Goal: Communication & Community: Answer question/provide support

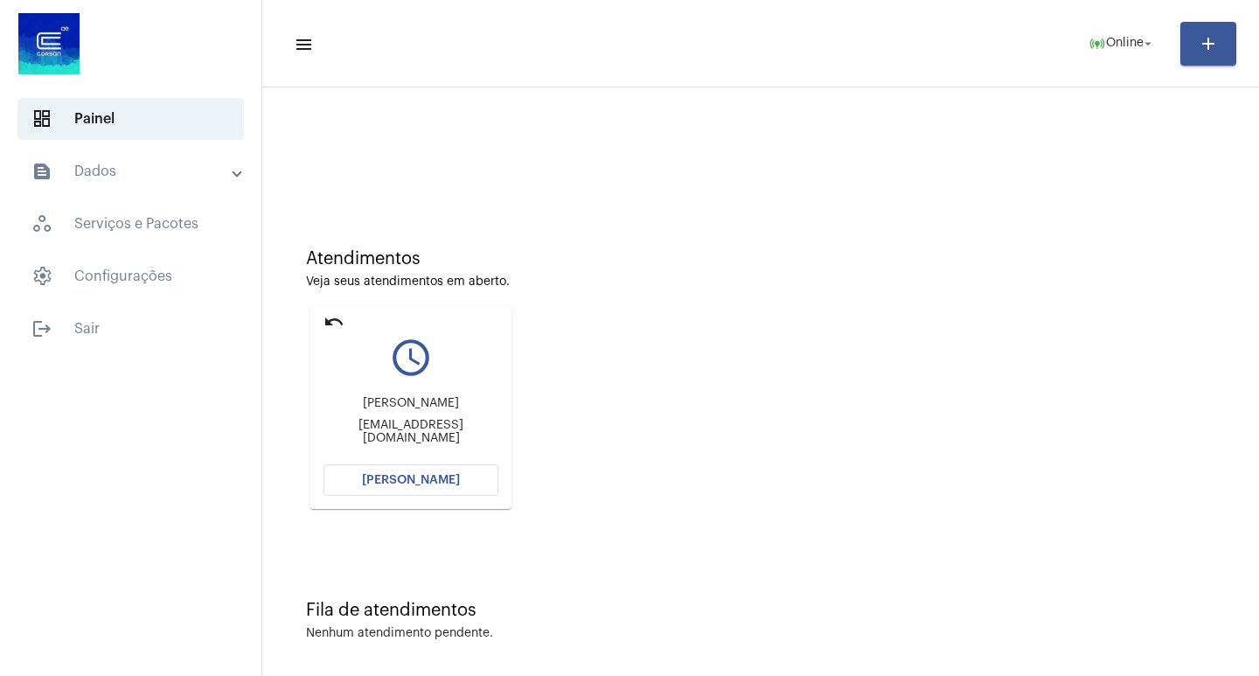
click at [411, 492] on button "[PERSON_NAME]" at bounding box center [410, 479] width 175 height 31
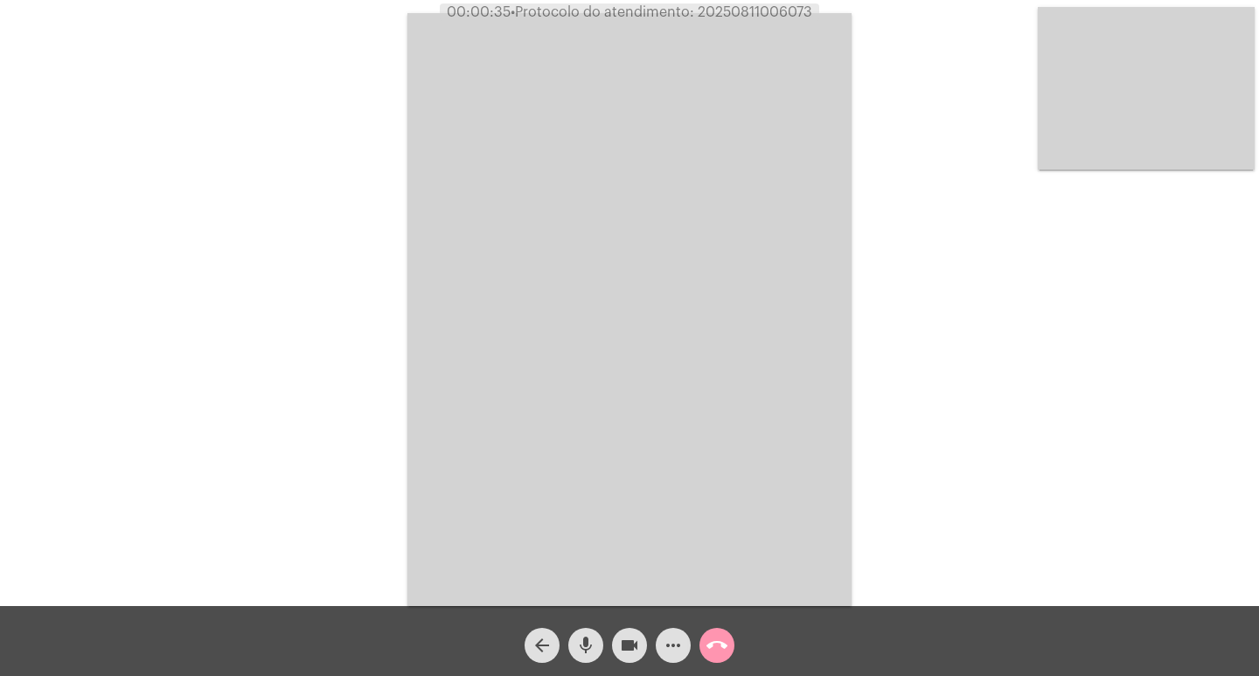
click at [776, 8] on span "• Protocolo do atendimento: 20250811006073" at bounding box center [662, 12] width 302 height 14
copy span "20250811006073"
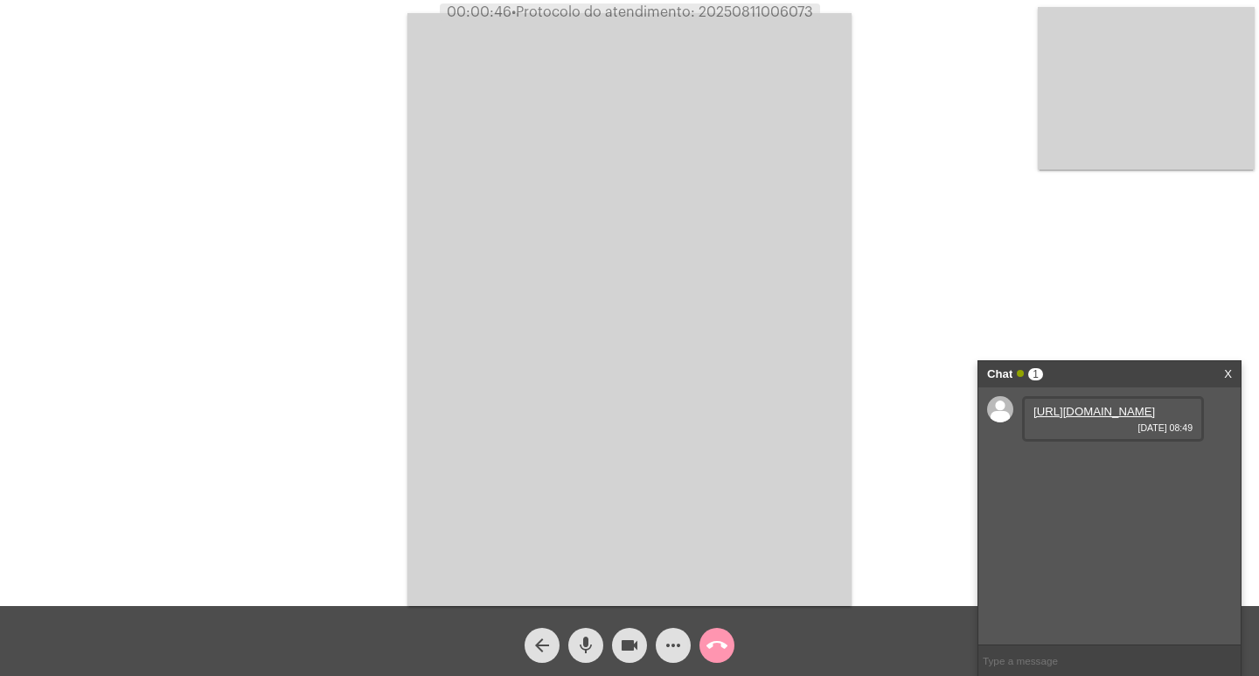
click at [1086, 418] on link "https://neft-transfer-bucket.s3.amazonaws.com/temp-9ba07928-ebf1-7409-3f04-e559…" at bounding box center [1094, 411] width 122 height 13
click at [1109, 468] on link "https://neft-transfer-bucket.s3.amazonaws.com/temp-a1a40099-780e-43d1-5839-daf5…" at bounding box center [1094, 461] width 122 height 13
click at [1098, 518] on link "https://neft-transfer-bucket.s3.amazonaws.com/temp-c8bc5353-c9ba-8d95-b846-b5a8…" at bounding box center [1094, 510] width 122 height 13
click at [586, 642] on mat-icon "mic" at bounding box center [585, 645] width 21 height 21
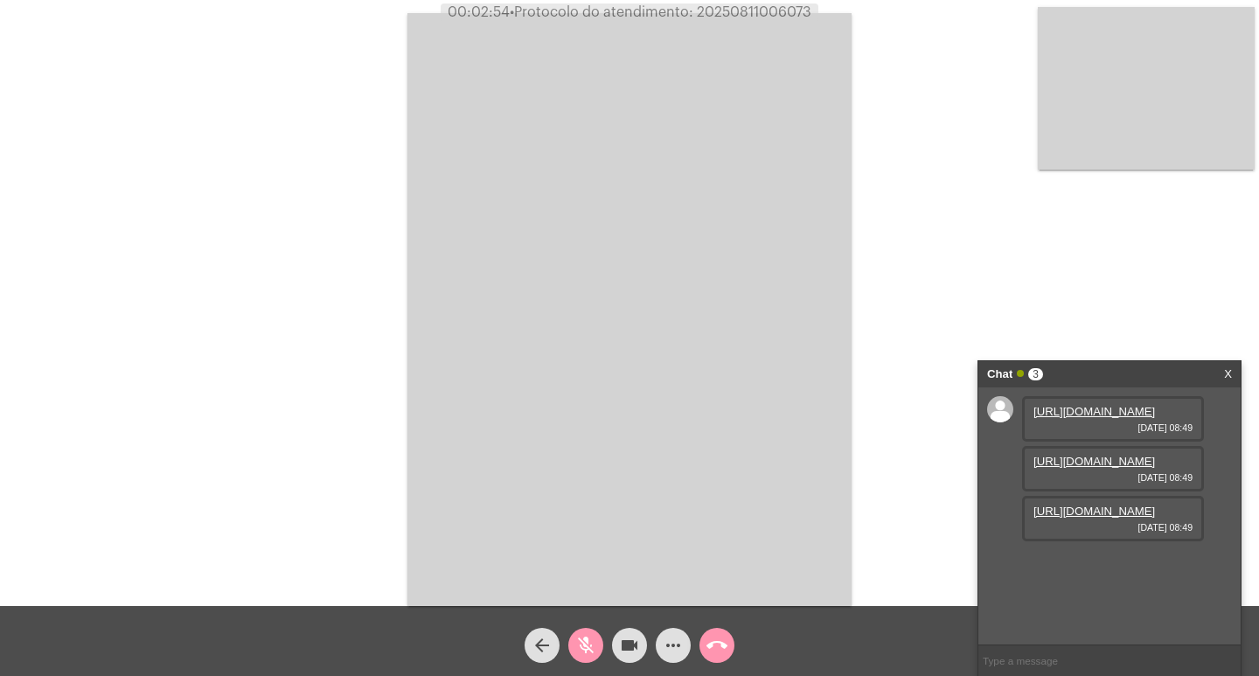
click at [611, 646] on div "videocam" at bounding box center [630, 641] width 44 height 44
click at [590, 639] on mat-icon "mic_off" at bounding box center [585, 645] width 21 height 21
click at [620, 641] on mat-icon "videocam_off" at bounding box center [629, 645] width 21 height 21
click at [620, 641] on mat-icon "videocam" at bounding box center [629, 645] width 21 height 21
click at [615, 651] on button "videocam_off" at bounding box center [629, 645] width 35 height 35
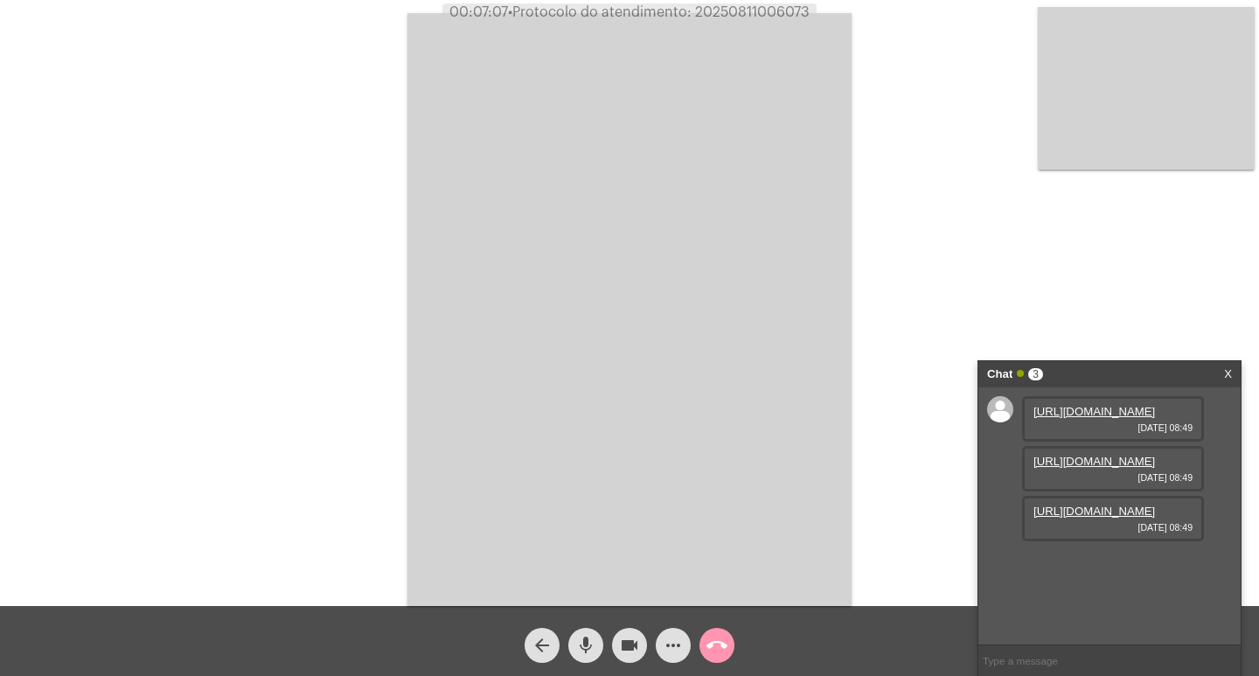
click at [738, 17] on span "• Protocolo do atendimento: 20250811006073" at bounding box center [659, 12] width 302 height 14
copy span "20250811006073"
click at [1033, 662] on input "text" at bounding box center [1109, 660] width 262 height 31
paste input "20250811006073"
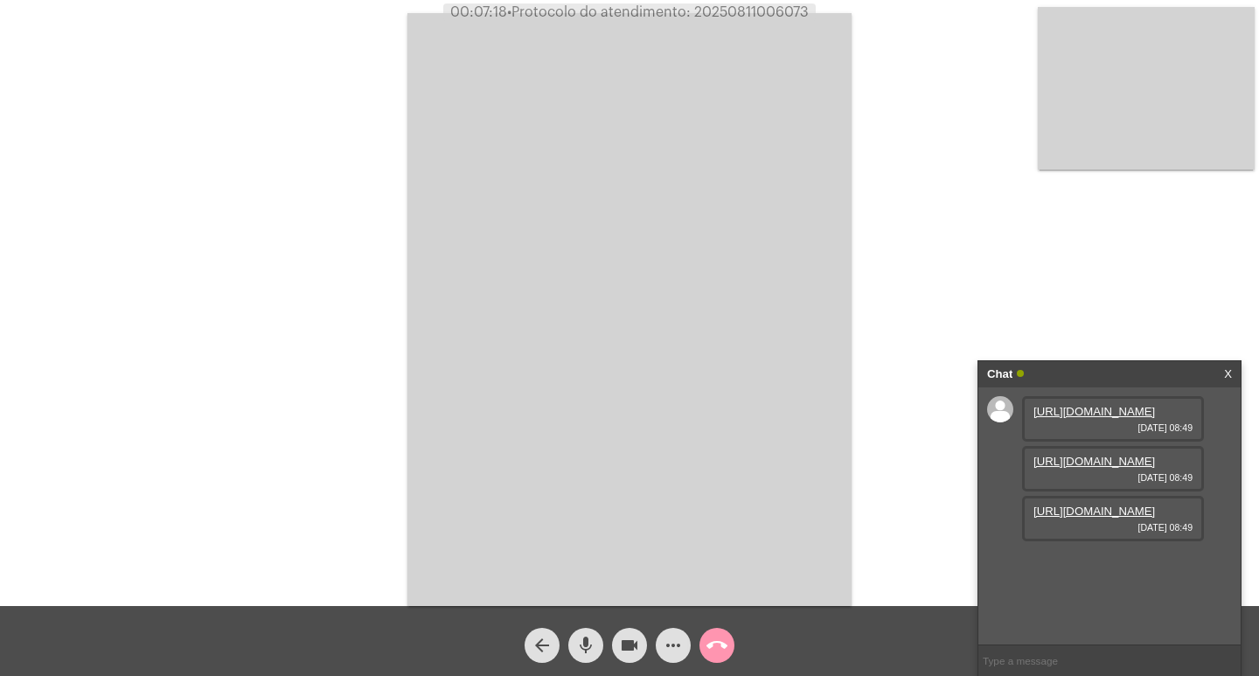
type input "20250811006073"
click at [729, 636] on button "call_end" at bounding box center [716, 645] width 35 height 35
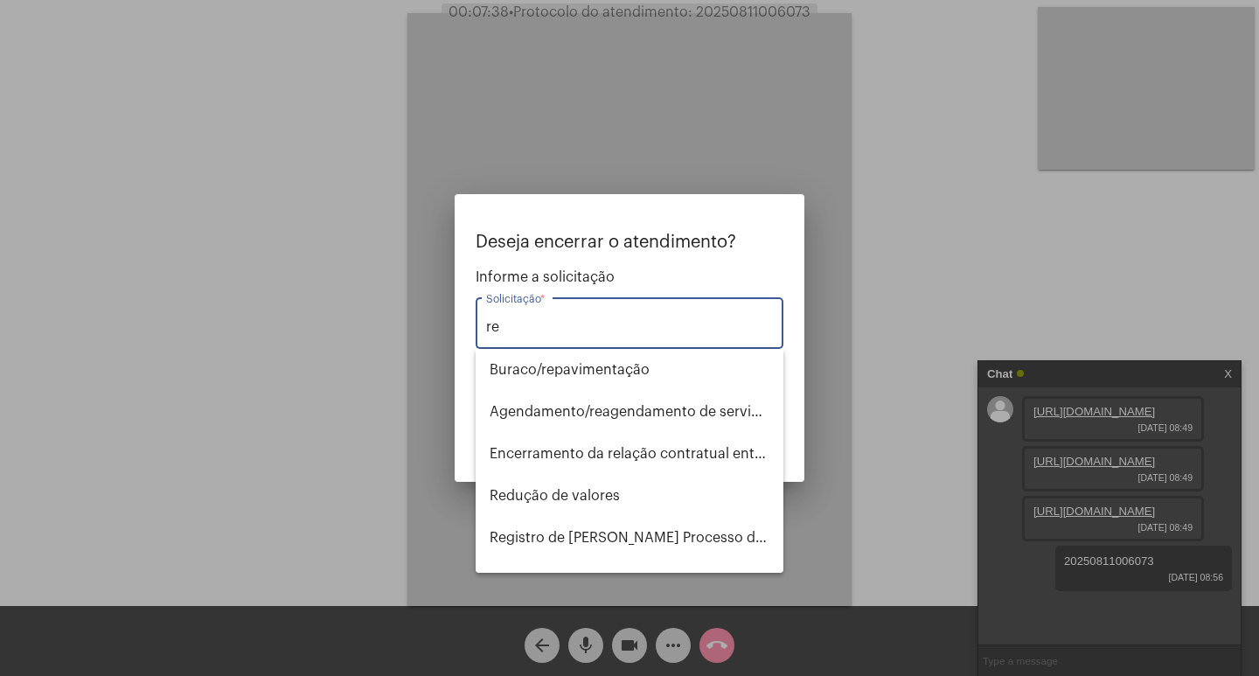
type input "r"
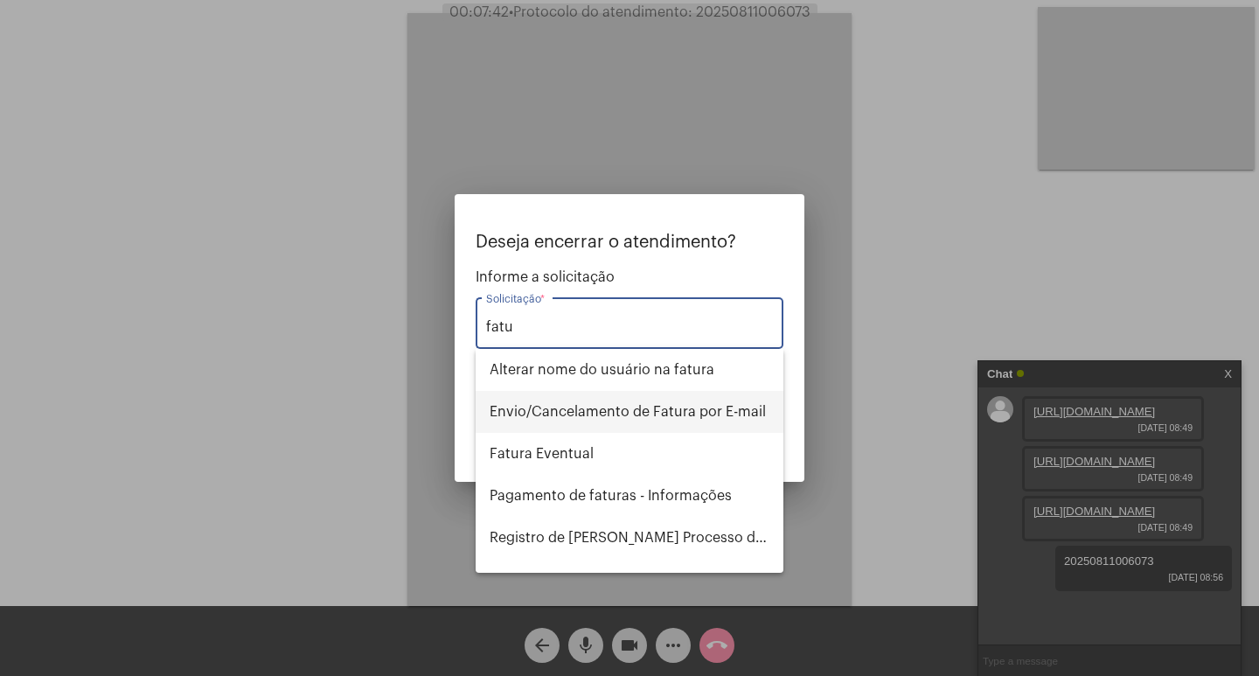
click at [674, 410] on span "Envio/Cancelamento de Fatura por E-mail" at bounding box center [630, 412] width 280 height 42
type input "Envio/Cancelamento de Fatura por E-mail"
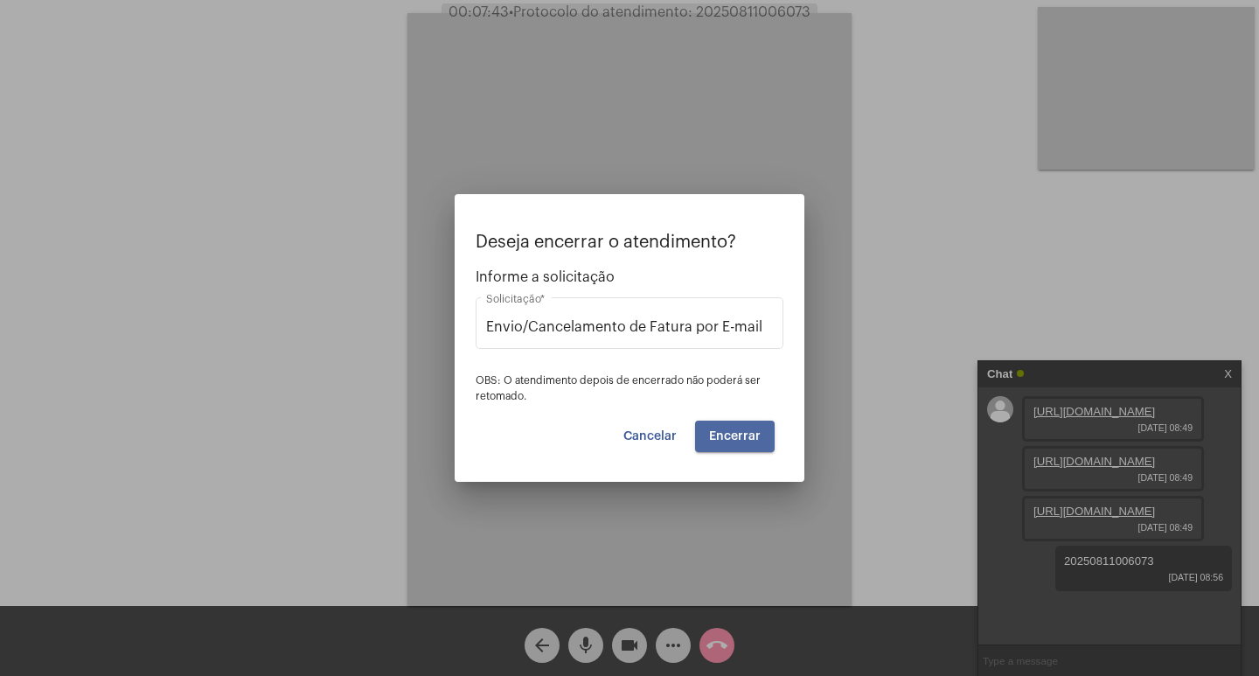
click at [733, 443] on button "Encerrar" at bounding box center [735, 435] width 80 height 31
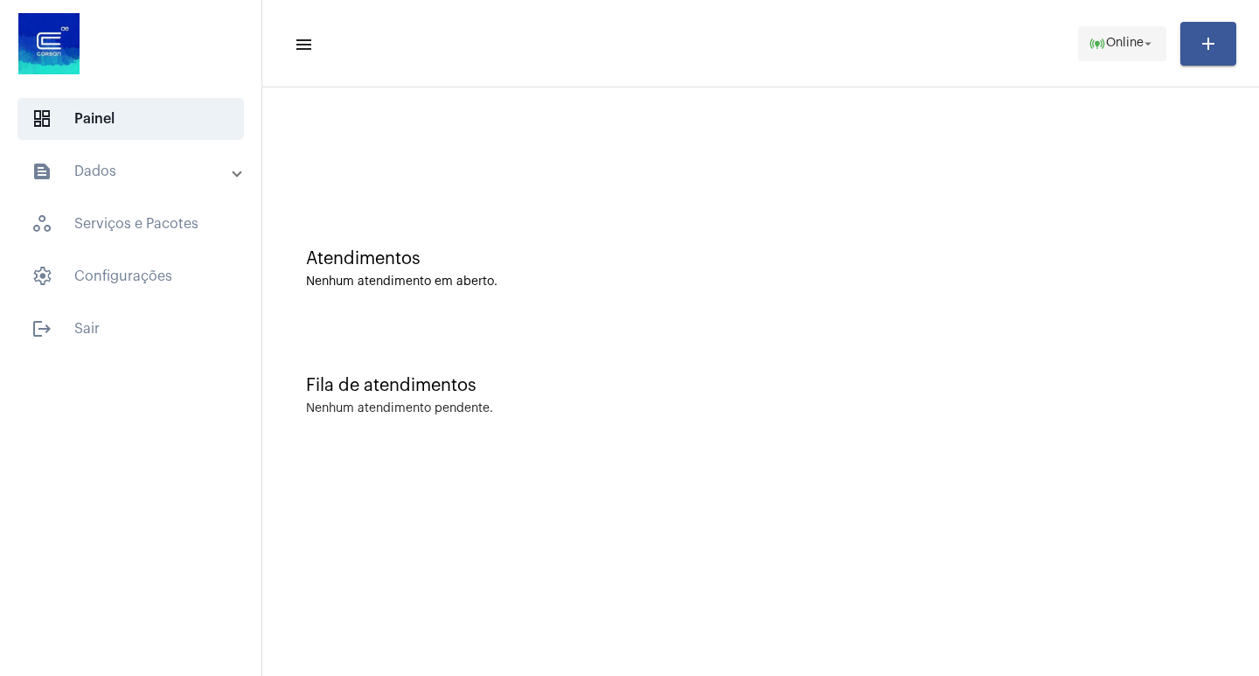
click at [1108, 45] on span "Online" at bounding box center [1125, 44] width 38 height 12
click at [1108, 45] on body "dashboard Painel text_snippet_outlined Dados history_outlined Histórico schedul…" at bounding box center [629, 338] width 1259 height 676
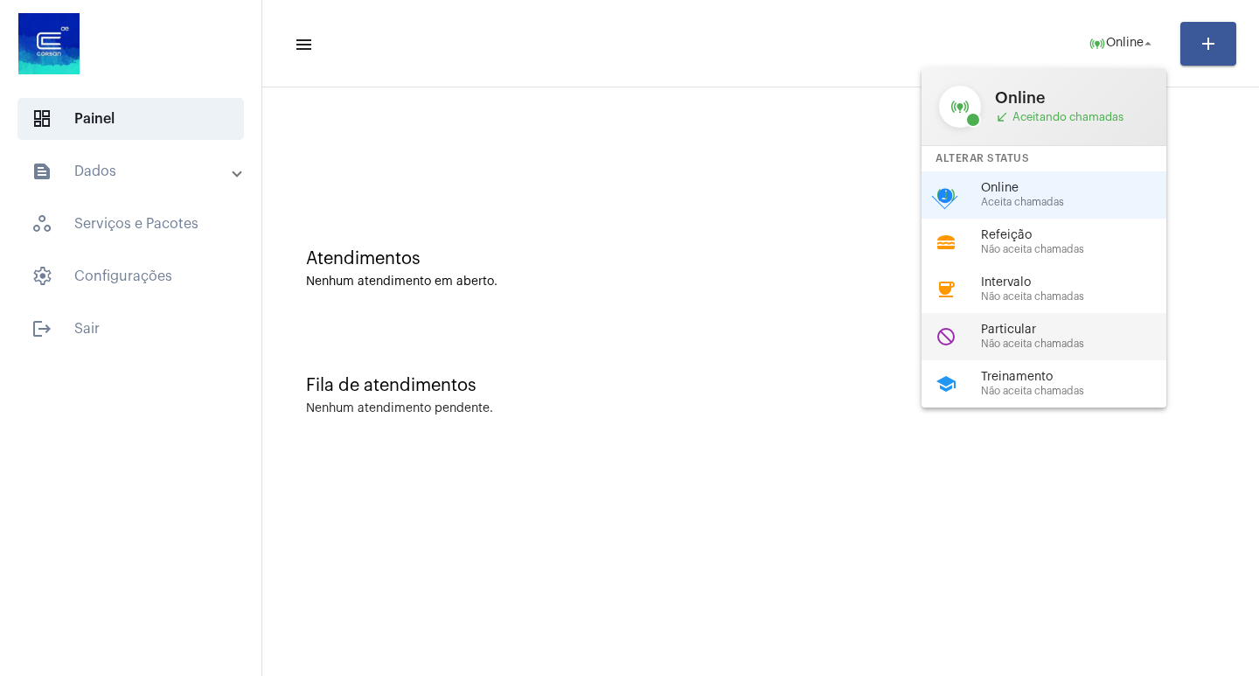
click at [1035, 335] on span "Particular" at bounding box center [1080, 329] width 199 height 13
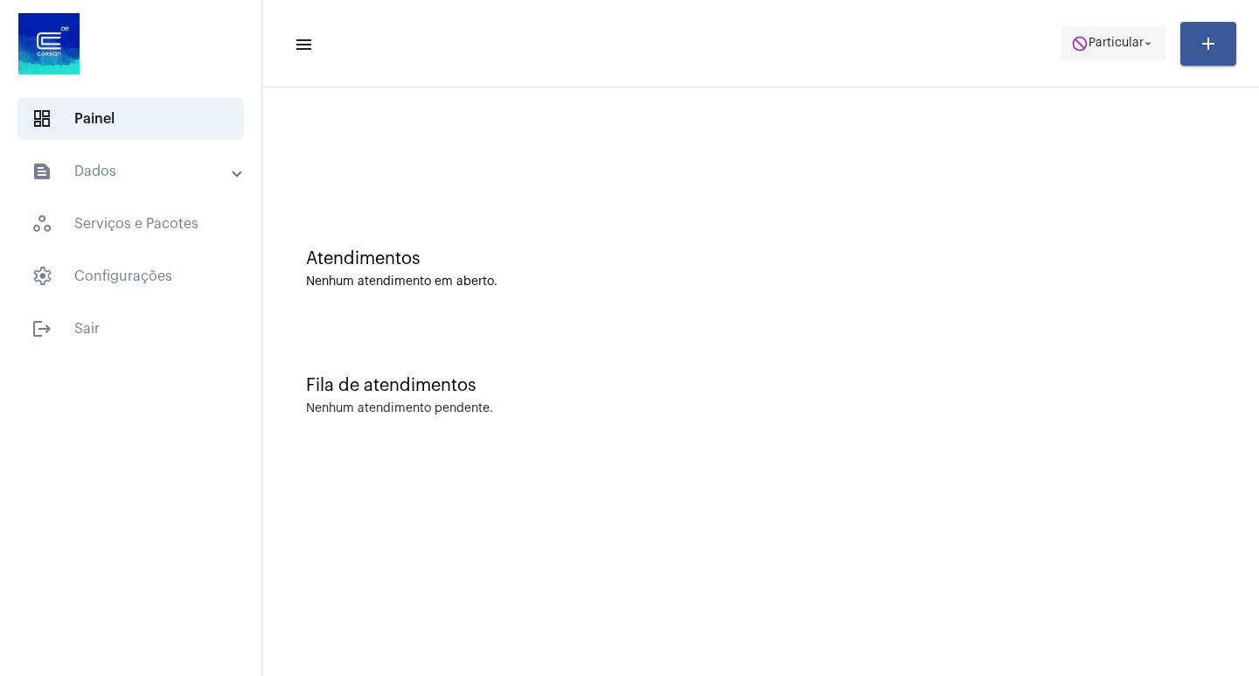
click at [1150, 43] on mat-icon "arrow_drop_down" at bounding box center [1148, 44] width 16 height 16
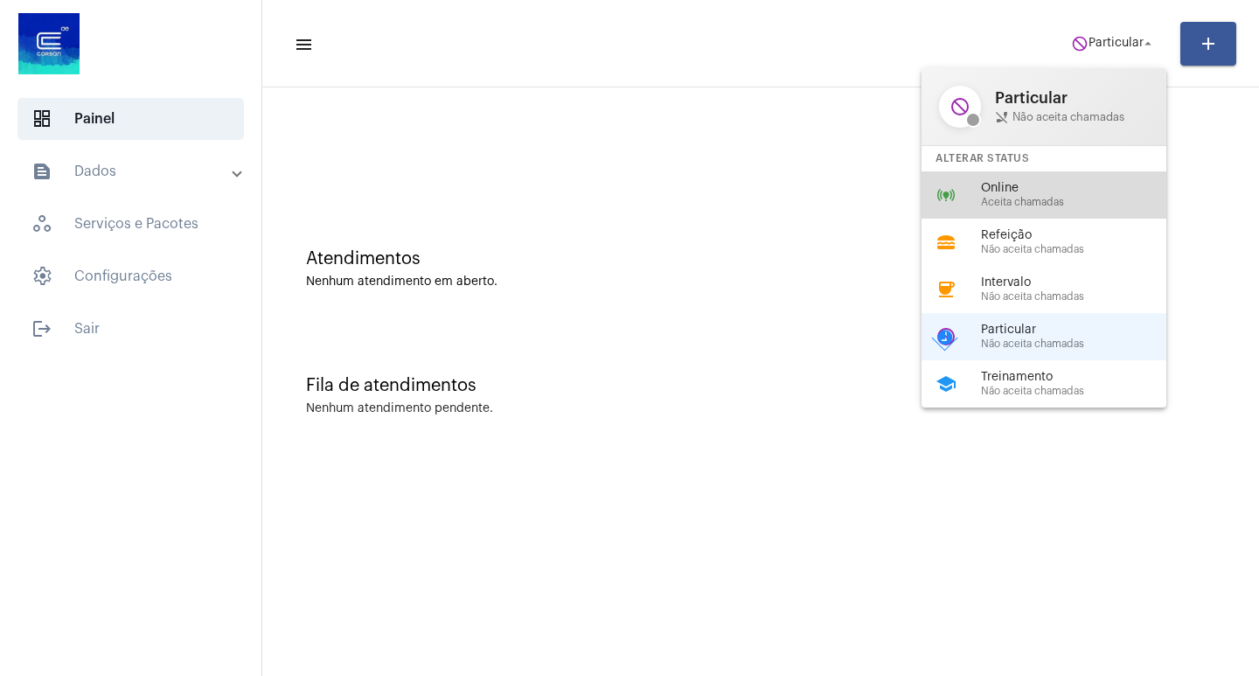
click at [1082, 180] on div "online_prediction Online Aceita chamadas" at bounding box center [1057, 194] width 273 height 47
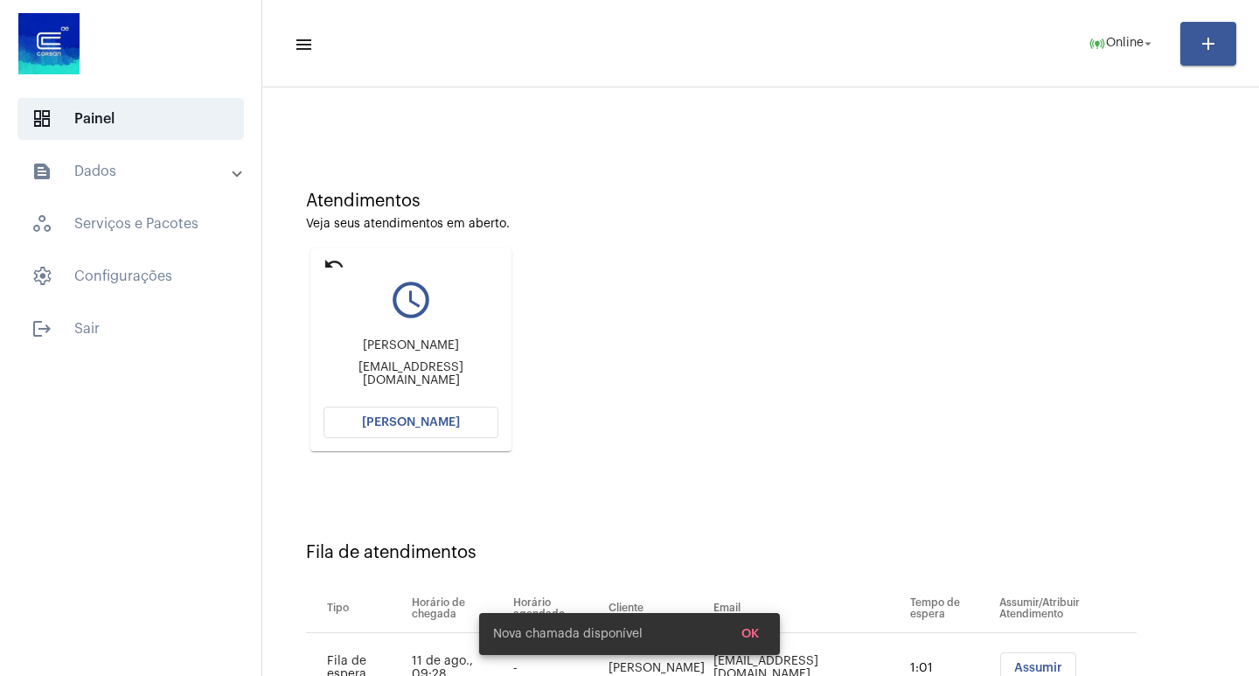
scroll to position [133, 0]
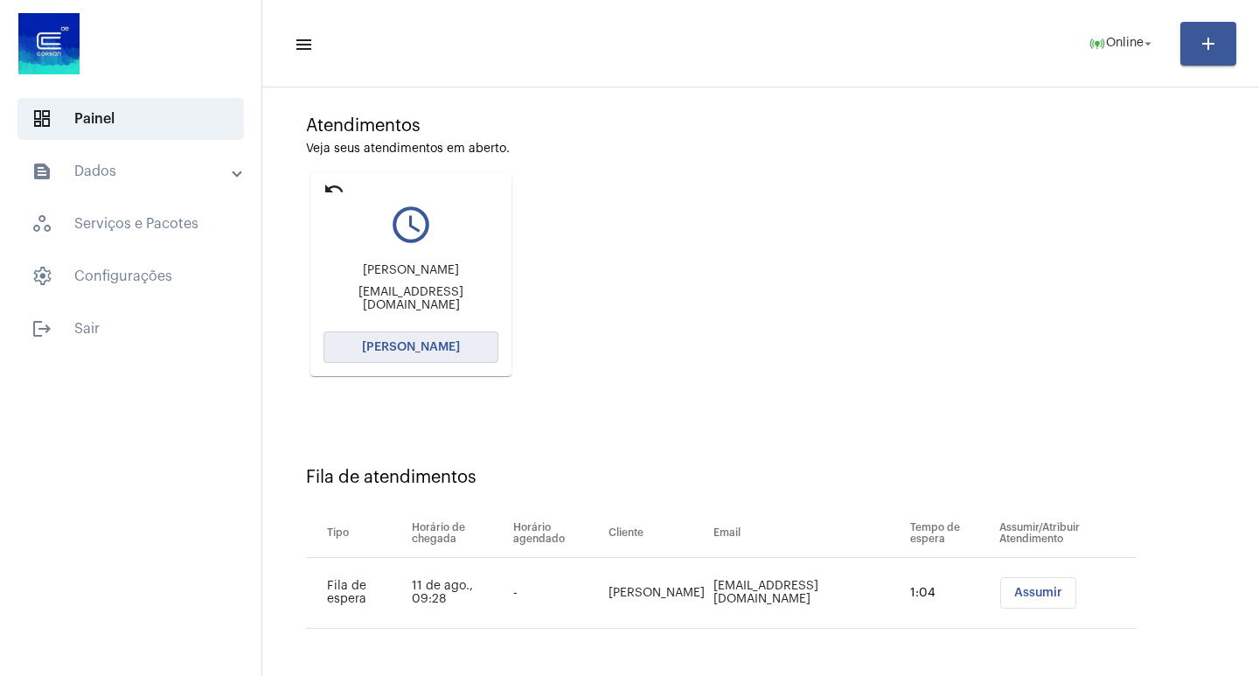
click at [432, 338] on button "[PERSON_NAME]" at bounding box center [410, 346] width 175 height 31
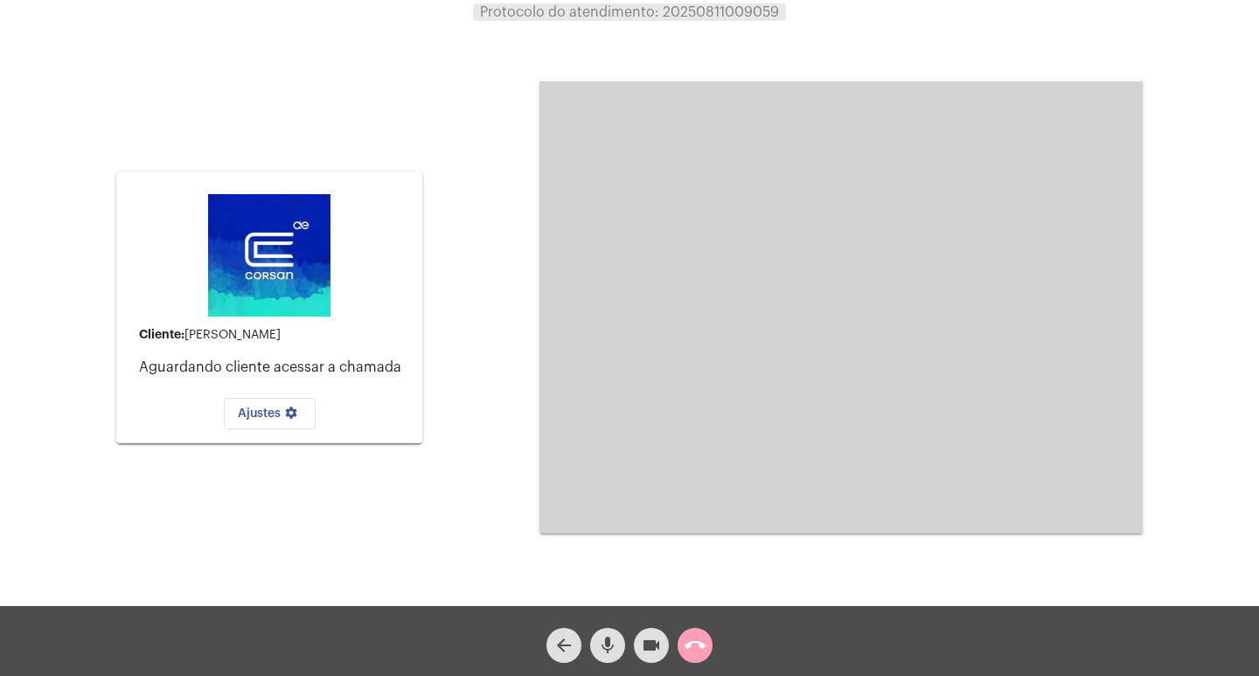
click at [705, 658] on span "call_end" at bounding box center [694, 645] width 21 height 35
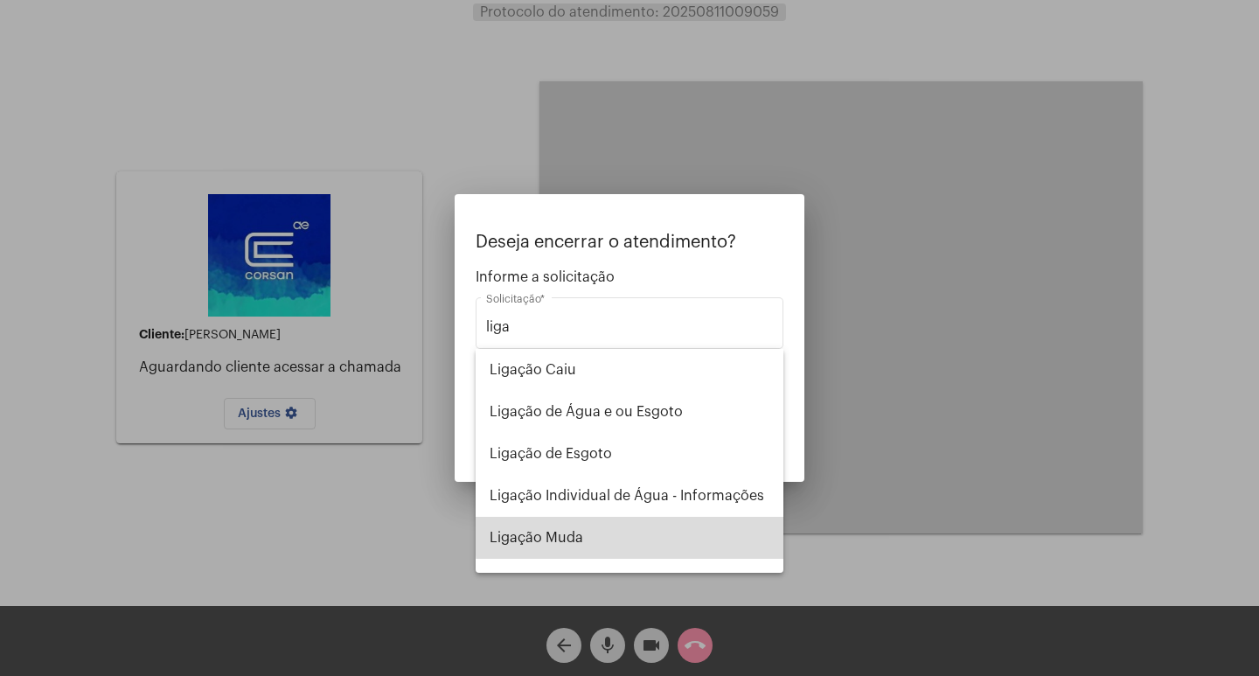
click at [681, 529] on span "Ligação Muda" at bounding box center [630, 538] width 280 height 42
type input "Ligação Muda"
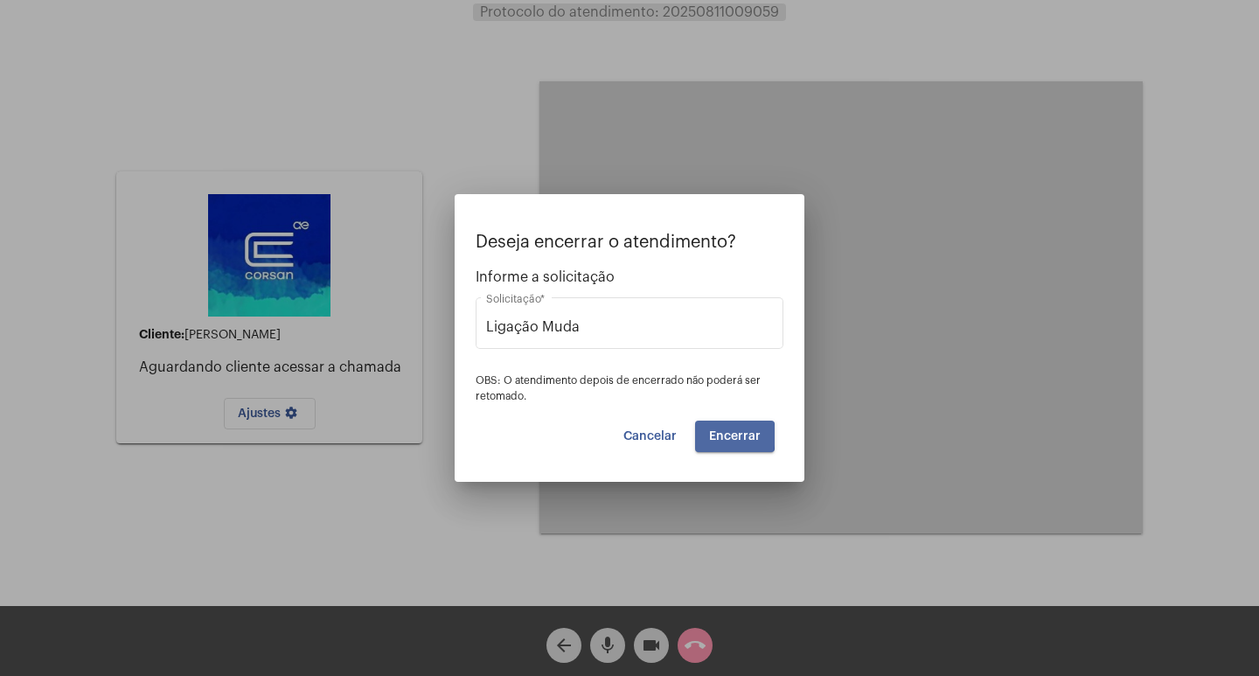
click at [724, 435] on span "Encerrar" at bounding box center [735, 436] width 52 height 12
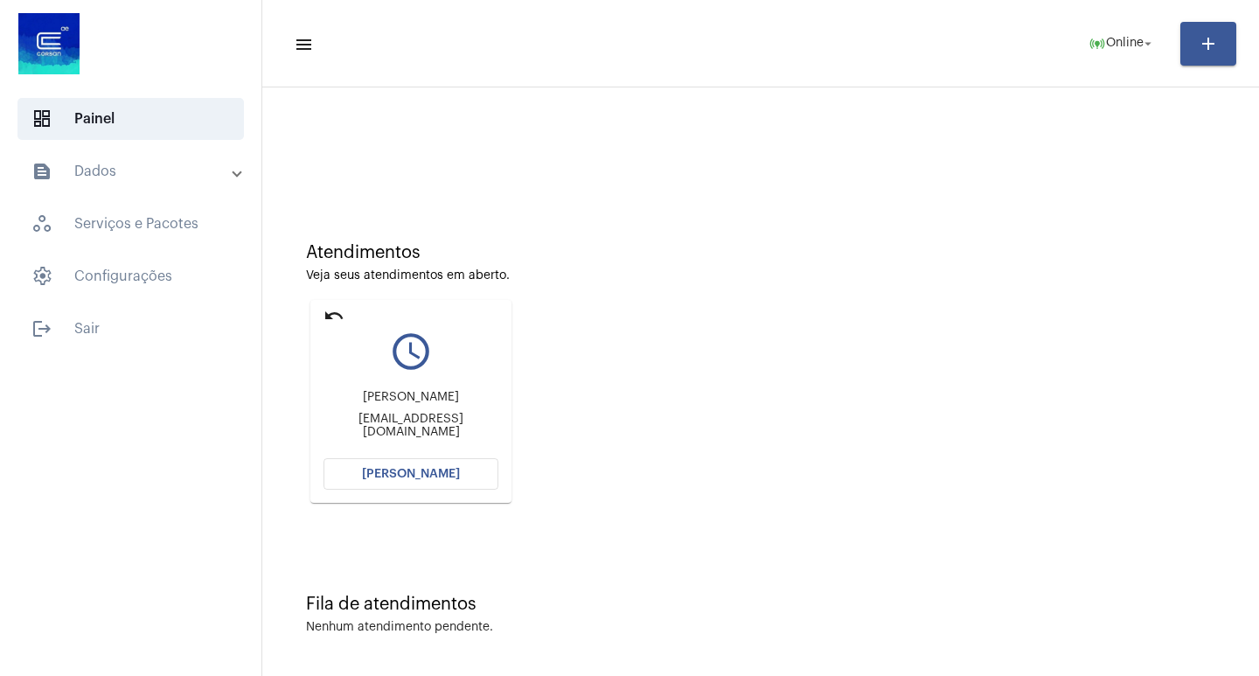
scroll to position [8, 0]
click at [391, 454] on mat-card "undo query_builder Lorhayne Sena gerencia@essencegaribaldi.com.br Abrir Chamada" at bounding box center [410, 399] width 201 height 203
click at [401, 471] on span "[PERSON_NAME]" at bounding box center [411, 472] width 98 height 12
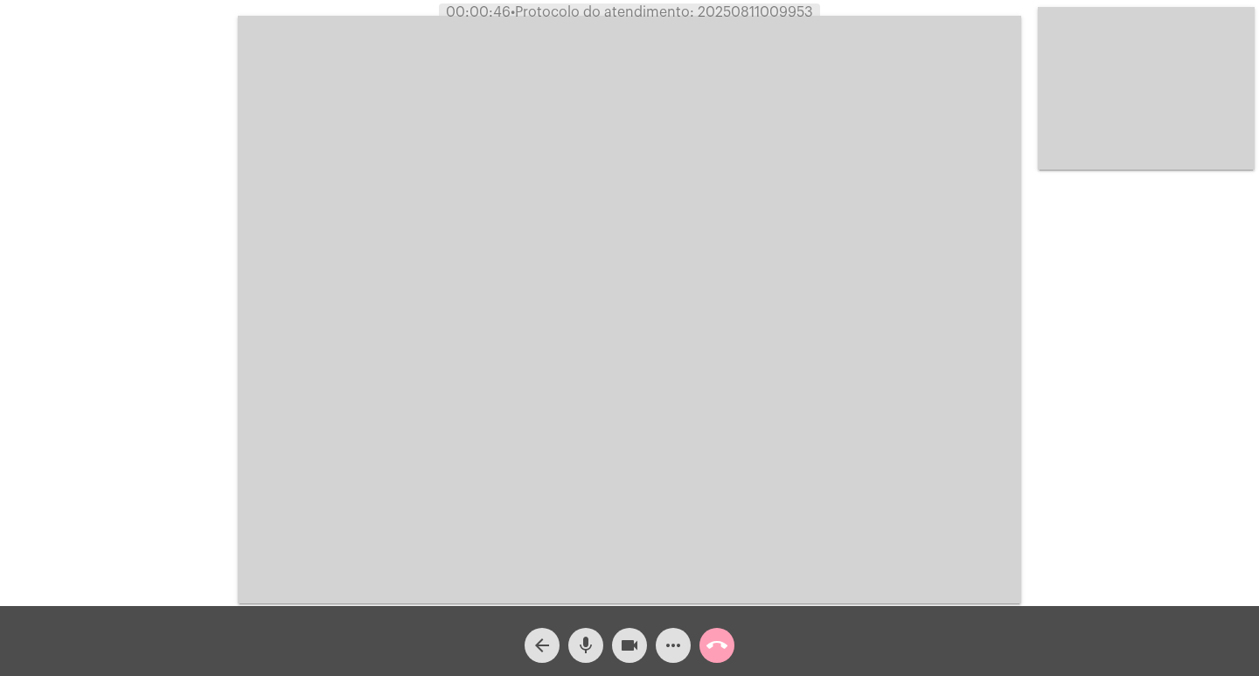
click at [725, 649] on mat-icon "call_end" at bounding box center [716, 645] width 21 height 21
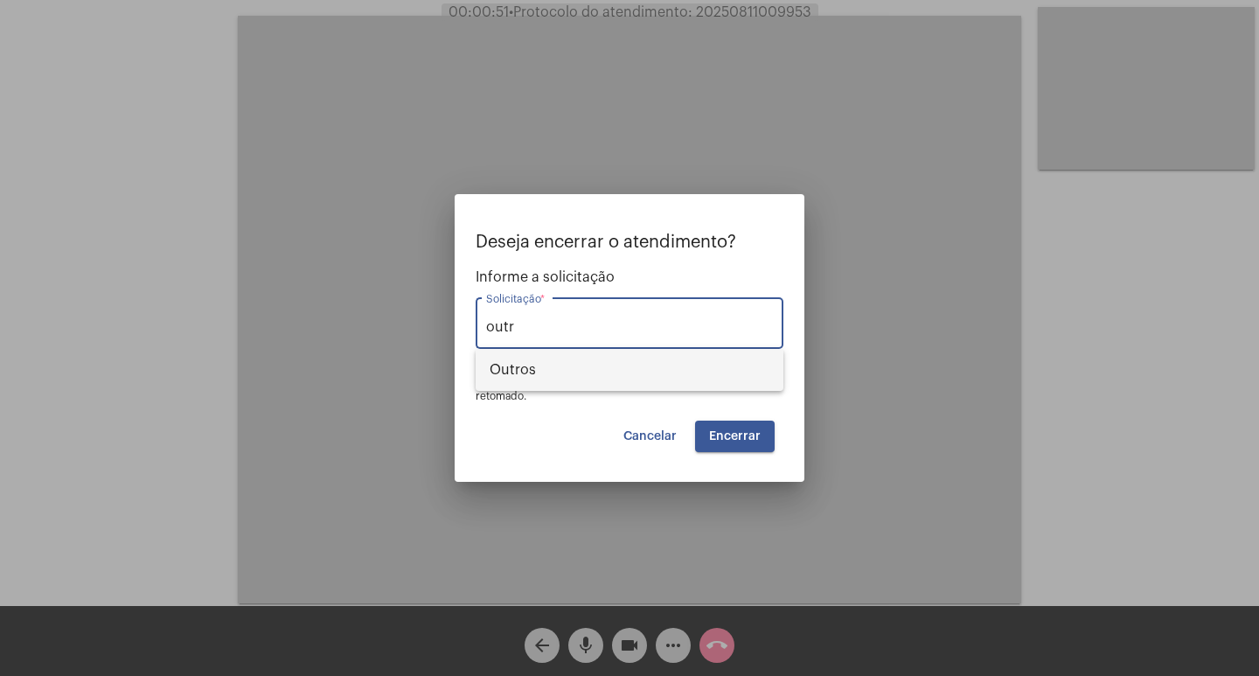
click at [545, 384] on span "Outros" at bounding box center [630, 370] width 280 height 42
click at [545, 384] on span "OBS: O atendimento depois de encerrado não poderá ser retomado." at bounding box center [618, 388] width 285 height 26
type input "Outros"
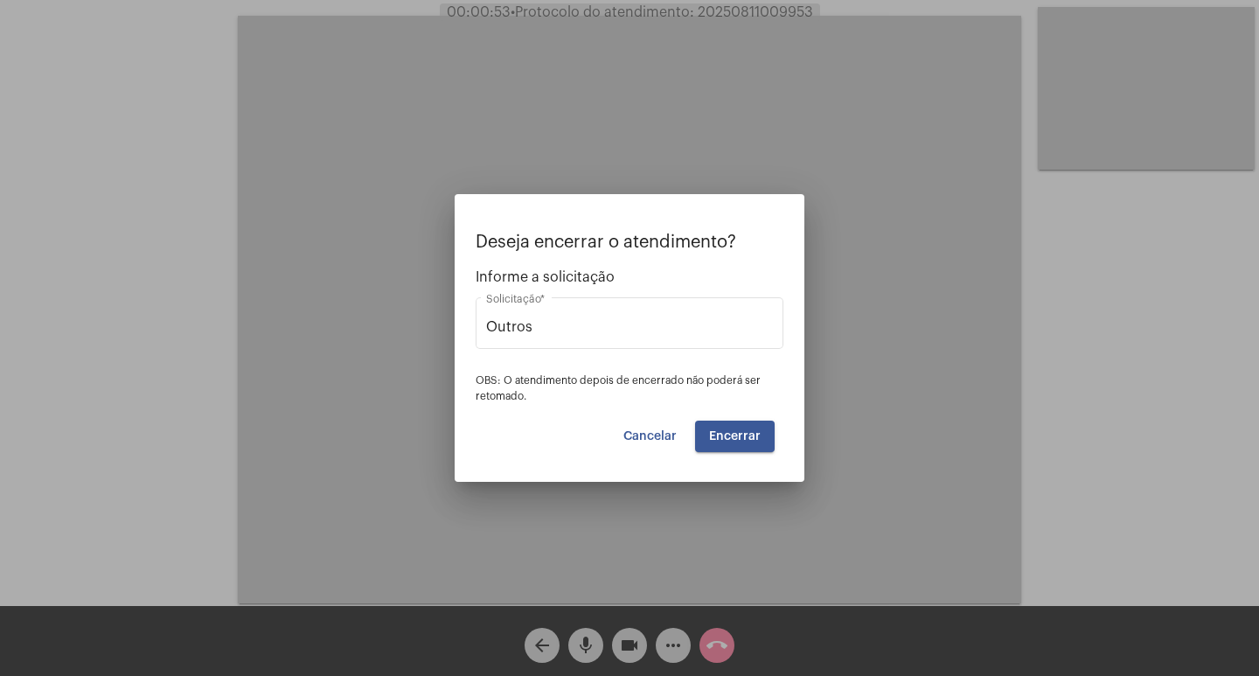
click at [558, 413] on div "Deseja encerrar o atendimento? Informe a solicitação Outros Solicitação * OBS: …" at bounding box center [630, 342] width 308 height 219
click at [728, 445] on button "Encerrar" at bounding box center [735, 435] width 80 height 31
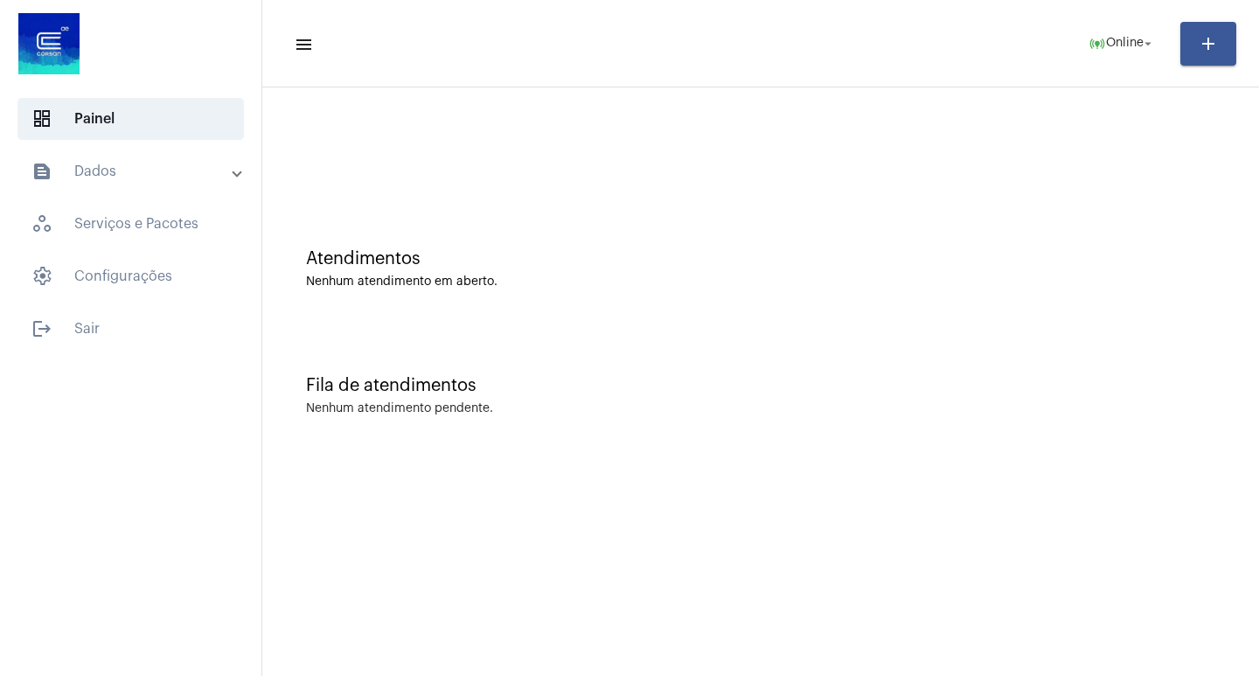
click at [925, 439] on div "Fila de atendimentos Nenhum atendimento pendente." at bounding box center [760, 386] width 979 height 127
click at [1114, 52] on span "online_prediction Online arrow_drop_down" at bounding box center [1121, 42] width 67 height 31
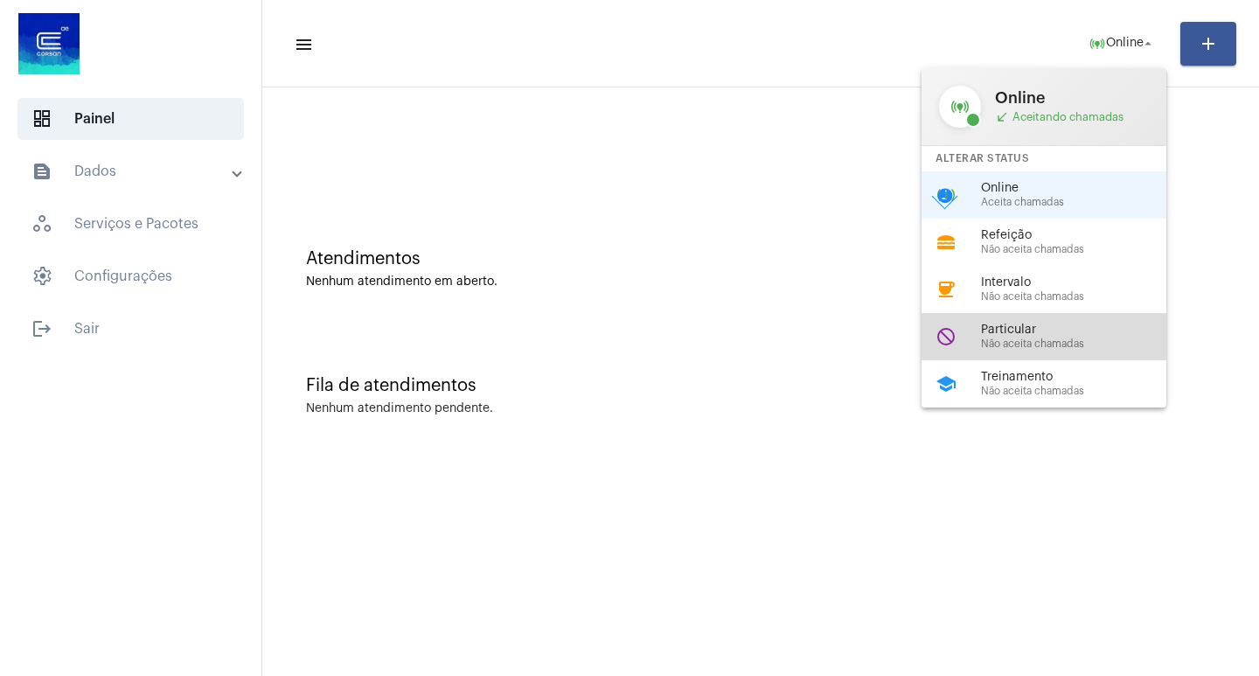
click at [1053, 320] on div "do_not_disturb Particular Não aceita chamadas" at bounding box center [1057, 336] width 273 height 47
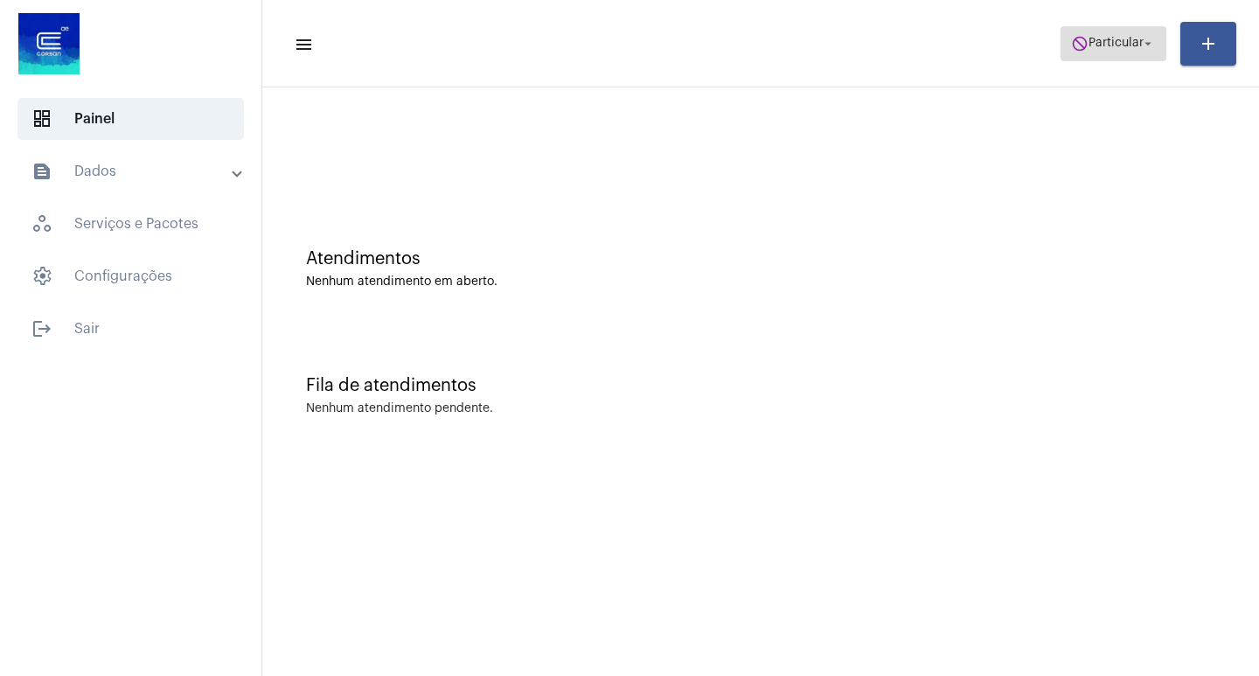
click at [1143, 49] on mat-icon "arrow_drop_down" at bounding box center [1148, 44] width 16 height 16
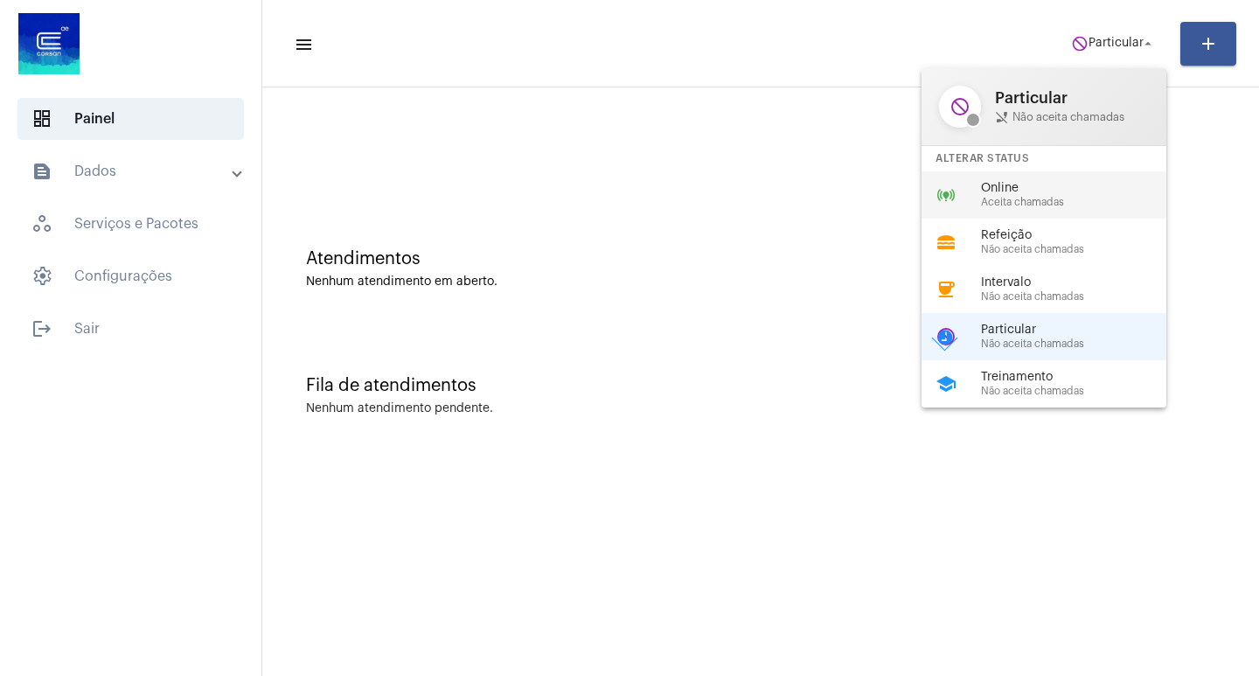
click at [1073, 199] on span "Aceita chamadas" at bounding box center [1080, 202] width 199 height 11
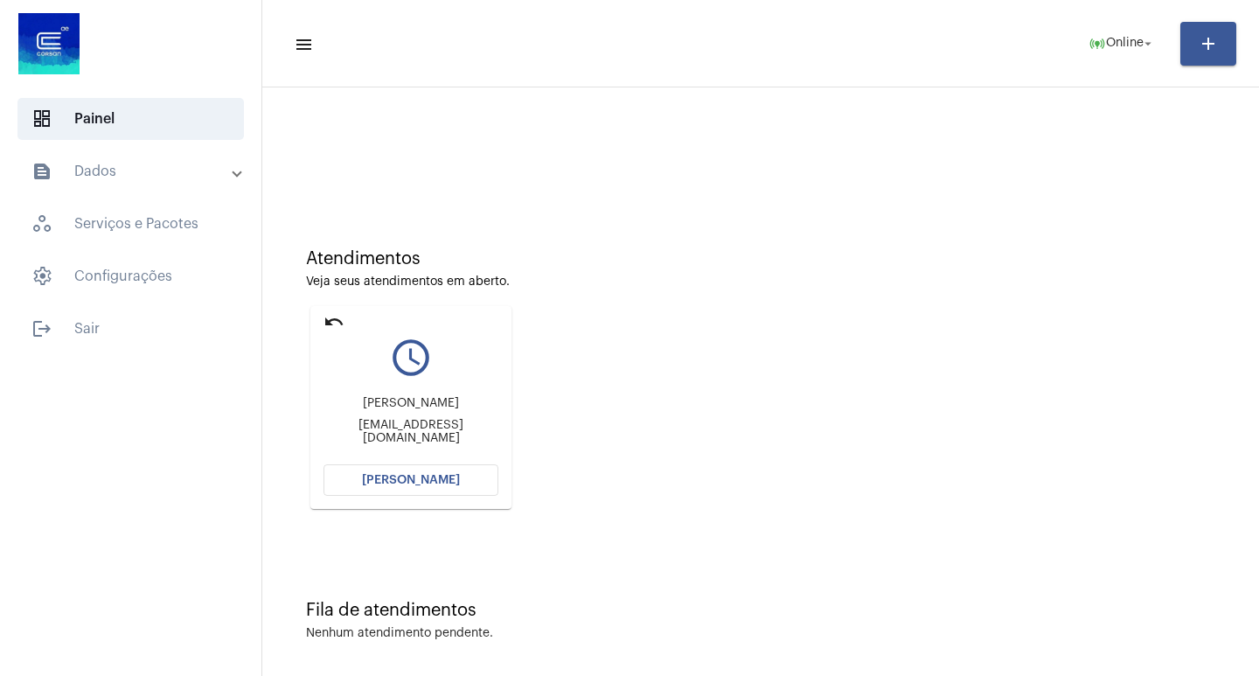
click at [332, 477] on button "[PERSON_NAME]" at bounding box center [410, 479] width 175 height 31
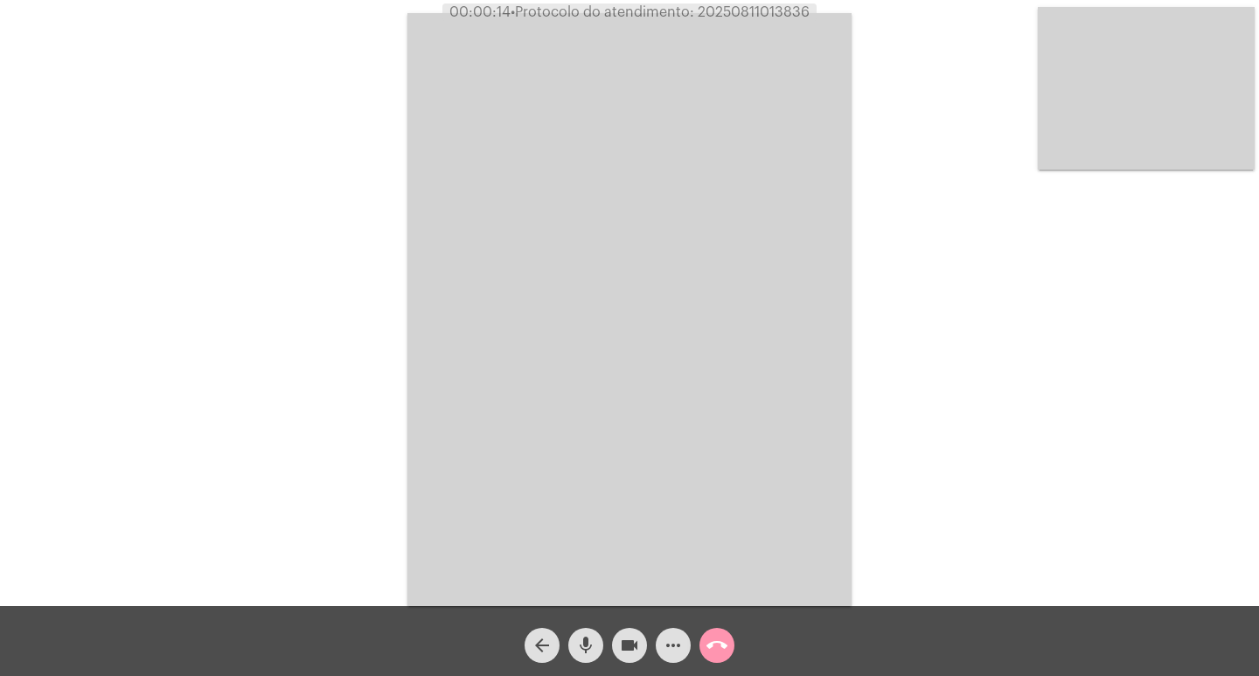
click at [708, 638] on mat-icon "call_end" at bounding box center [716, 645] width 21 height 21
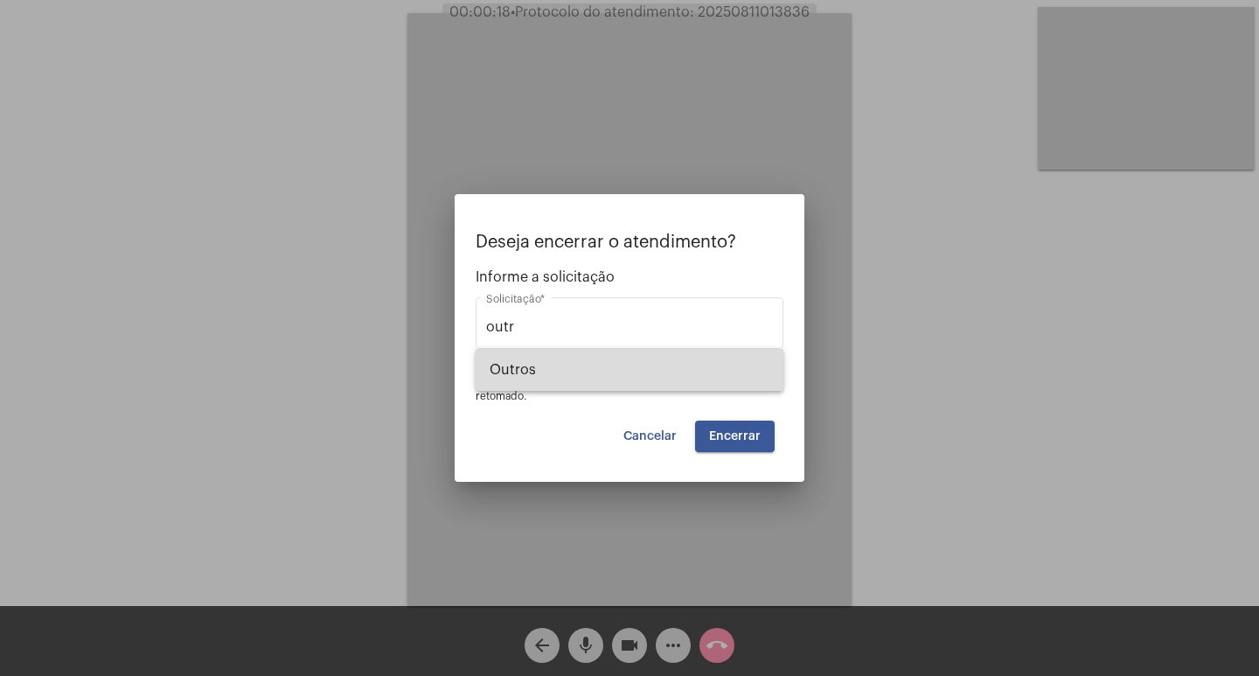
click at [603, 385] on span "Outros" at bounding box center [630, 370] width 280 height 42
type input "Outros"
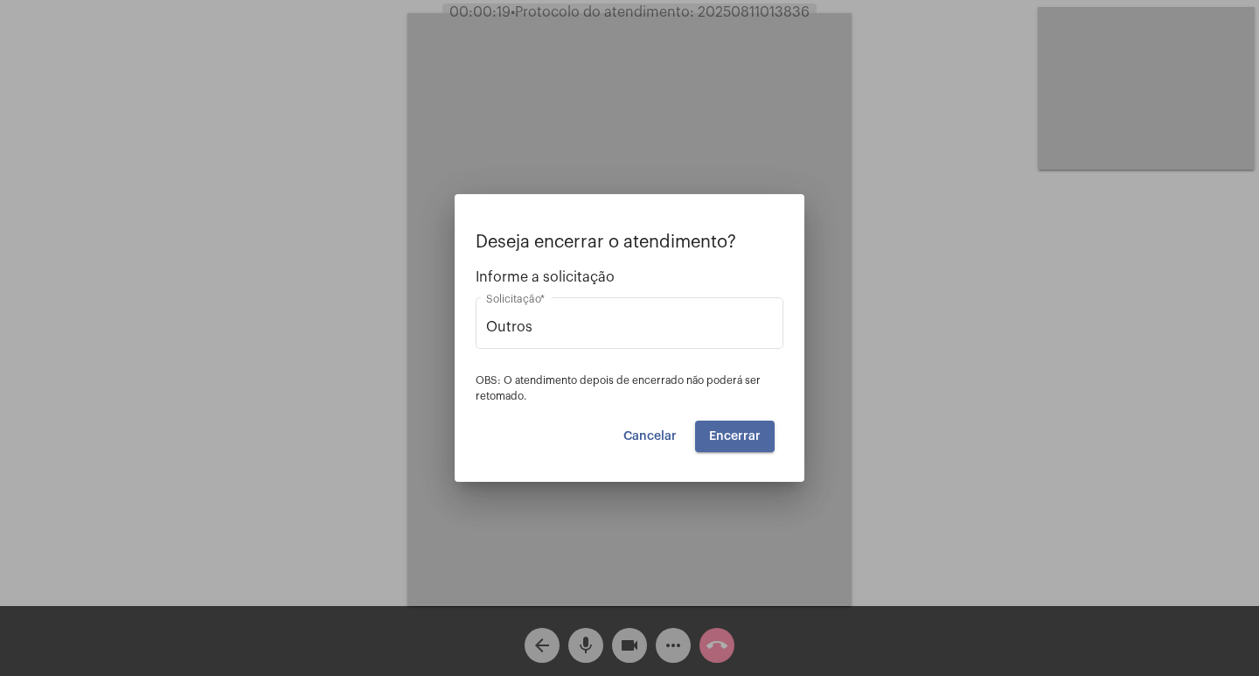
click at [707, 431] on button "Encerrar" at bounding box center [735, 435] width 80 height 31
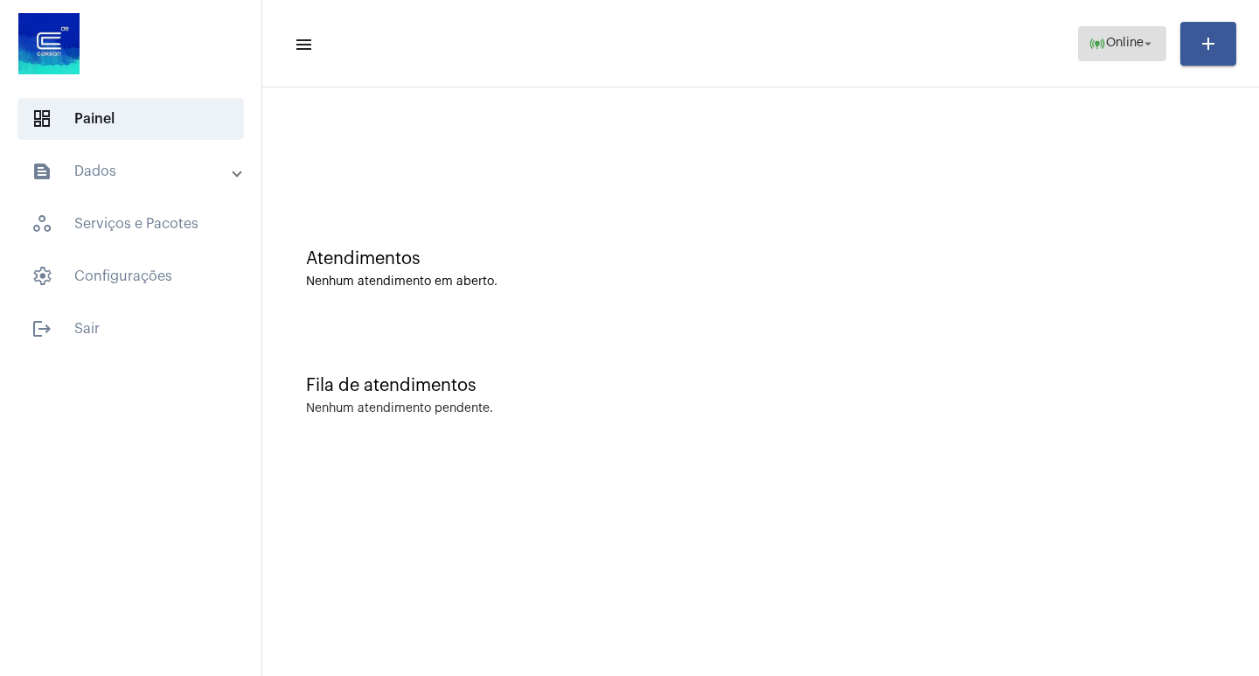
click at [1141, 29] on span "online_prediction Online arrow_drop_down" at bounding box center [1121, 42] width 67 height 31
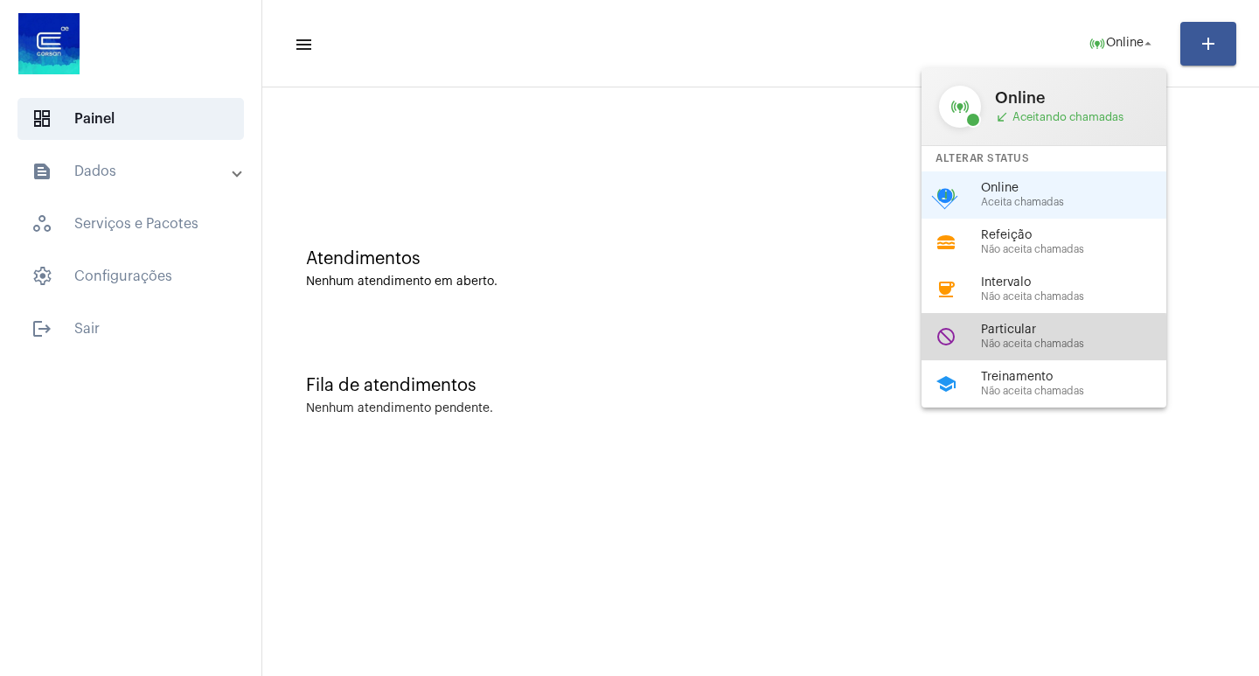
click at [998, 339] on span "Não aceita chamadas" at bounding box center [1080, 343] width 199 height 11
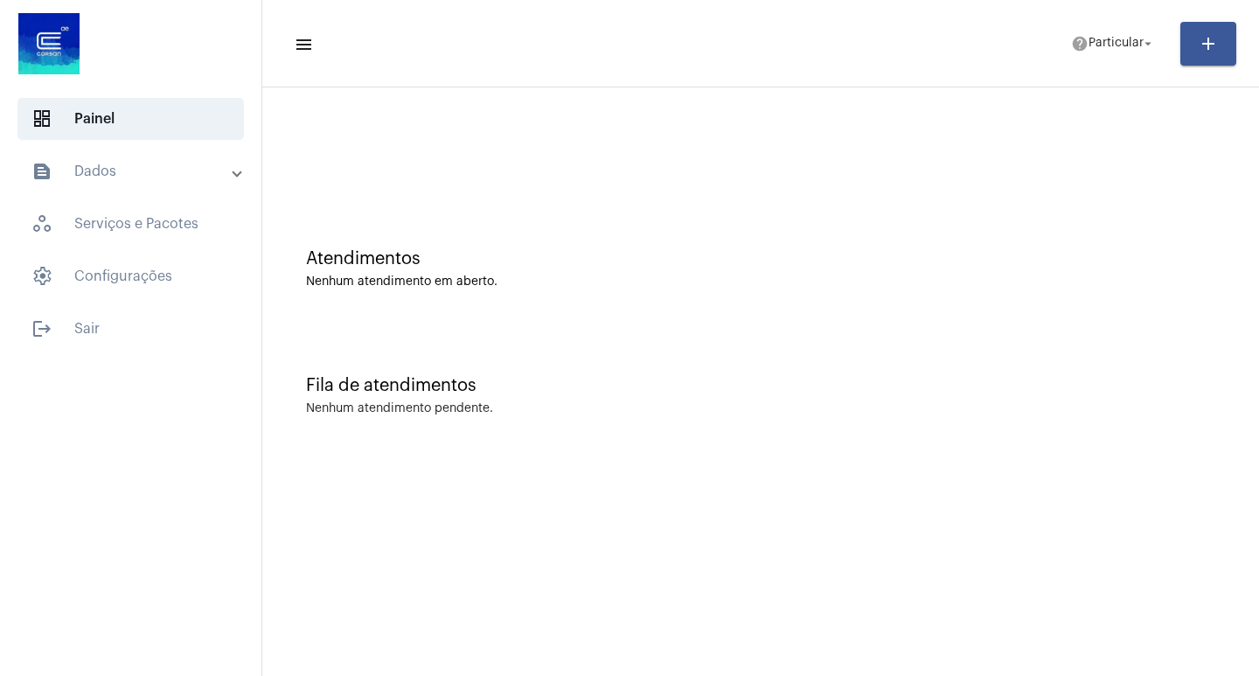
click at [838, 502] on mat-sidenav-content "menu help Particular arrow_drop_down add Atendimentos Nenhum atendimento em abe…" at bounding box center [760, 338] width 997 height 676
click at [1070, 54] on button "help Particular arrow_drop_down" at bounding box center [1113, 43] width 106 height 35
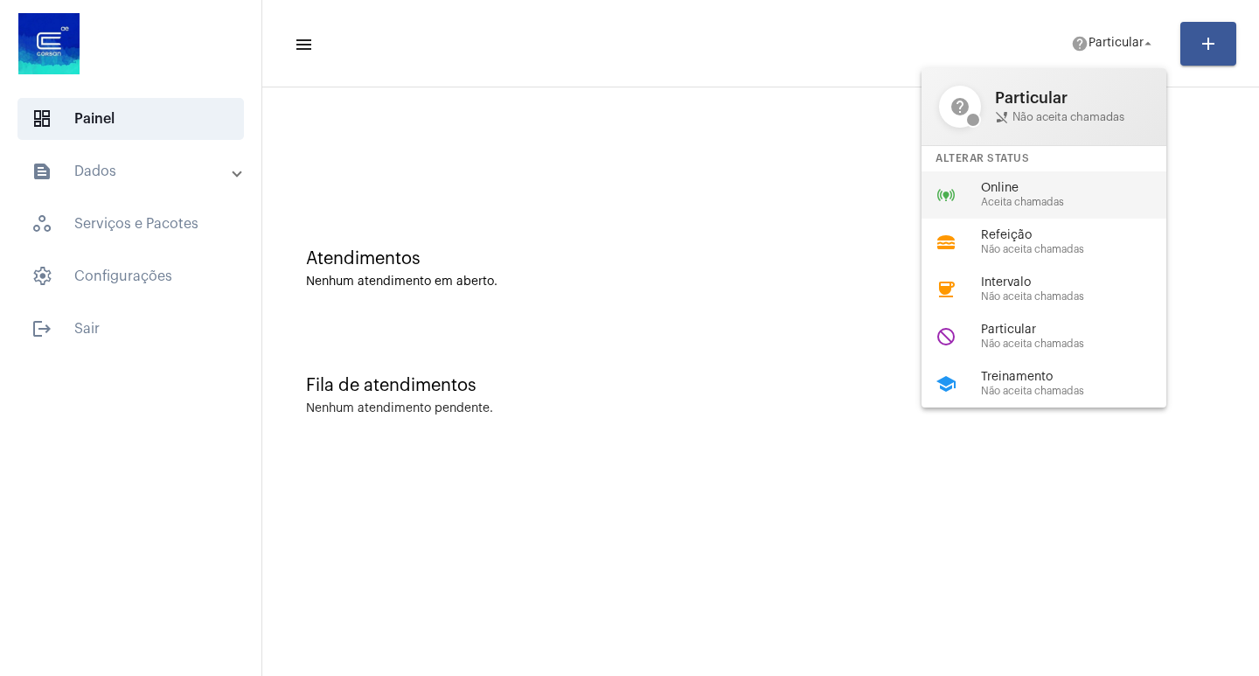
click at [1018, 197] on span "Aceita chamadas" at bounding box center [1080, 202] width 199 height 11
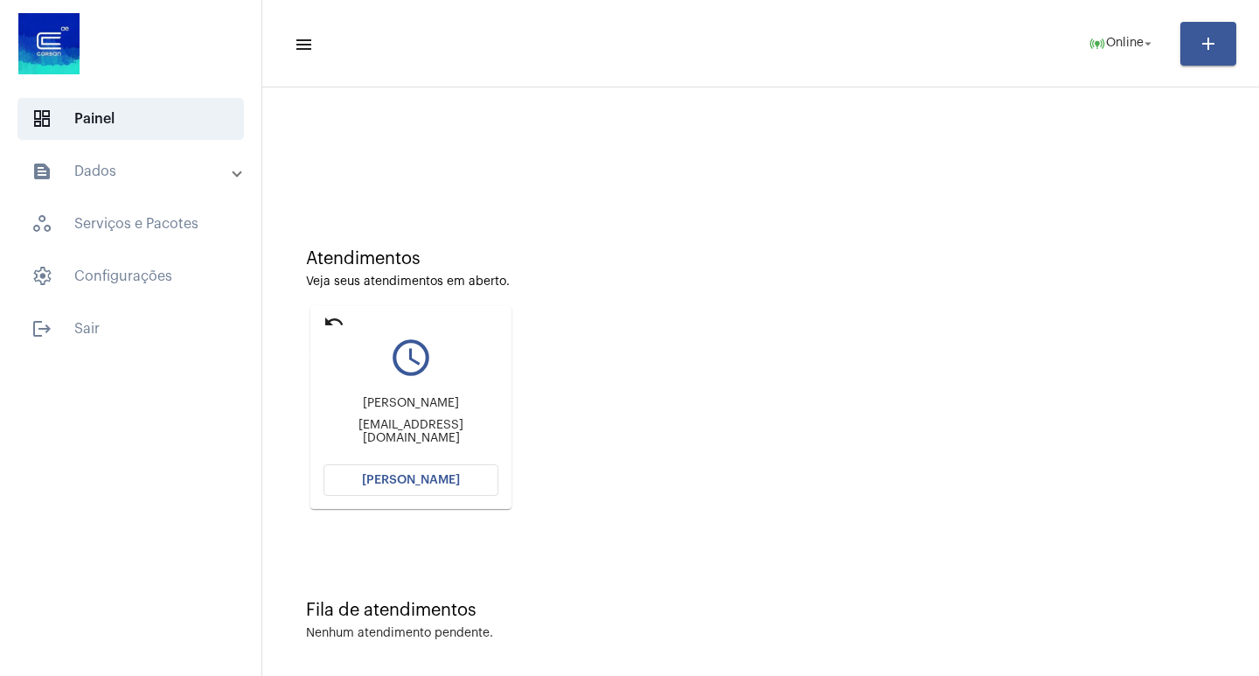
click at [328, 318] on mat-icon "undo" at bounding box center [333, 321] width 21 height 21
click at [392, 485] on span "[PERSON_NAME]" at bounding box center [411, 480] width 98 height 12
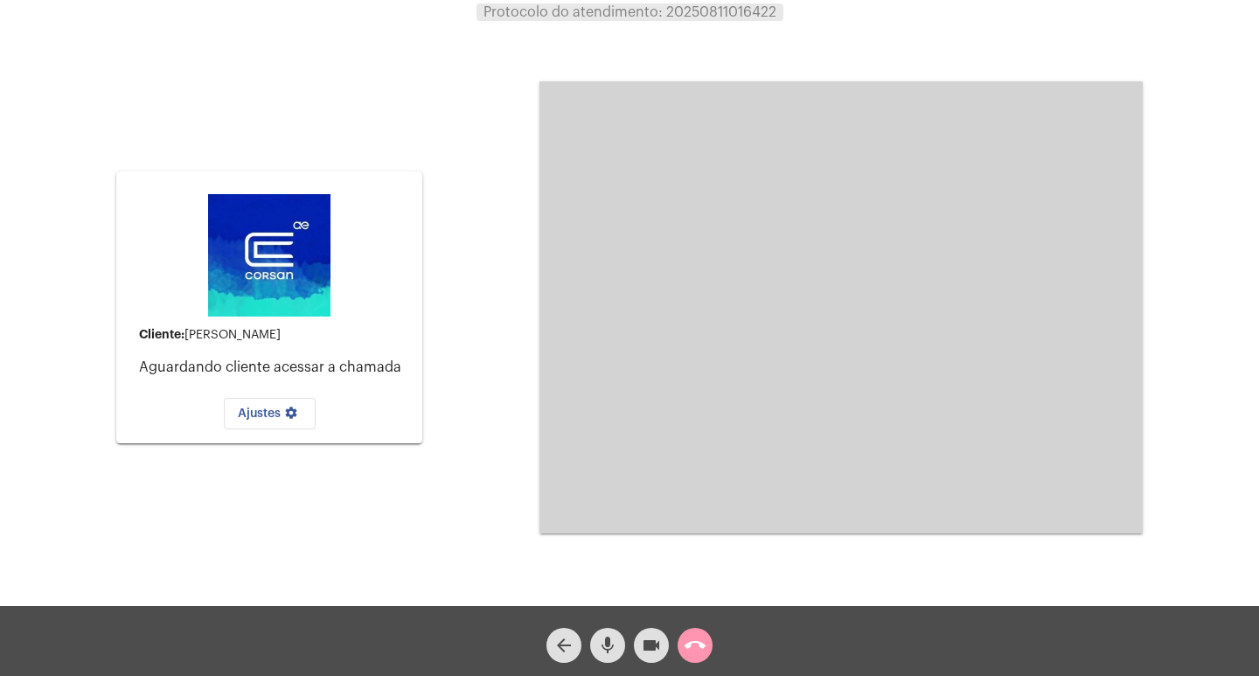
click at [682, 652] on button "call_end" at bounding box center [694, 645] width 35 height 35
click at [705, 649] on button "call_end" at bounding box center [694, 645] width 35 height 35
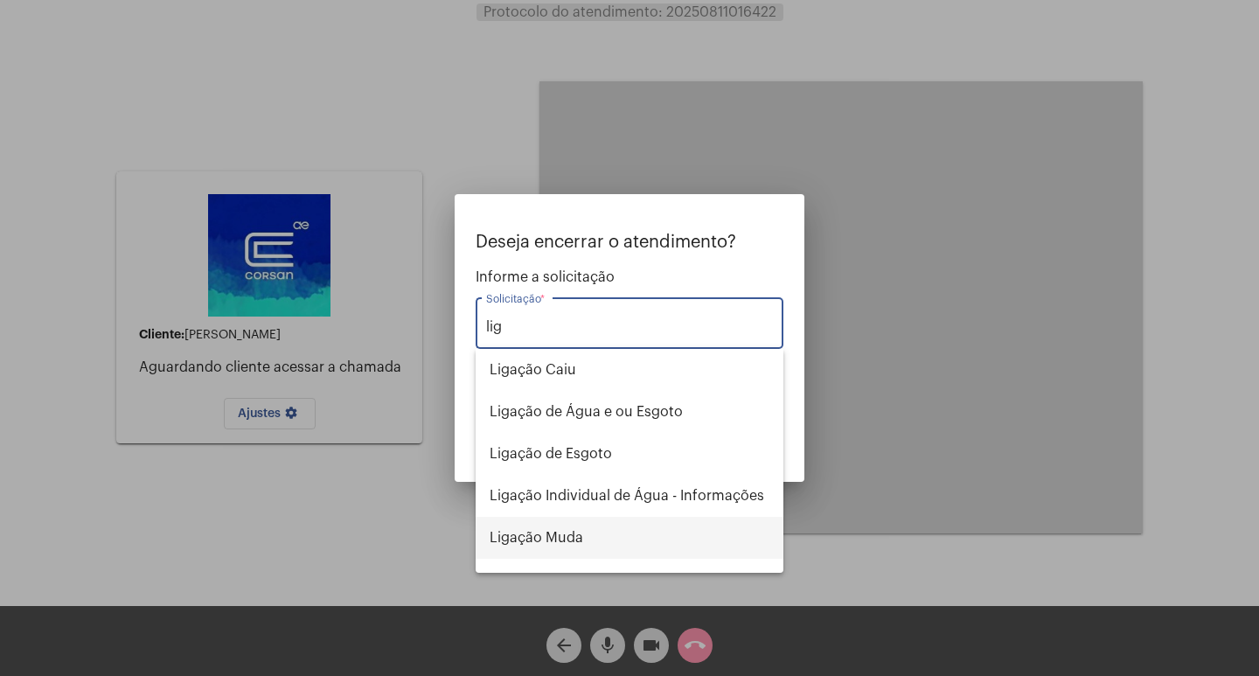
click at [537, 546] on span "Ligação Muda" at bounding box center [630, 538] width 280 height 42
type input "Ligação Muda"
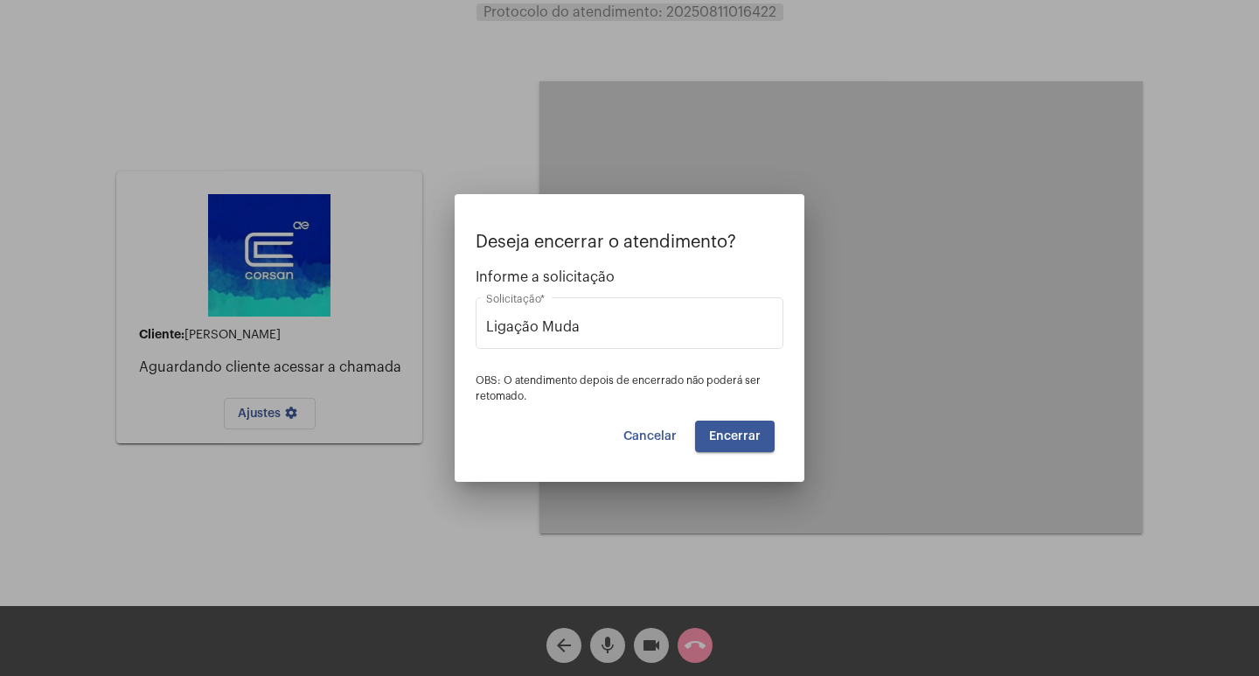
click at [726, 454] on mat-dialog-container "Deseja encerrar o atendimento? Informe a solicitação Ligação Muda Solicitação *…" at bounding box center [630, 338] width 350 height 288
click at [735, 437] on span "Encerrar" at bounding box center [735, 436] width 52 height 12
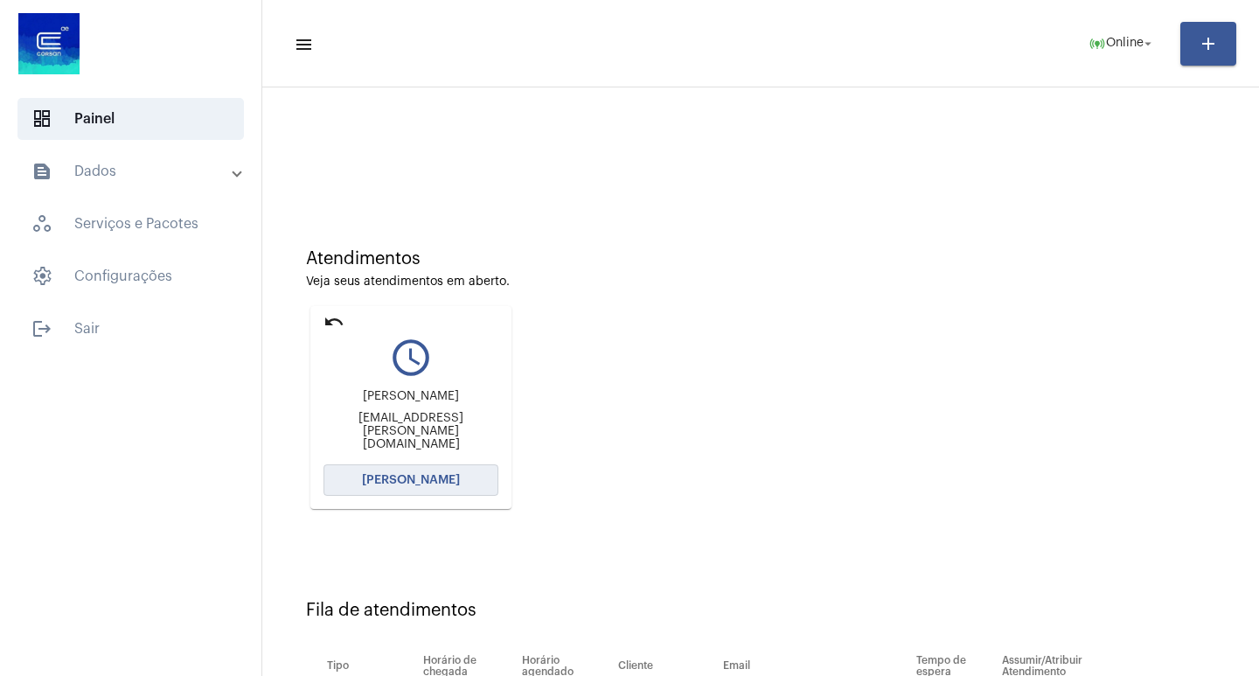
click at [433, 487] on button "[PERSON_NAME]" at bounding box center [410, 479] width 175 height 31
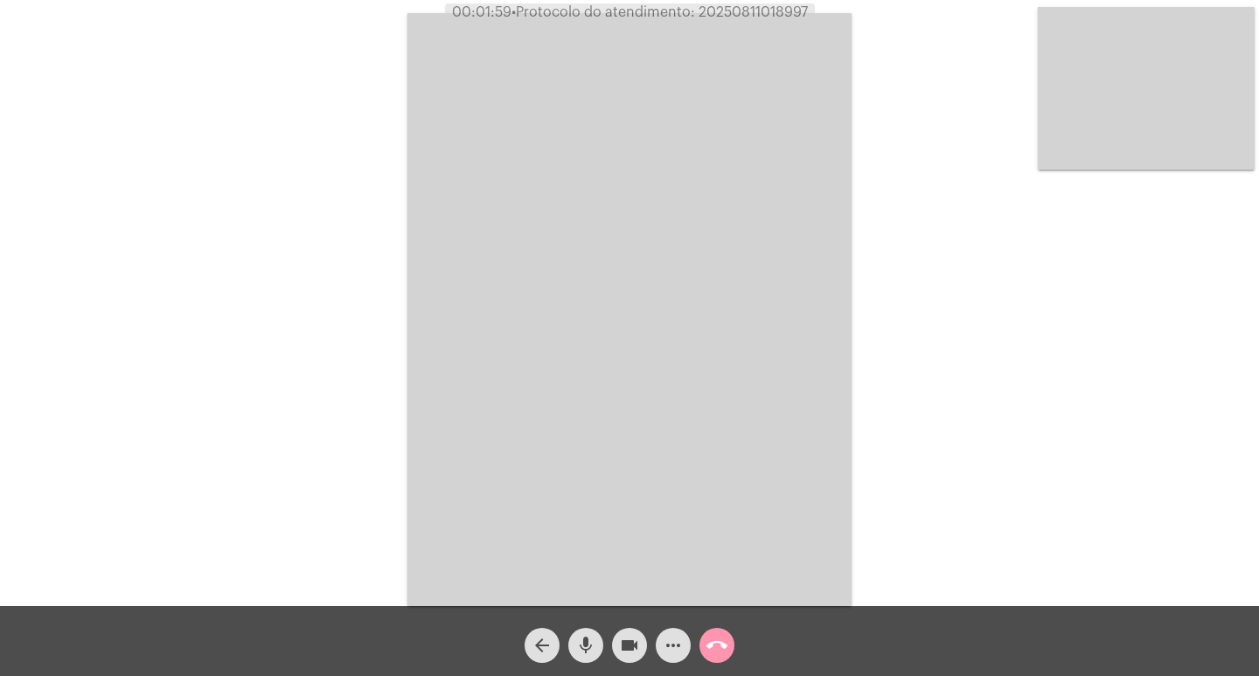
click at [224, 153] on div "Acessando Câmera e Microfone..." at bounding box center [629, 307] width 1255 height 606
click at [730, 20] on span "00:02:03 • Protocolo do atendimento: 20250811018997" at bounding box center [629, 11] width 374 height 17
click at [730, 14] on span "• Protocolo do atendimento: 20250811018997" at bounding box center [661, 12] width 296 height 14
copy span "20250811018997"
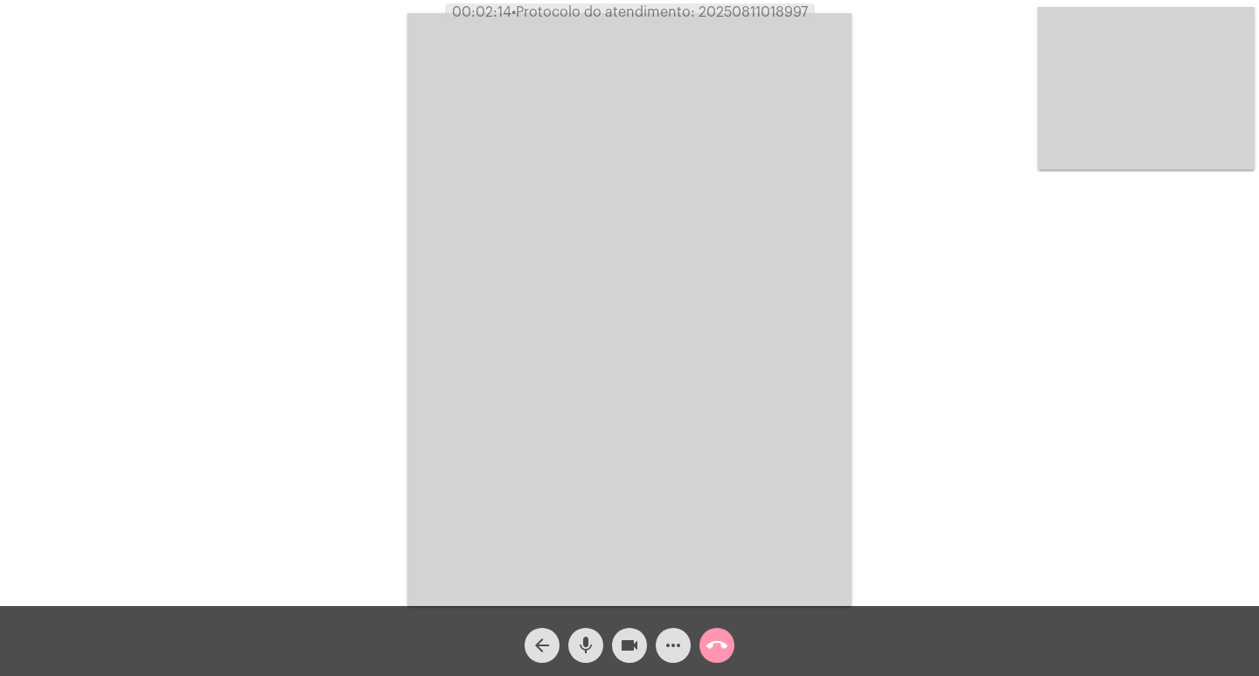
click at [474, 147] on video at bounding box center [629, 309] width 444 height 593
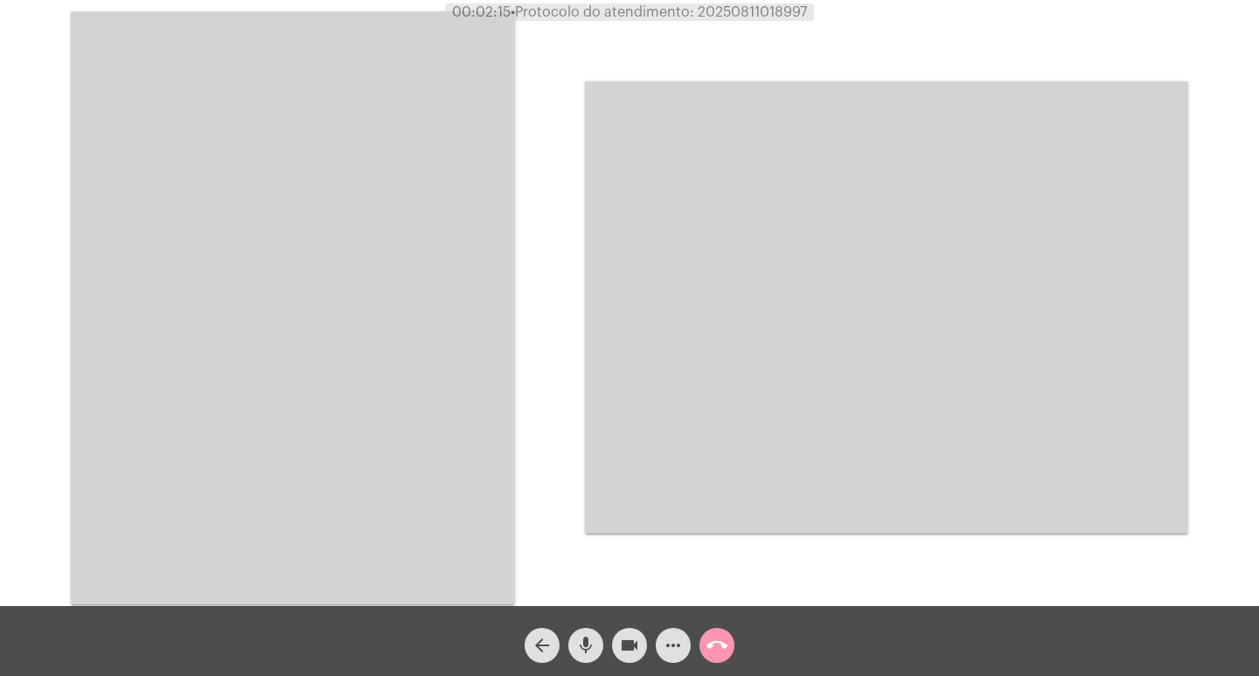
click at [272, 144] on video at bounding box center [293, 307] width 444 height 593
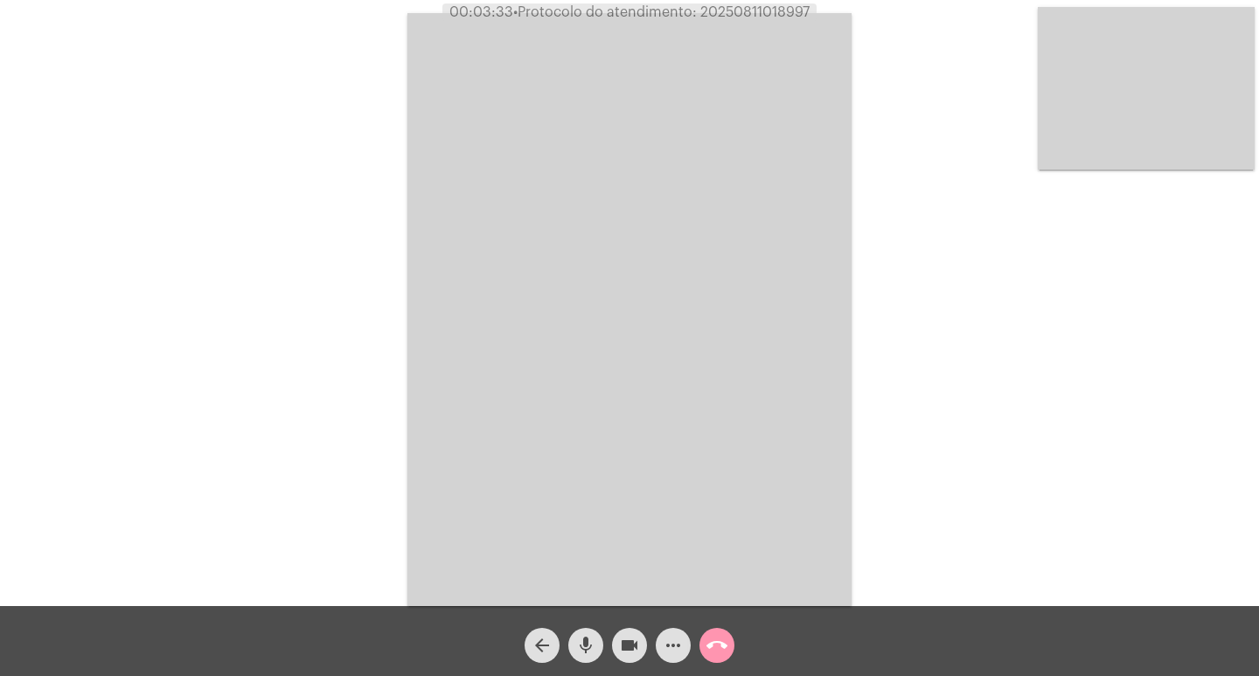
click at [603, 648] on div "mic" at bounding box center [586, 641] width 44 height 44
click at [628, 648] on mat-icon "videocam" at bounding box center [629, 645] width 21 height 21
click at [589, 643] on mat-icon "mic_off" at bounding box center [585, 645] width 21 height 21
click at [623, 648] on mat-icon "videocam_off" at bounding box center [629, 645] width 21 height 21
click at [684, 645] on button "more_horiz" at bounding box center [673, 645] width 35 height 35
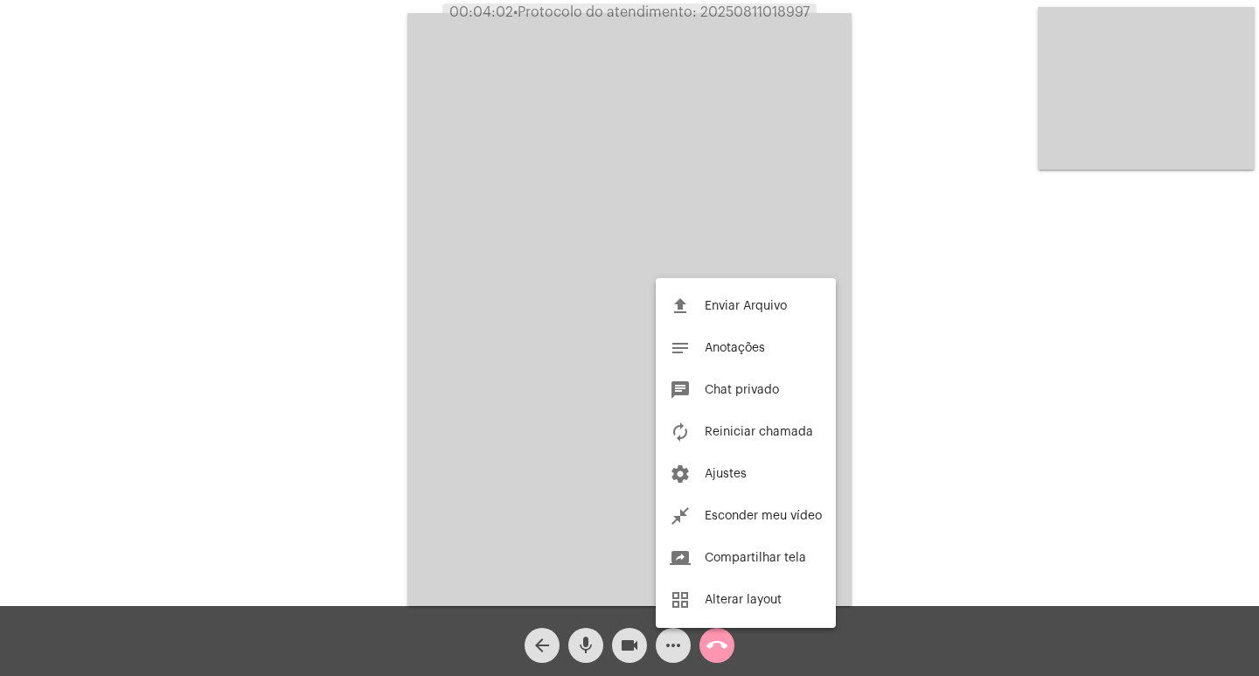
click at [580, 427] on div at bounding box center [629, 338] width 1259 height 676
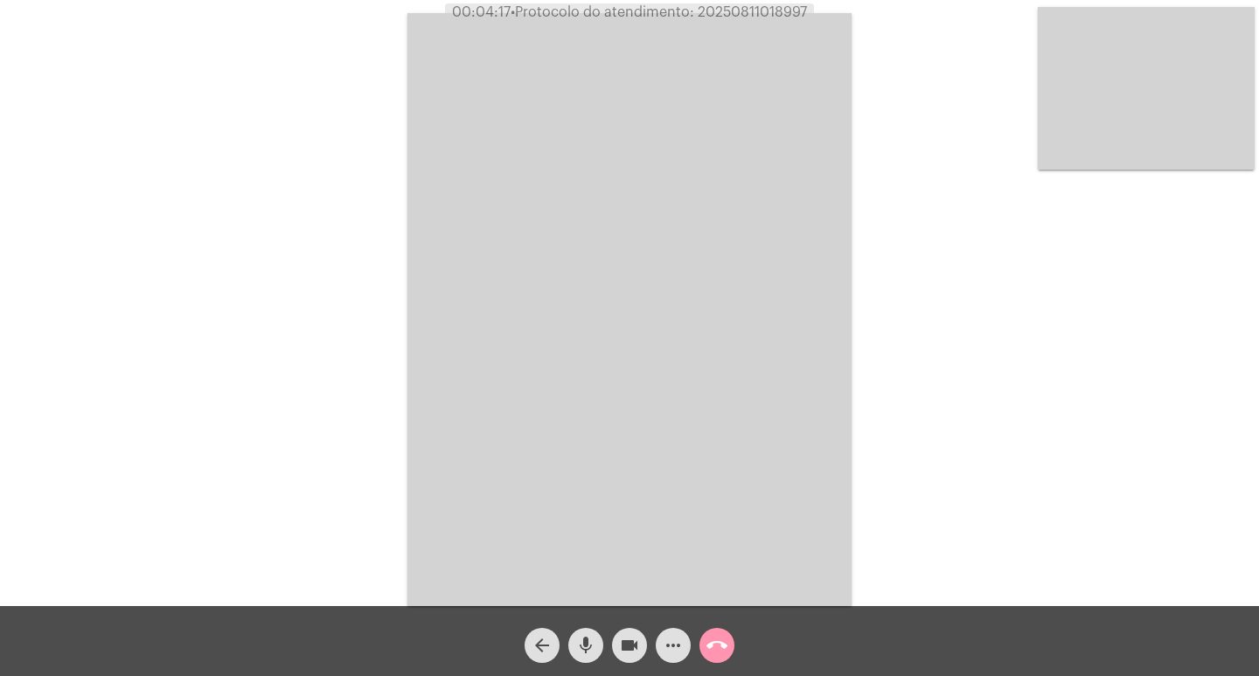
click at [598, 643] on button "mic" at bounding box center [585, 645] width 35 height 35
click at [598, 643] on button "mic_off" at bounding box center [585, 645] width 35 height 35
click at [598, 643] on button "mic" at bounding box center [585, 645] width 35 height 35
click at [649, 652] on div "videocam" at bounding box center [630, 641] width 44 height 44
click at [641, 636] on button "videocam_off" at bounding box center [629, 645] width 35 height 35
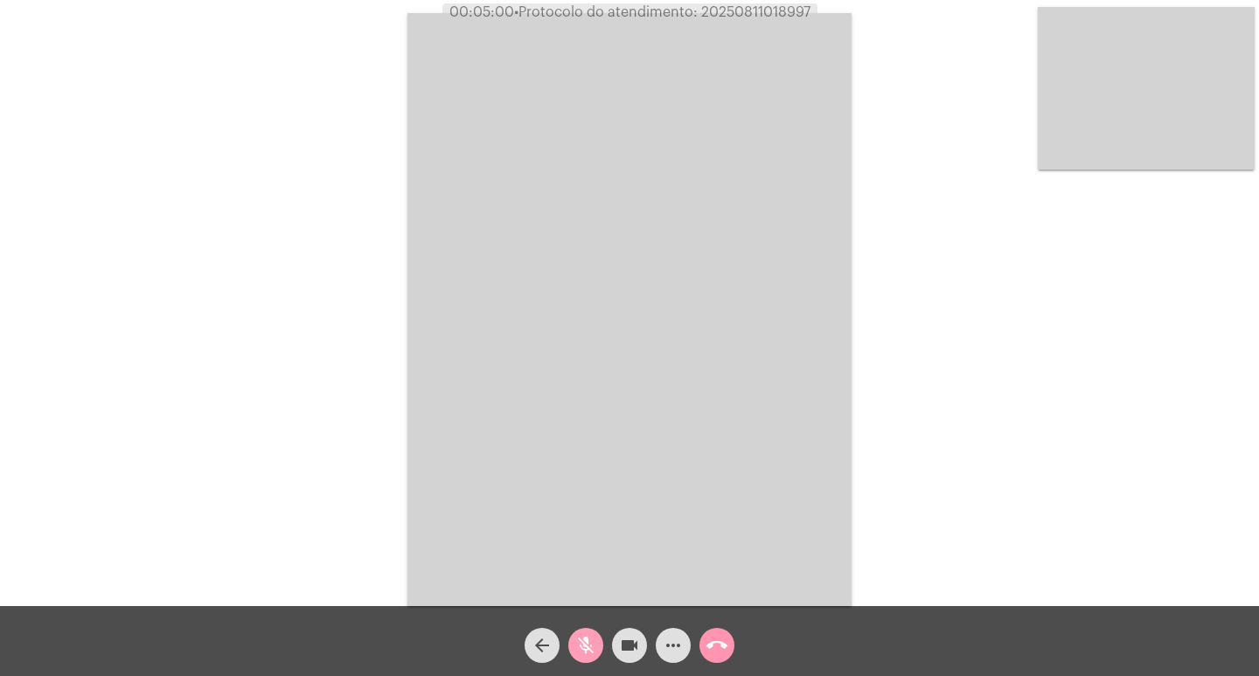
click at [587, 636] on mat-icon "mic_off" at bounding box center [585, 645] width 21 height 21
click at [587, 636] on mat-icon "mic" at bounding box center [585, 645] width 21 height 21
click at [628, 643] on mat-icon "videocam" at bounding box center [629, 645] width 21 height 21
click at [635, 646] on mat-icon "videocam_off" at bounding box center [629, 645] width 21 height 21
click at [594, 650] on mat-icon "mic_off" at bounding box center [585, 645] width 21 height 21
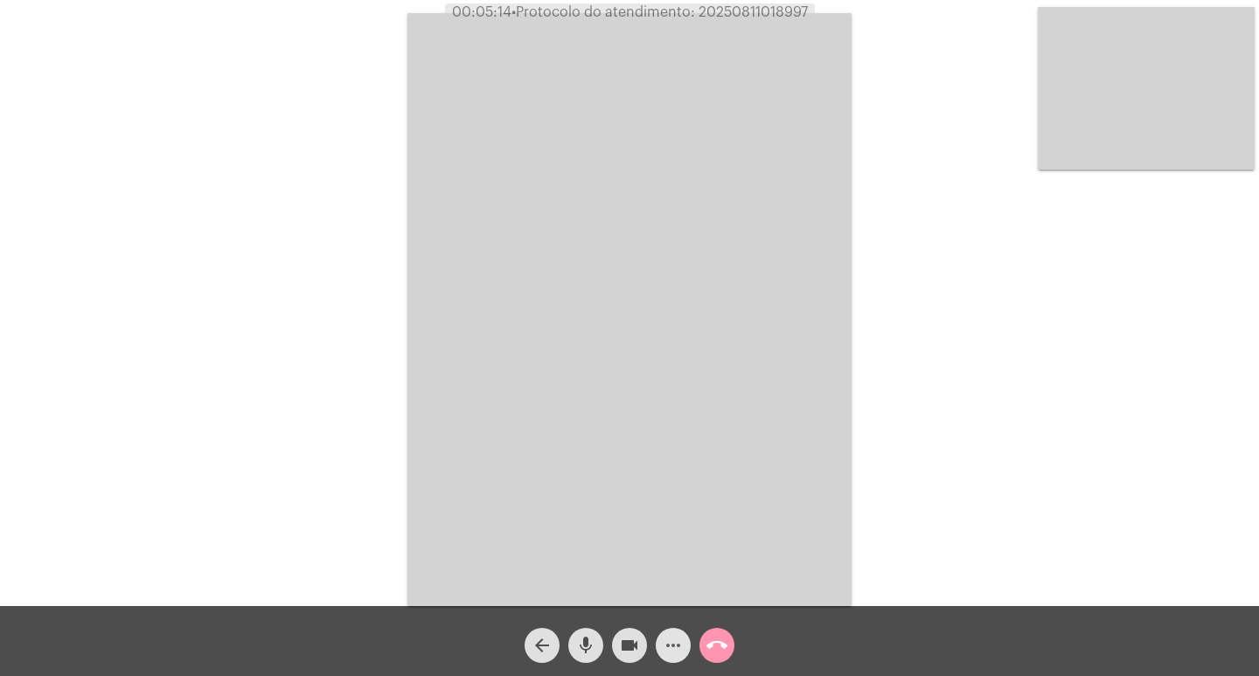
click at [671, 649] on mat-icon "more_horiz" at bounding box center [673, 645] width 21 height 21
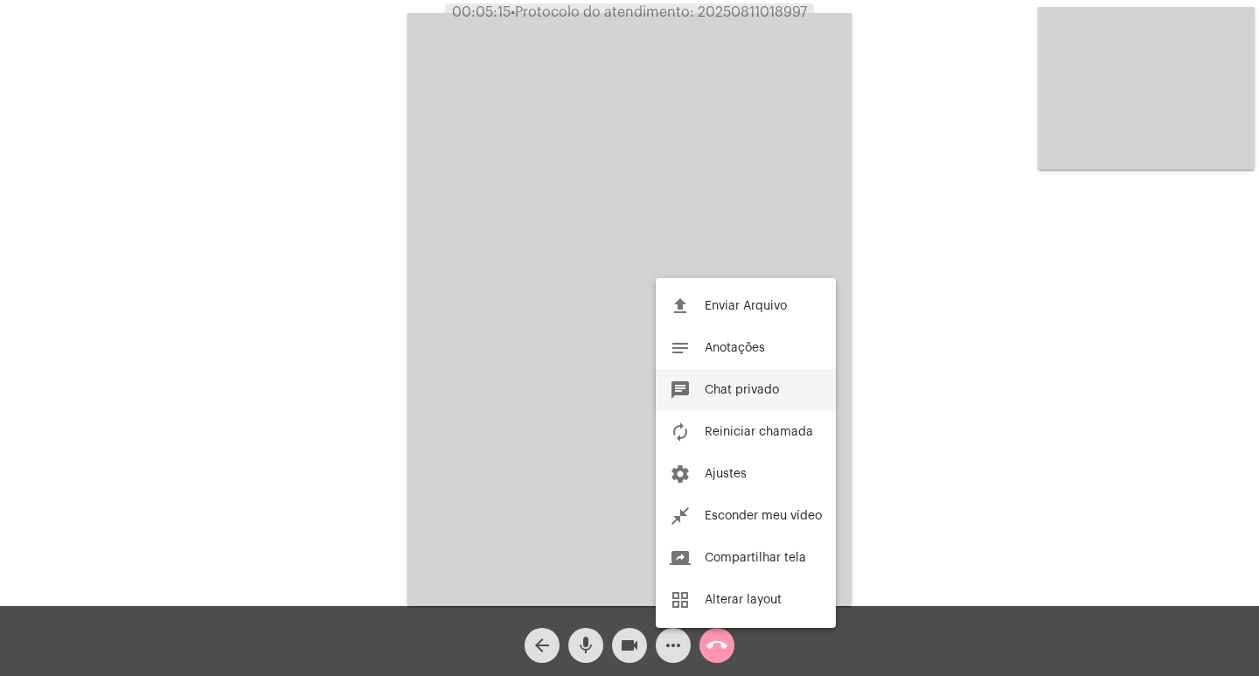
click at [706, 385] on span "Chat privado" at bounding box center [742, 390] width 74 height 12
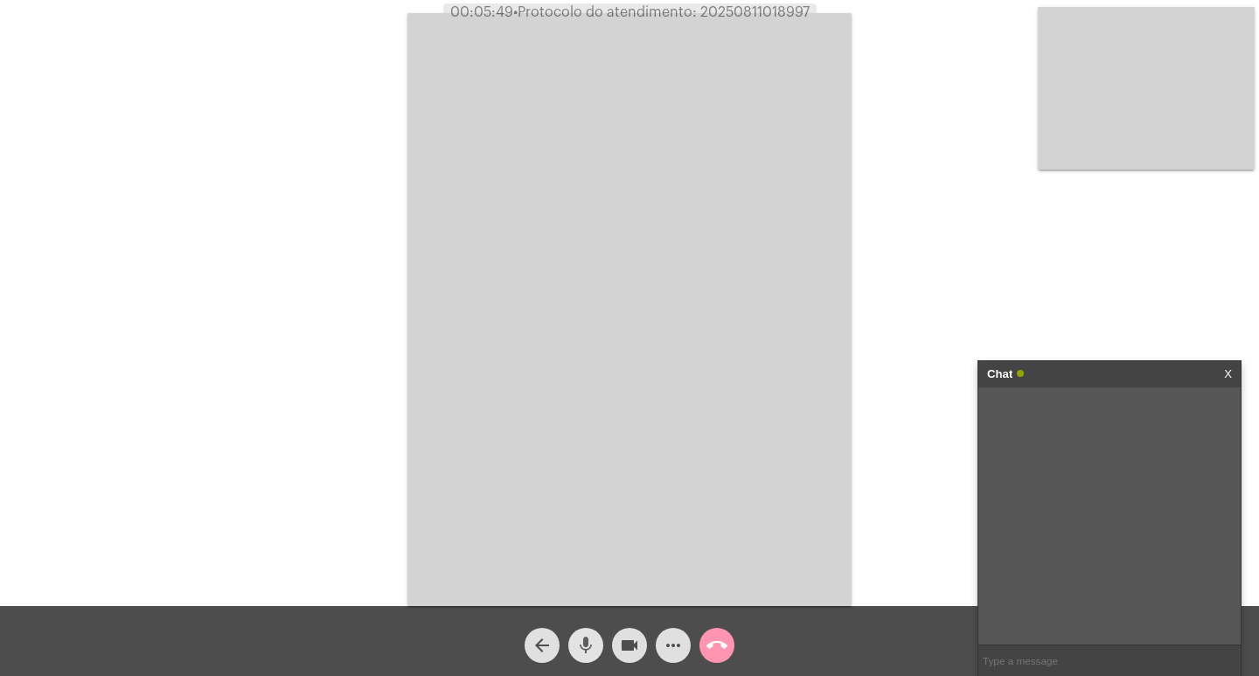
click at [587, 646] on mat-icon "mic" at bounding box center [585, 645] width 21 height 21
click at [587, 646] on mat-icon "mic_off" at bounding box center [585, 645] width 21 height 21
click at [587, 646] on mat-icon "mic" at bounding box center [585, 645] width 21 height 21
click at [584, 645] on mat-icon "mic_off" at bounding box center [585, 645] width 21 height 21
click at [1114, 418] on link "[URL][DOMAIN_NAME]" at bounding box center [1094, 411] width 122 height 13
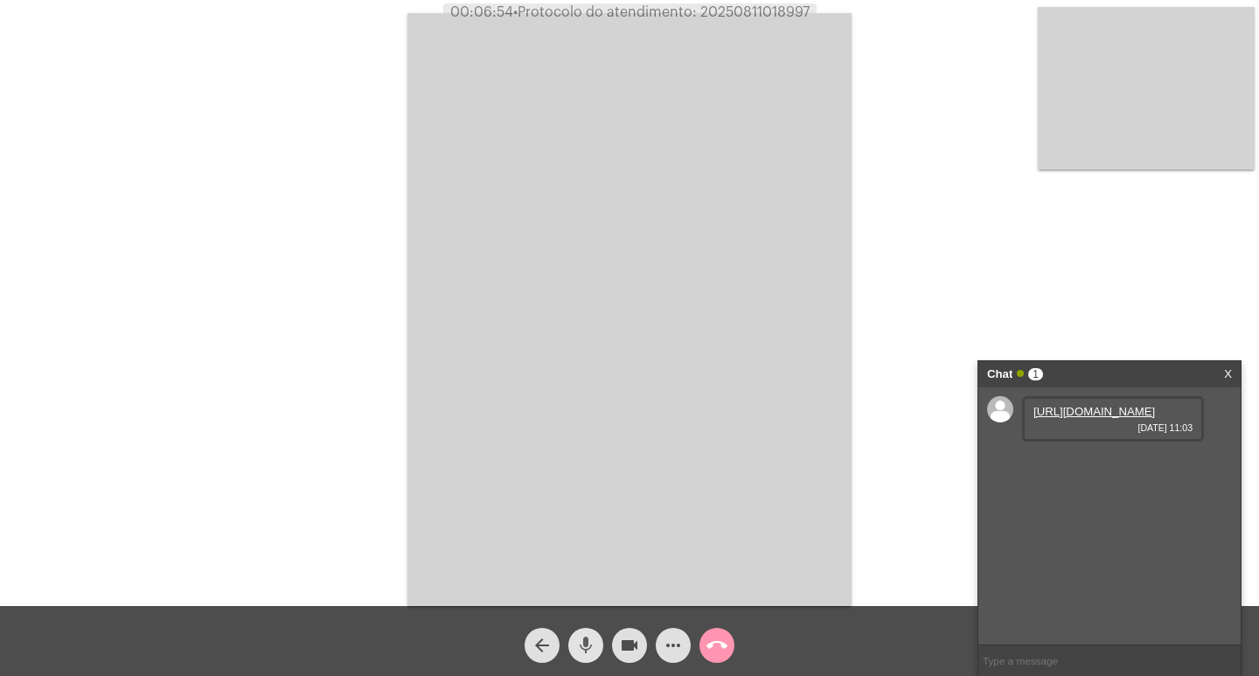
click at [580, 644] on mat-icon "mic" at bounding box center [585, 645] width 21 height 21
click at [632, 646] on mat-icon "videocam" at bounding box center [629, 645] width 21 height 21
click at [594, 638] on mat-icon "mic_off" at bounding box center [585, 645] width 21 height 21
click at [633, 648] on mat-icon "videocam_off" at bounding box center [629, 645] width 21 height 21
click at [589, 632] on span "mic" at bounding box center [585, 645] width 21 height 35
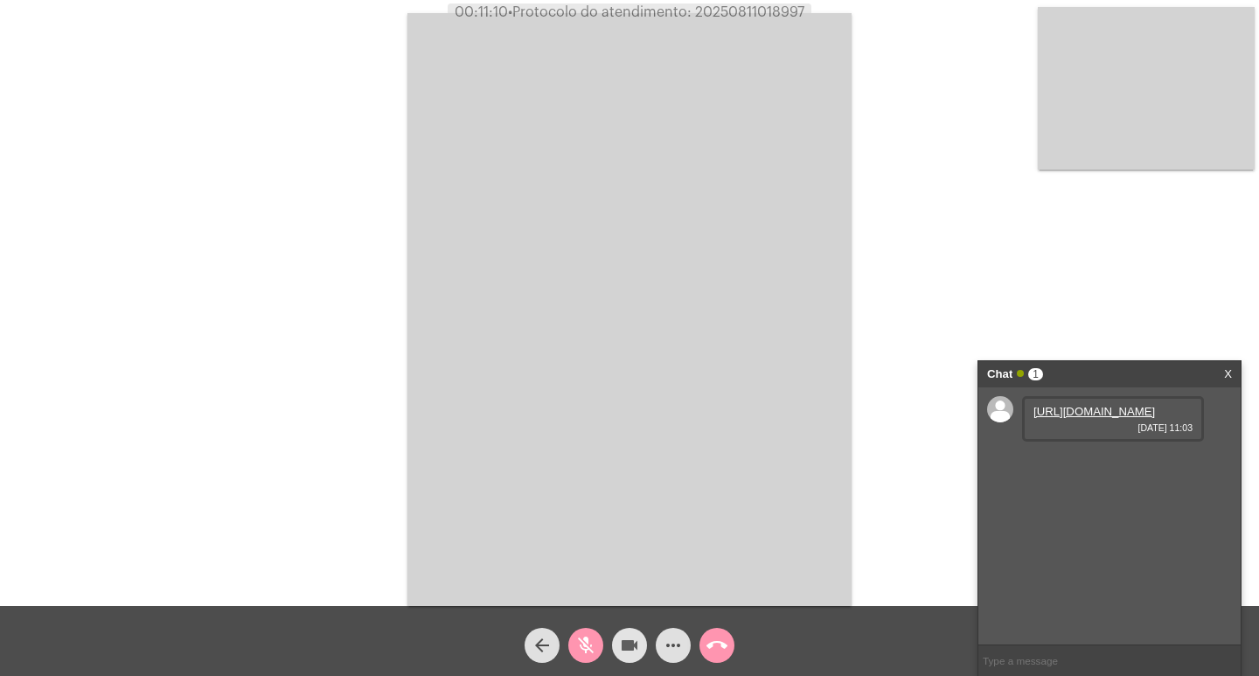
click at [635, 641] on mat-icon "videocam" at bounding box center [629, 645] width 21 height 21
click at [594, 646] on mat-icon "mic_off" at bounding box center [585, 645] width 21 height 21
click at [629, 648] on mat-icon "videocam_off" at bounding box center [629, 645] width 21 height 21
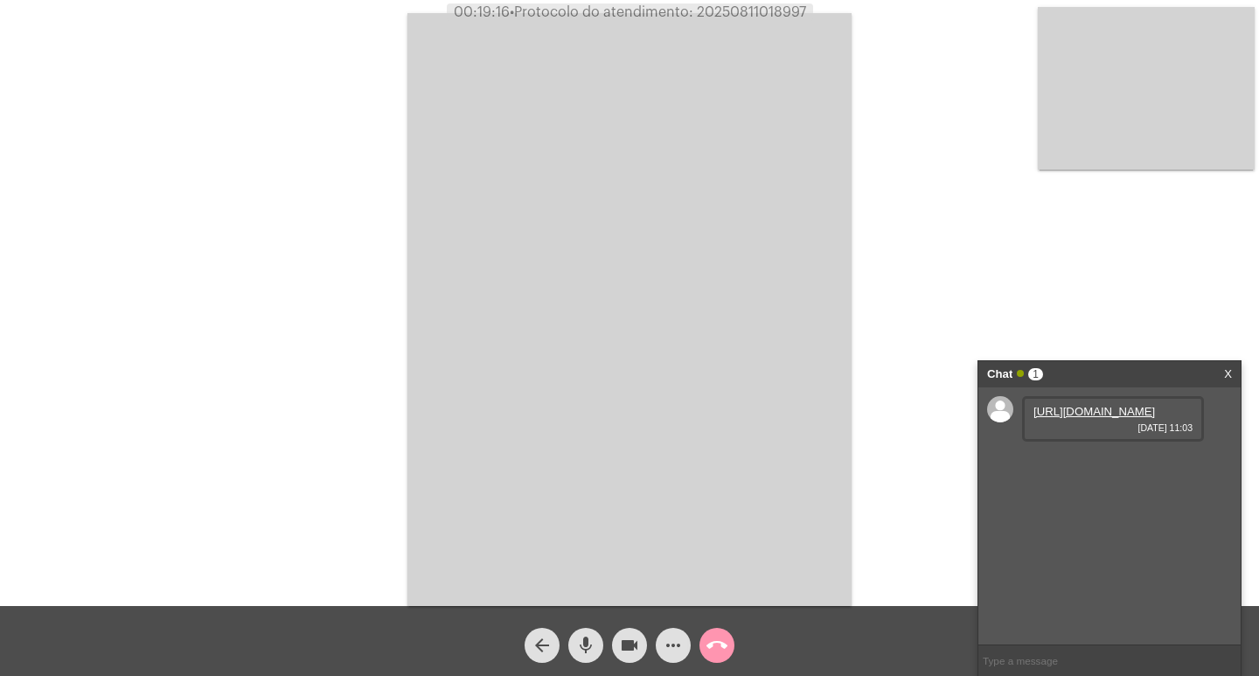
click at [580, 641] on mat-icon "mic" at bounding box center [585, 645] width 21 height 21
click at [628, 647] on mat-icon "videocam" at bounding box center [629, 645] width 21 height 21
click at [628, 647] on mat-icon "videocam_off" at bounding box center [629, 645] width 21 height 21
click at [589, 647] on mat-icon "mic_off" at bounding box center [585, 645] width 21 height 21
click at [628, 648] on mat-icon "videocam" at bounding box center [629, 645] width 21 height 21
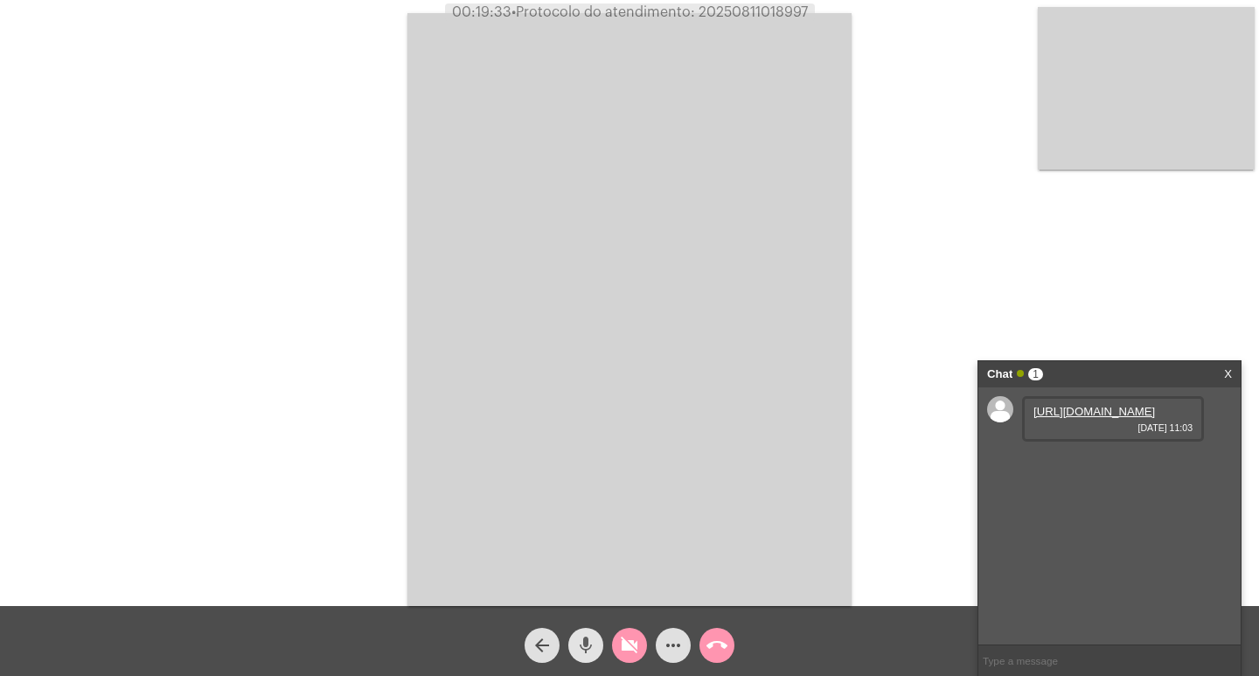
click at [589, 635] on mat-icon "mic" at bounding box center [585, 645] width 21 height 21
click at [589, 635] on mat-icon "mic_off" at bounding box center [585, 645] width 21 height 21
click at [617, 647] on button "videocam_off" at bounding box center [629, 645] width 35 height 35
click at [740, 18] on span "• Protocolo do atendimento: 20250811018997" at bounding box center [661, 12] width 296 height 14
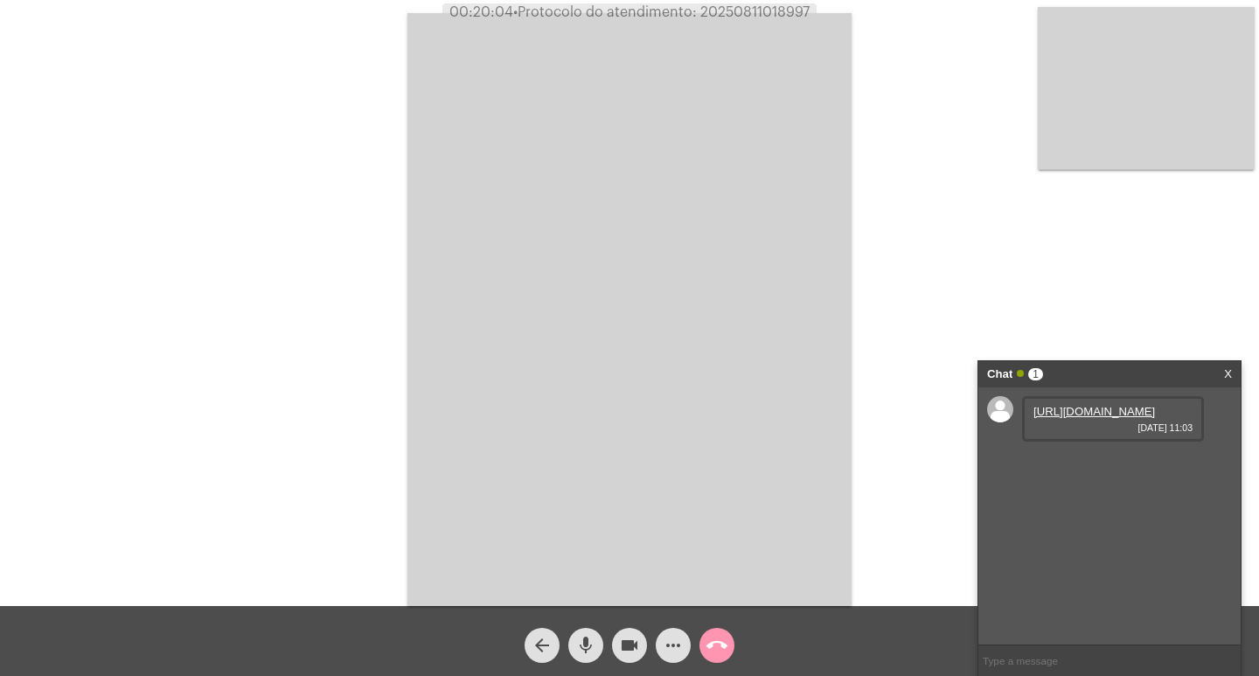
copy span "20250811018997"
click at [1045, 655] on input "text" at bounding box center [1109, 660] width 262 height 31
paste input "20250811018997"
type input "20250811018997"
click at [1226, 376] on link "X" at bounding box center [1228, 374] width 8 height 26
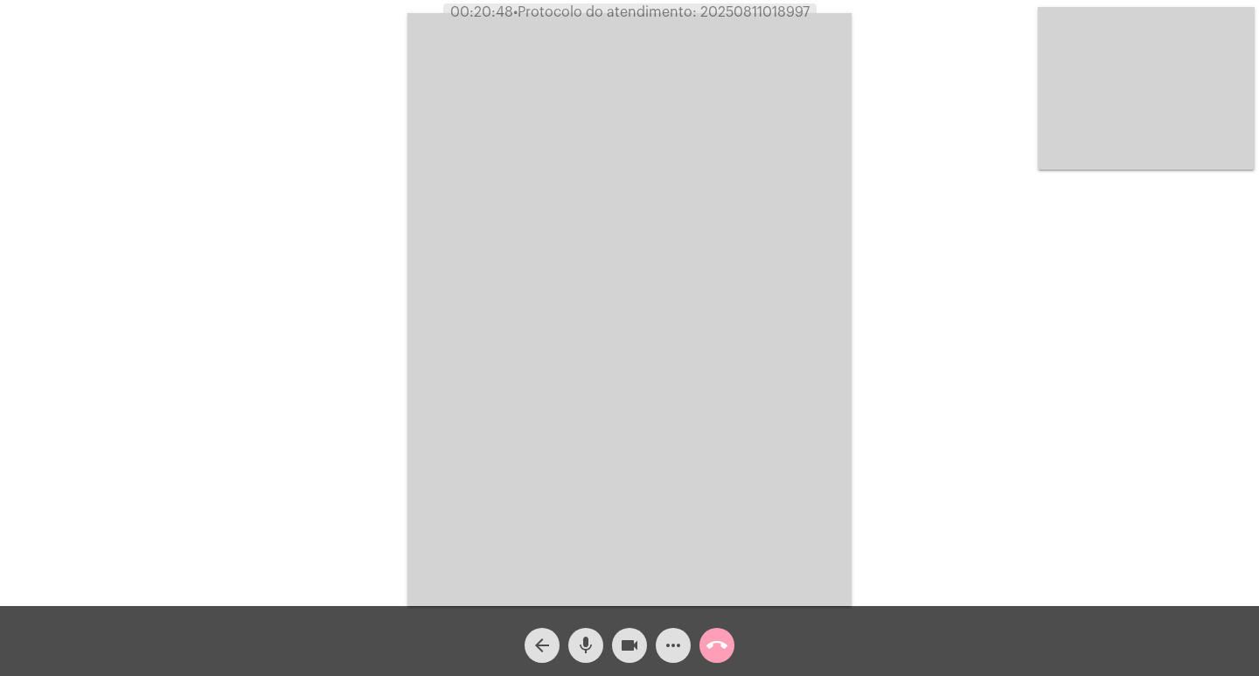
click at [712, 633] on span "call_end" at bounding box center [716, 645] width 21 height 35
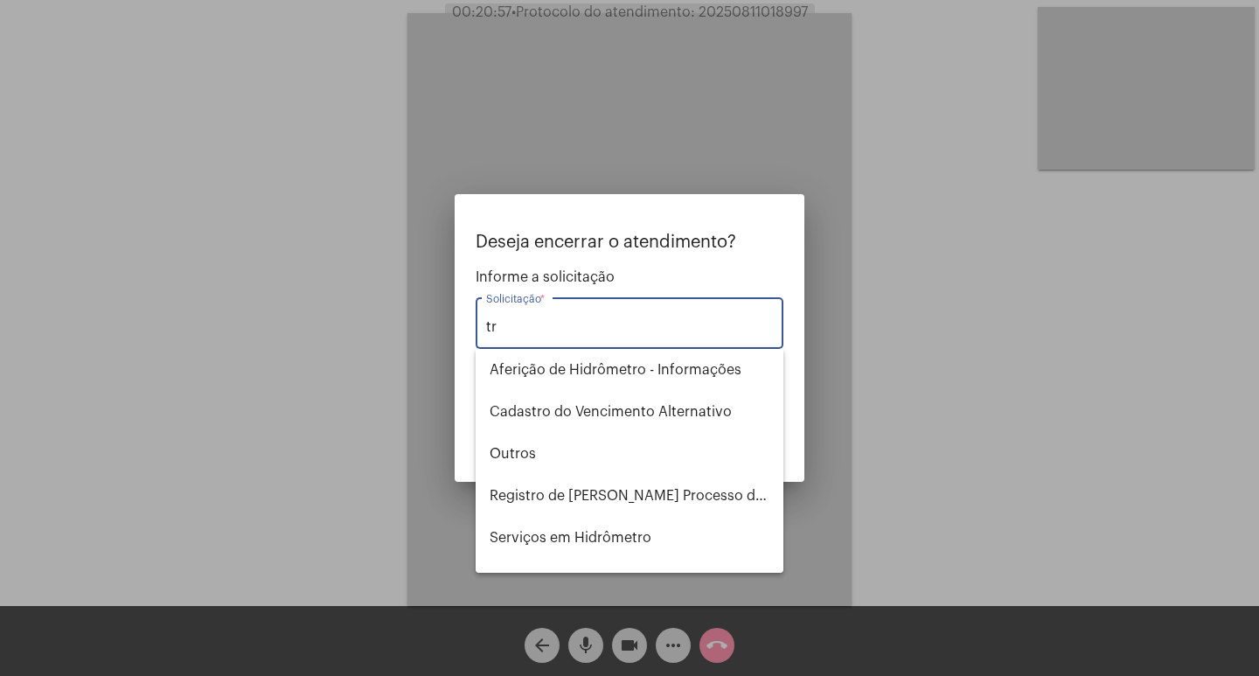
type input "t"
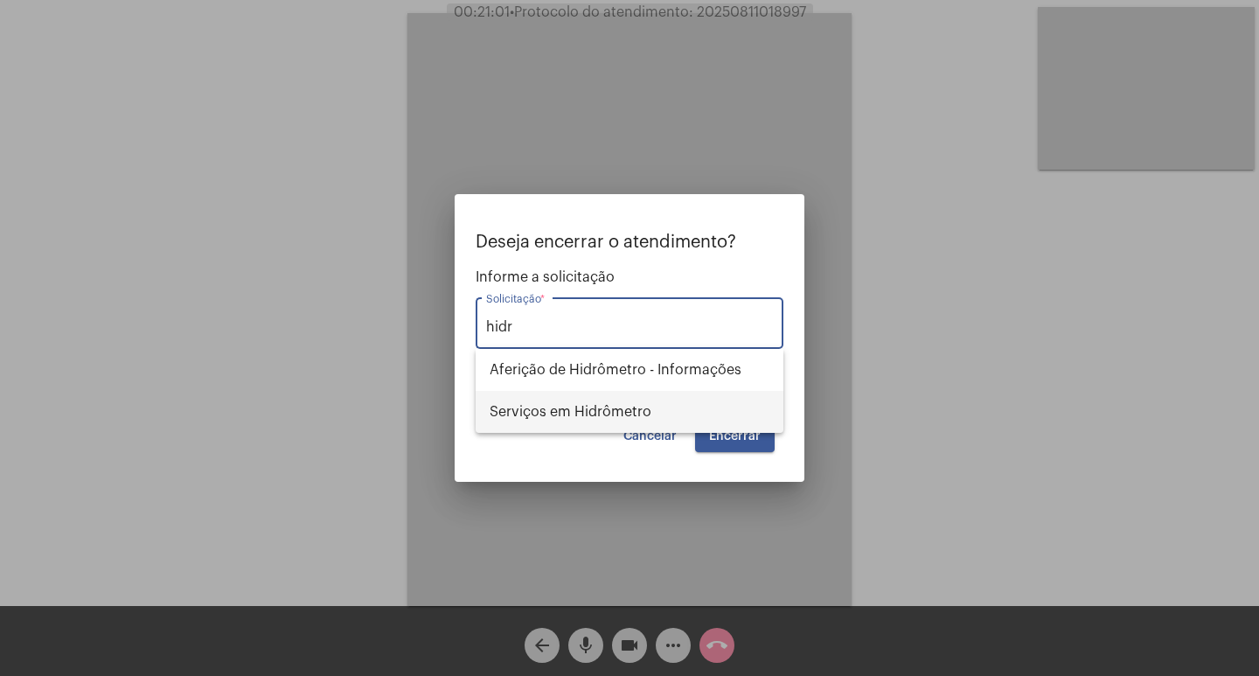
click at [637, 418] on span "Serviços em Hidrômetro" at bounding box center [630, 412] width 280 height 42
type input "Serviços em Hidrômetro"
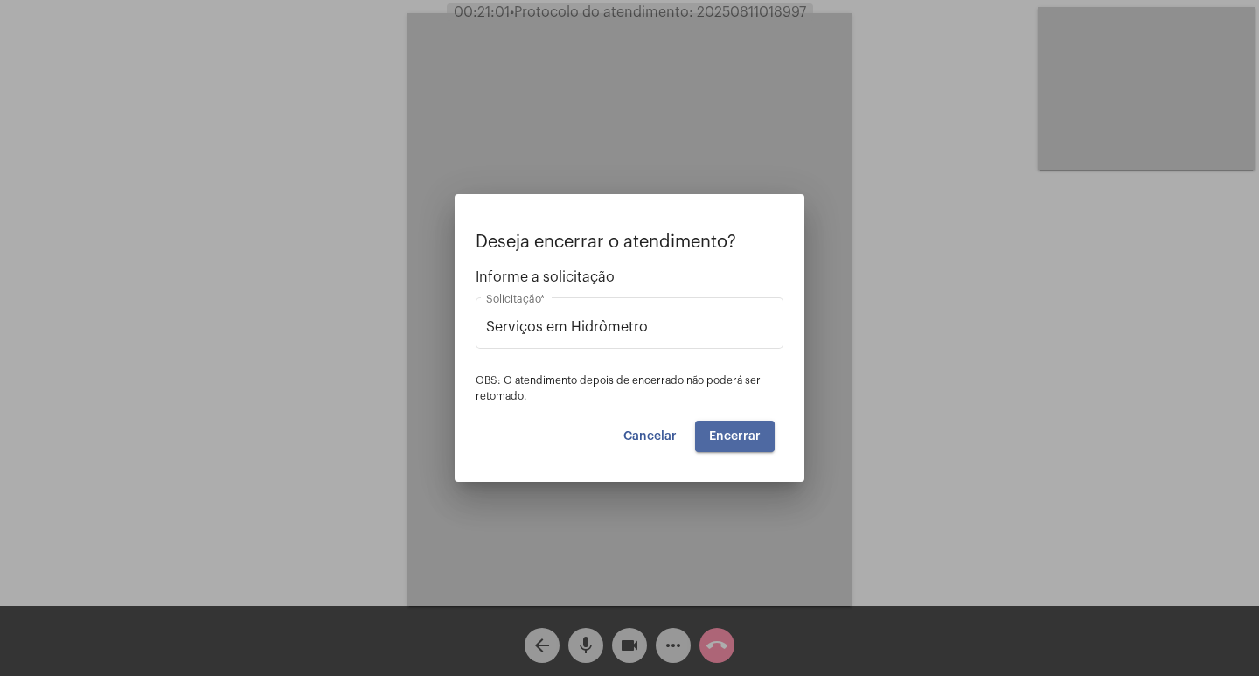
click at [723, 438] on span "Encerrar" at bounding box center [735, 436] width 52 height 12
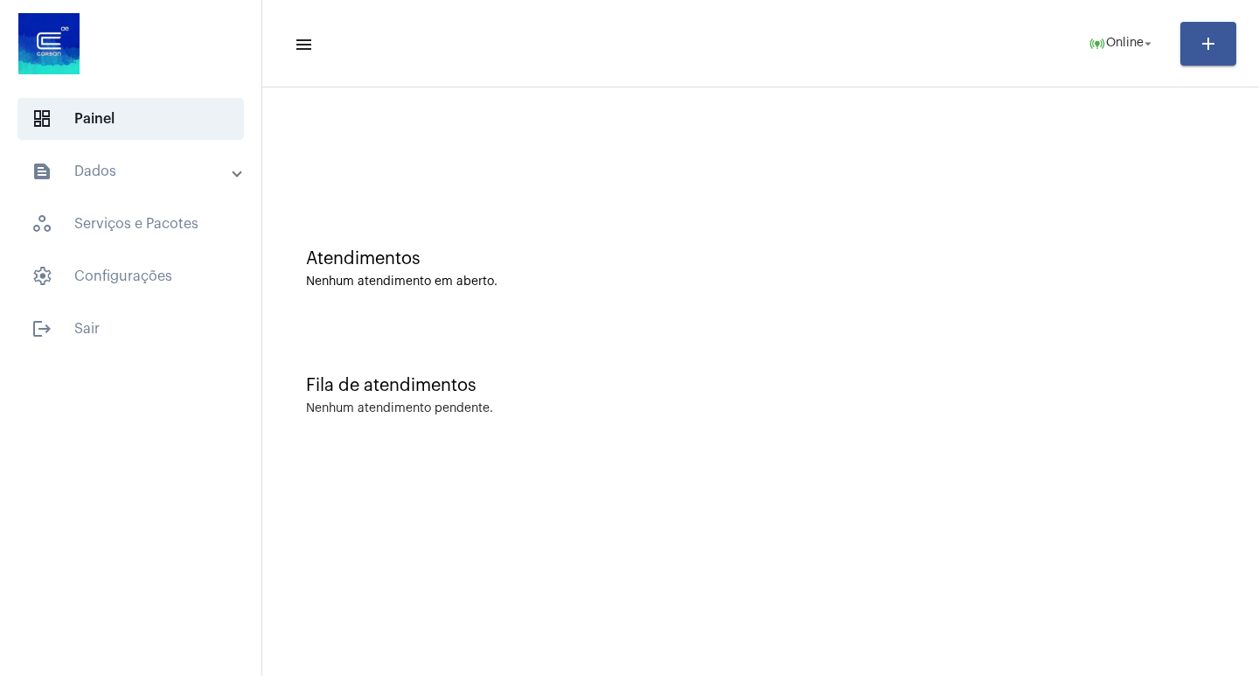
click at [336, 172] on div at bounding box center [760, 146] width 979 height 101
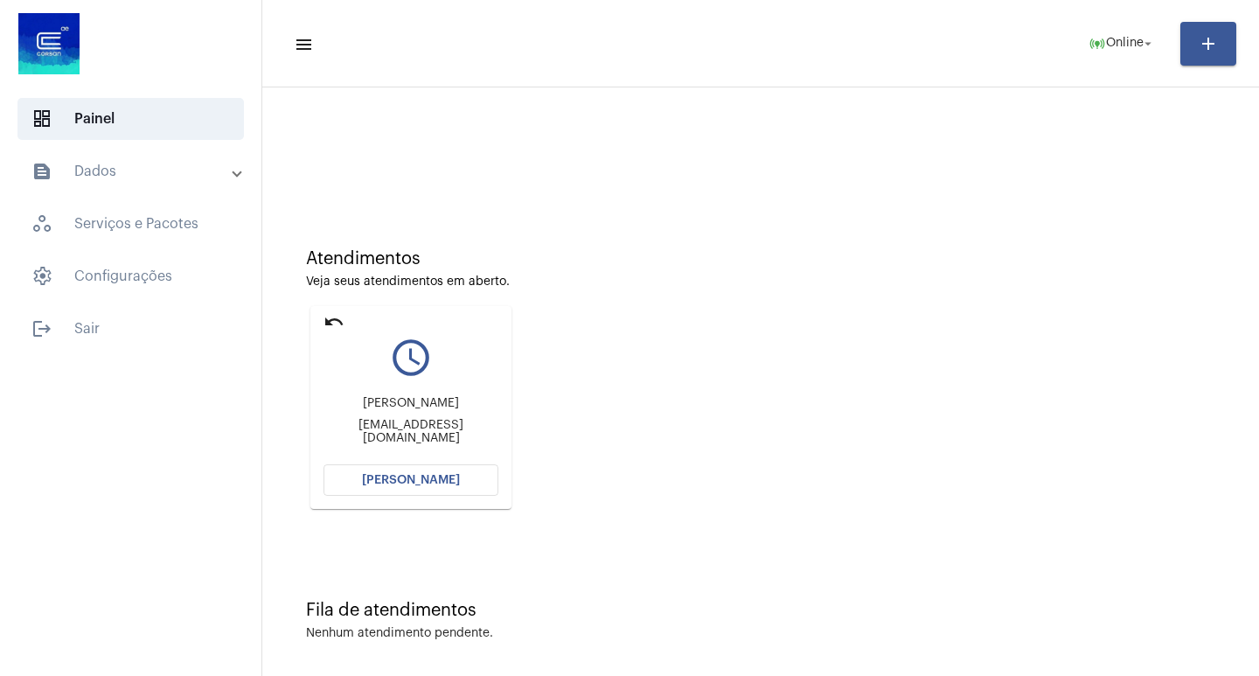
click at [350, 314] on mat-card "undo query_builder [PERSON_NAME] [PERSON_NAME][EMAIL_ADDRESS][DOMAIN_NAME] [PER…" at bounding box center [410, 407] width 201 height 203
click at [337, 314] on mat-icon "undo" at bounding box center [333, 321] width 21 height 21
click at [333, 319] on mat-icon "undo" at bounding box center [333, 321] width 21 height 21
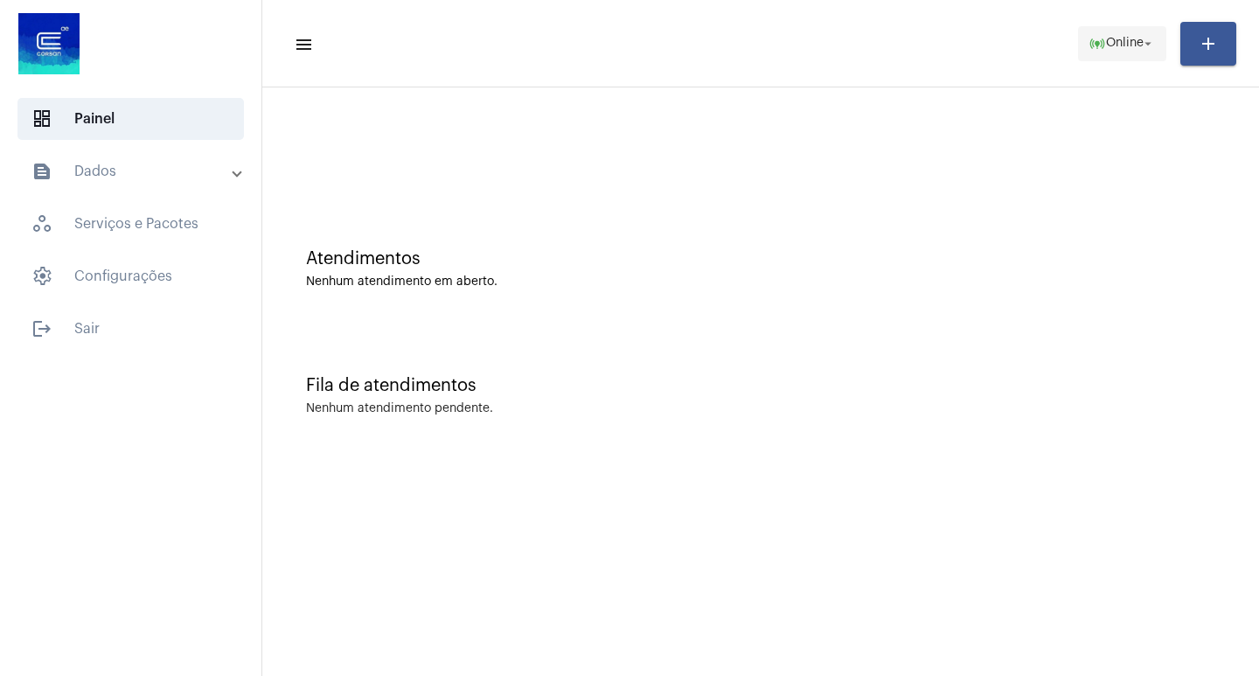
click at [1153, 29] on span "online_prediction Online arrow_drop_down" at bounding box center [1121, 42] width 67 height 31
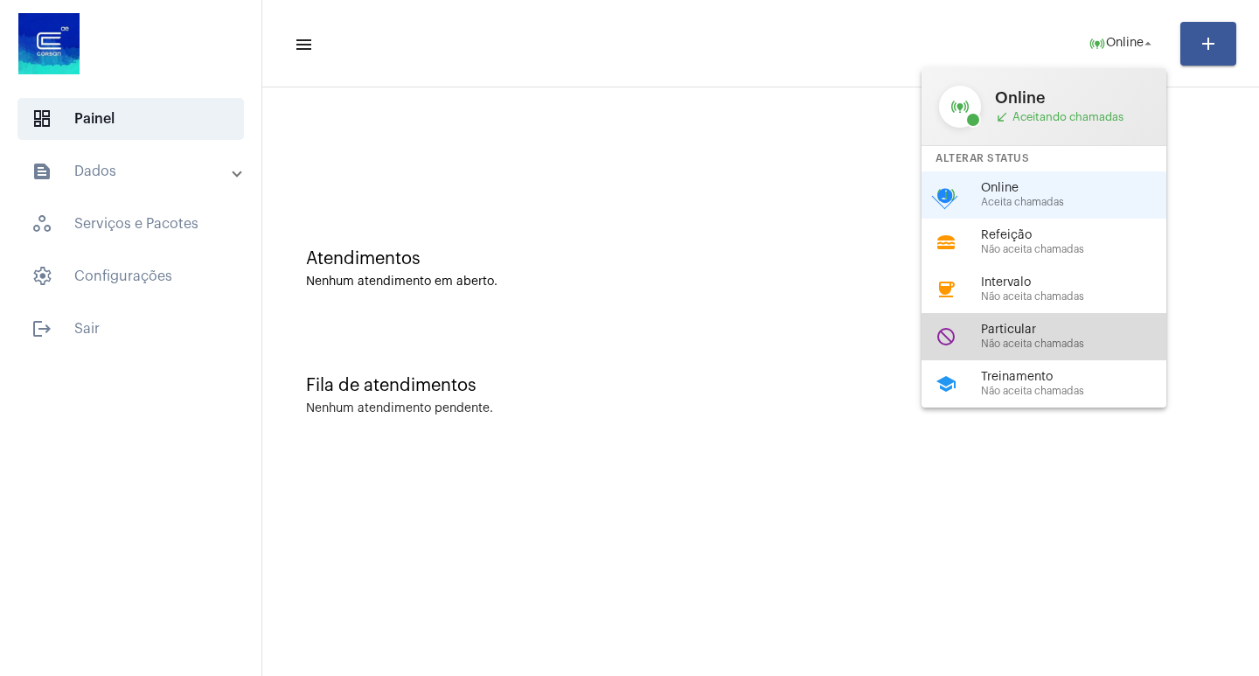
click at [1080, 323] on span "Particular" at bounding box center [1080, 329] width 199 height 13
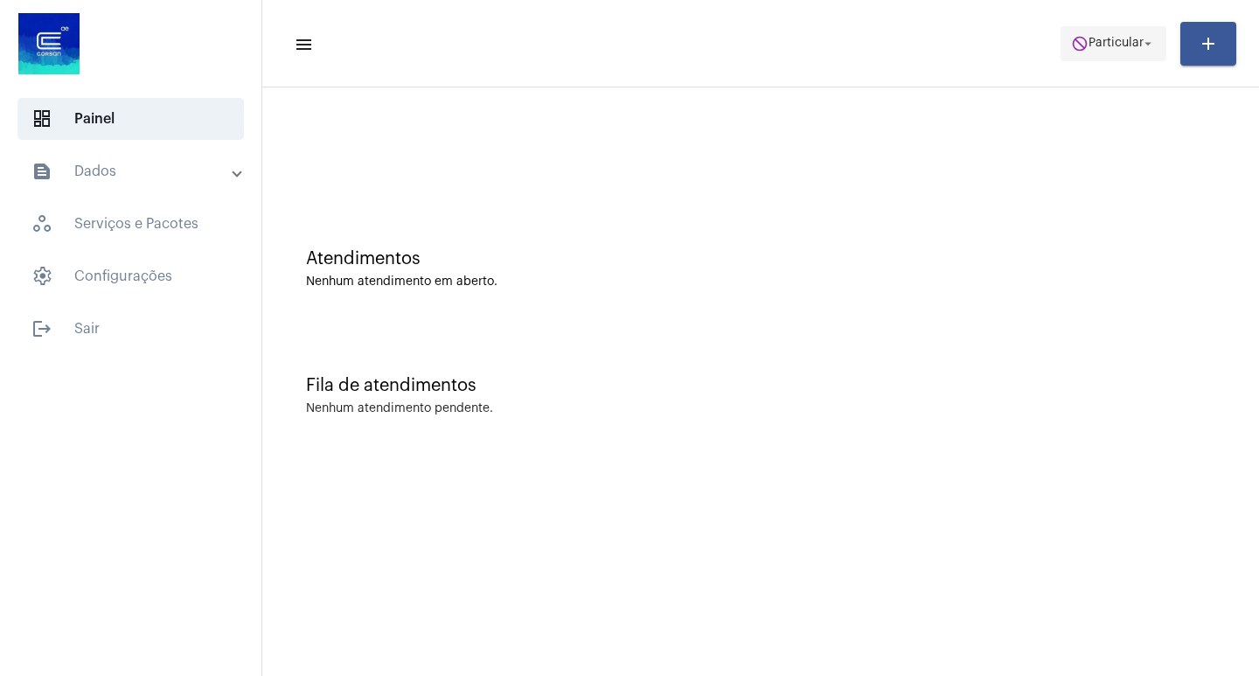
click at [1109, 45] on span "Particular" at bounding box center [1115, 44] width 55 height 12
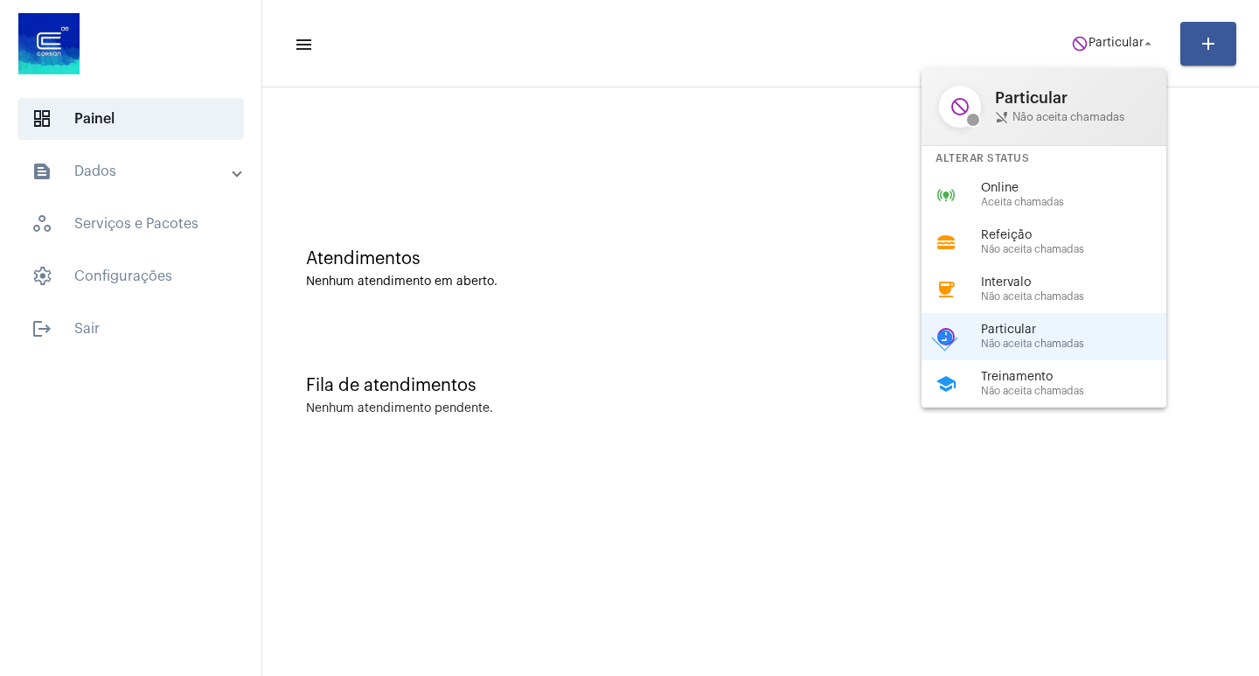
click at [1084, 198] on span "Aceita chamadas" at bounding box center [1080, 202] width 199 height 11
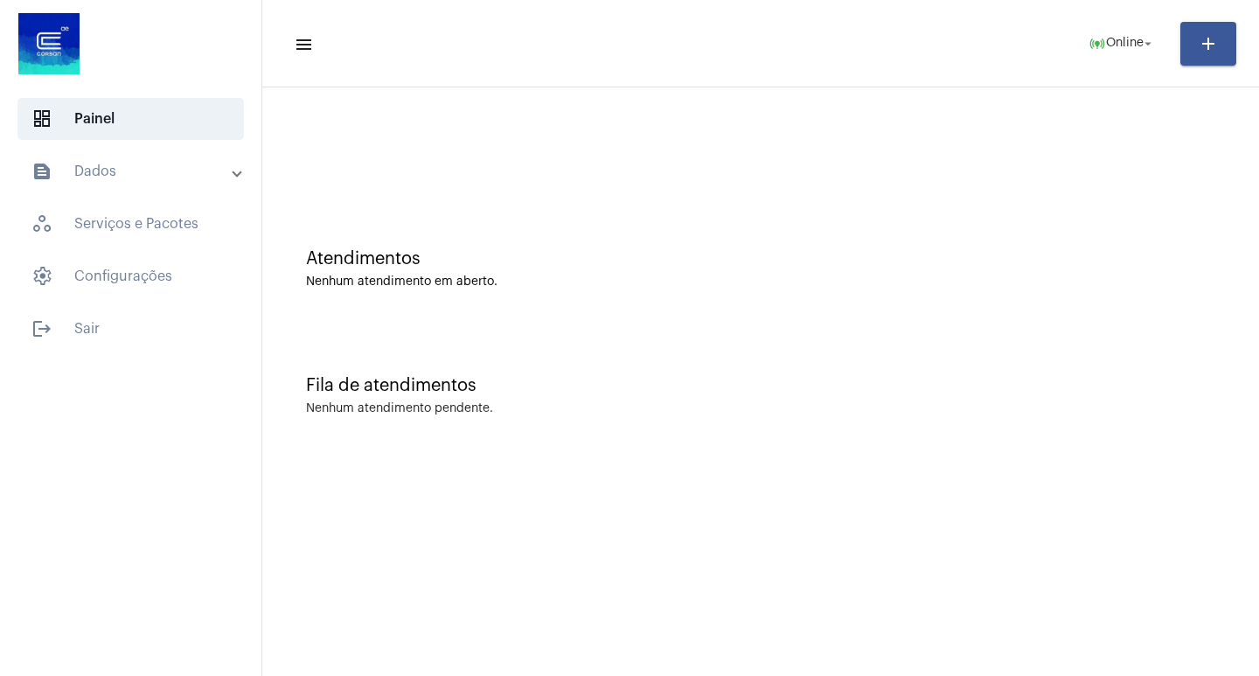
click at [448, 462] on mat-sidenav-content "menu online_prediction Online arrow_drop_down add Atendimentos Nenhum atendimen…" at bounding box center [760, 338] width 997 height 676
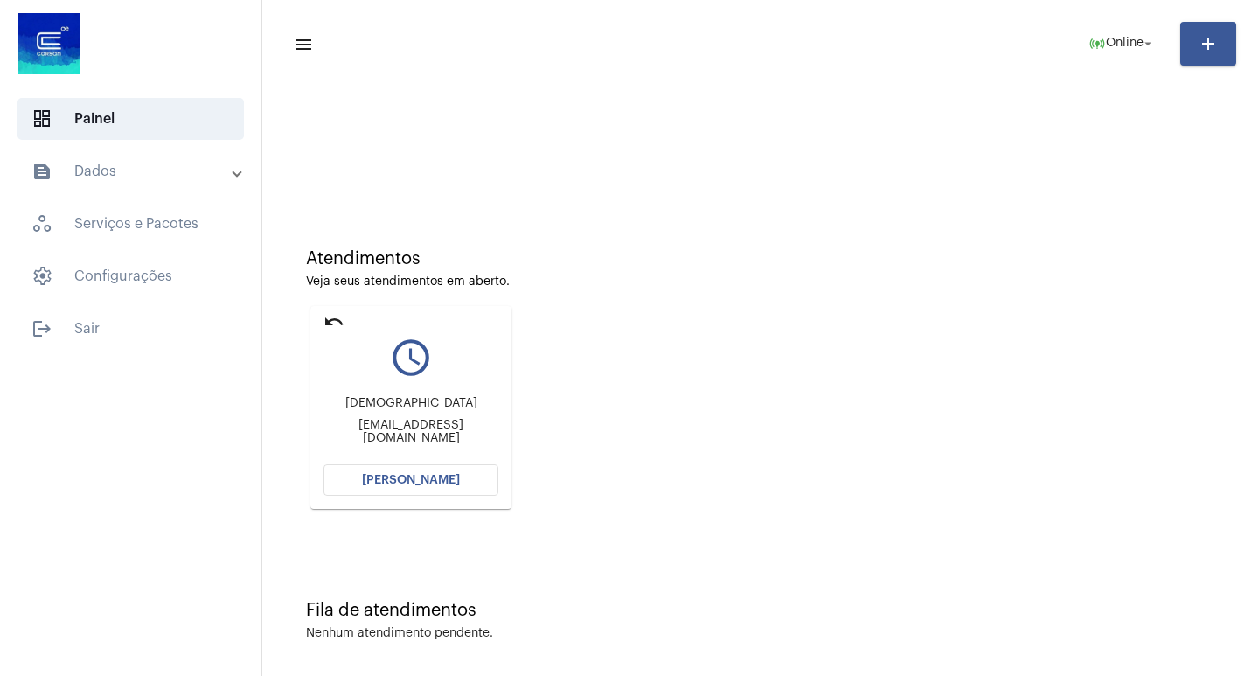
click at [448, 462] on mat-card "undo query_builder [DEMOGRAPHIC_DATA] [EMAIL_ADDRESS][DOMAIN_NAME] [PERSON_NAME]" at bounding box center [410, 407] width 201 height 203
click at [468, 478] on button "[PERSON_NAME]" at bounding box center [410, 479] width 175 height 31
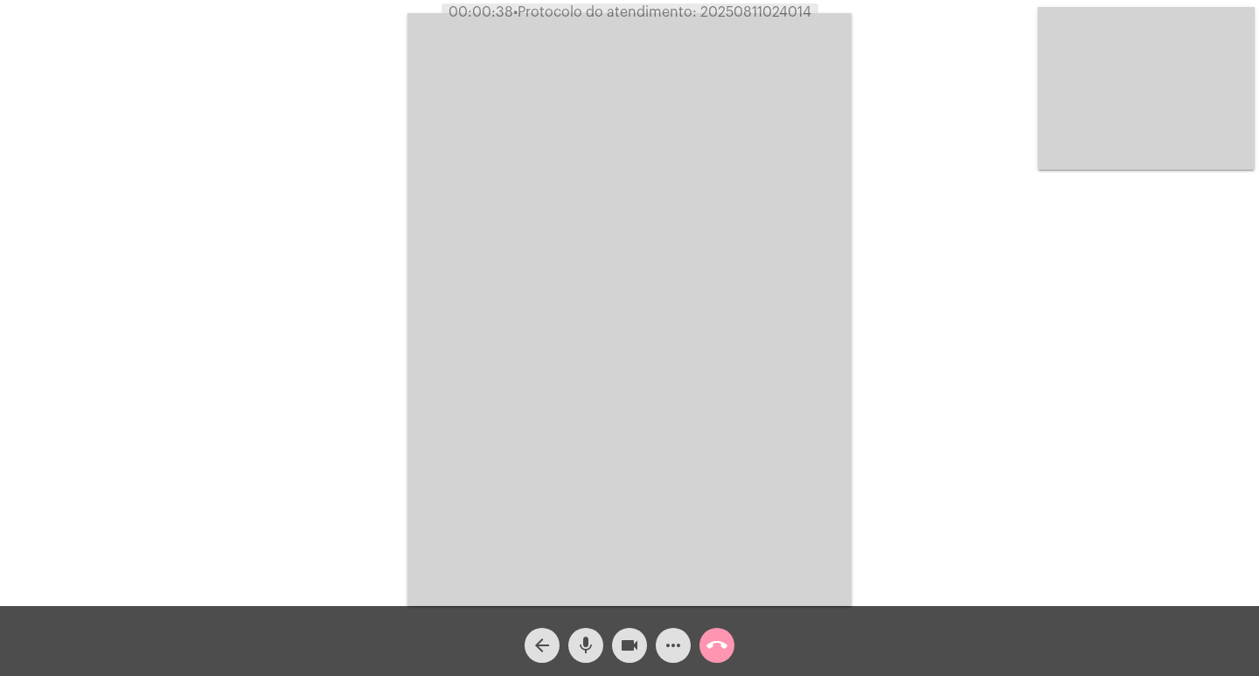
click at [288, 32] on div "Acessando Câmera e Microfone..." at bounding box center [629, 307] width 1255 height 606
click at [742, 11] on span "• Protocolo do atendimento: 20250811024014" at bounding box center [662, 12] width 298 height 14
copy span "20250811024014"
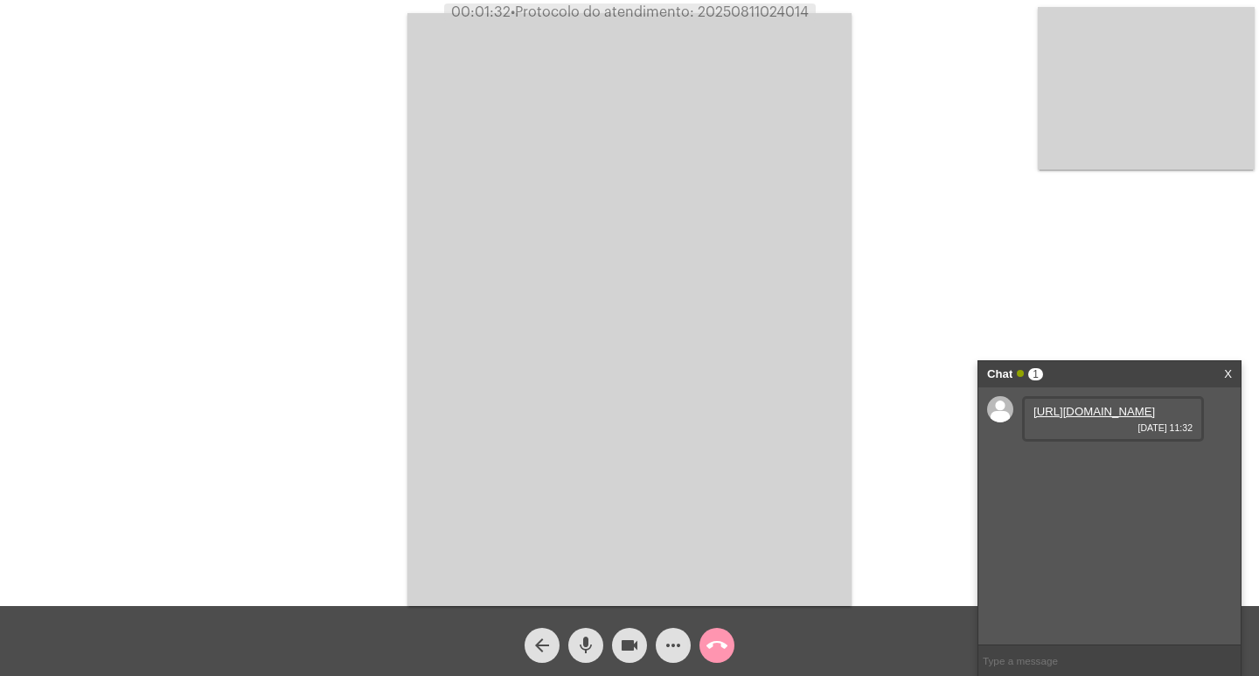
click at [1108, 418] on link "[URL][DOMAIN_NAME]" at bounding box center [1094, 411] width 122 height 13
click at [1107, 468] on link "[URL][DOMAIN_NAME]" at bounding box center [1094, 461] width 122 height 13
click at [645, 233] on video at bounding box center [629, 309] width 444 height 593
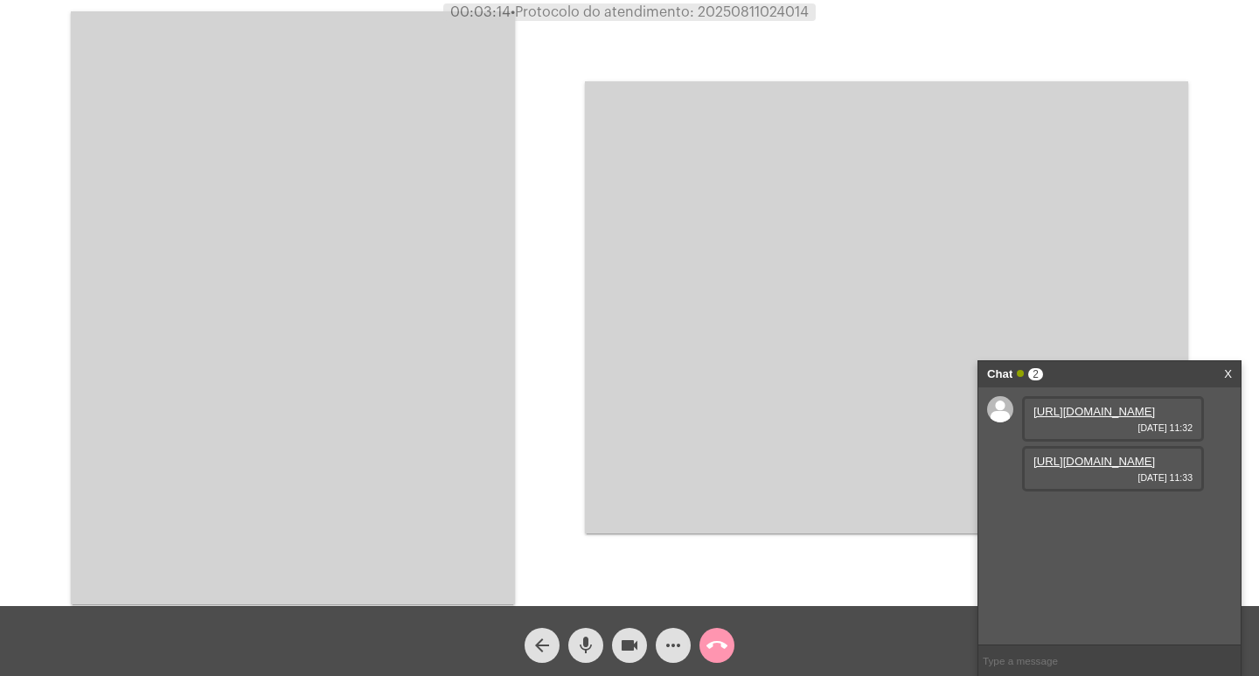
click at [1227, 372] on link "X" at bounding box center [1228, 374] width 8 height 26
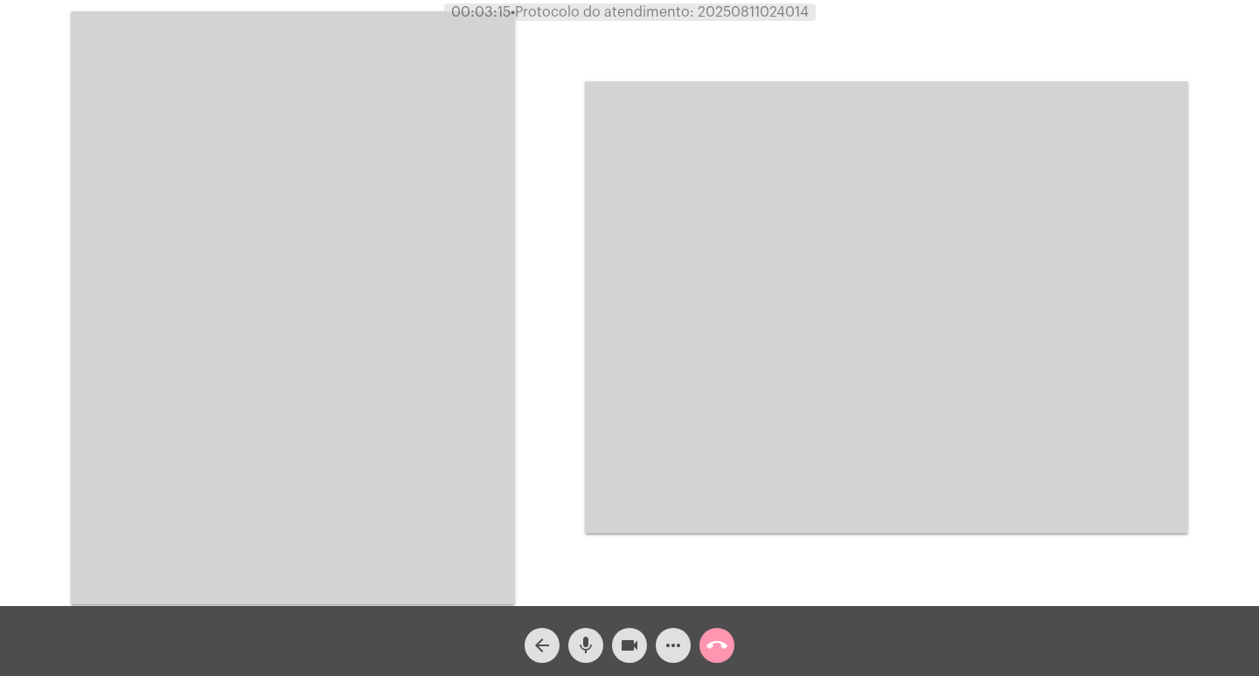
click at [395, 339] on video at bounding box center [293, 307] width 444 height 593
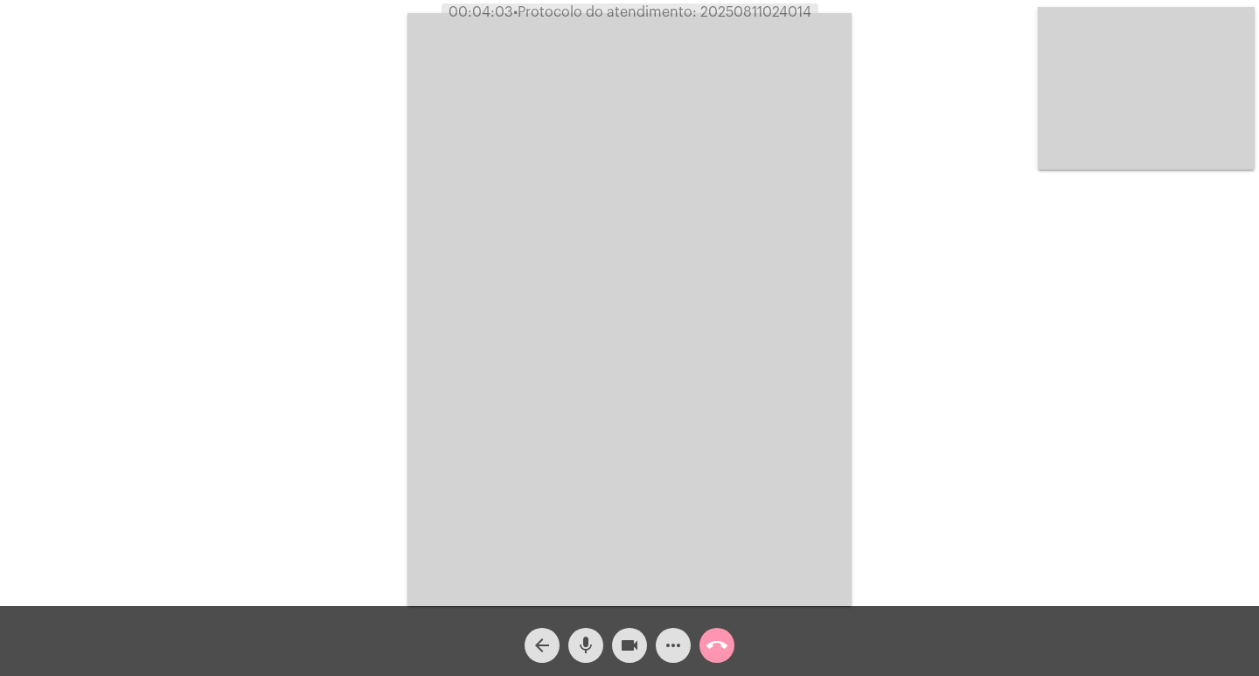
click at [532, 643] on mat-icon "arrow_back" at bounding box center [541, 645] width 21 height 21
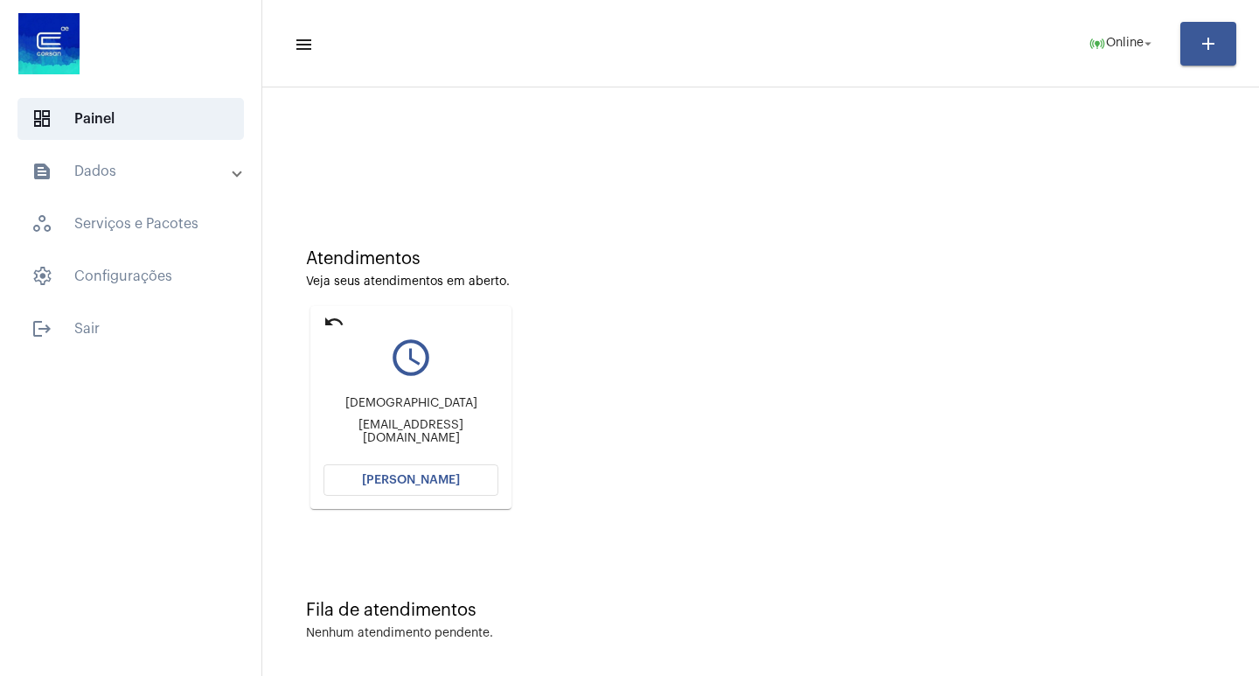
click at [428, 463] on mat-card "undo query_builder [DEMOGRAPHIC_DATA] [EMAIL_ADDRESS][DOMAIN_NAME] [PERSON_NAME]" at bounding box center [410, 407] width 201 height 203
click at [429, 466] on button "[PERSON_NAME]" at bounding box center [410, 479] width 175 height 31
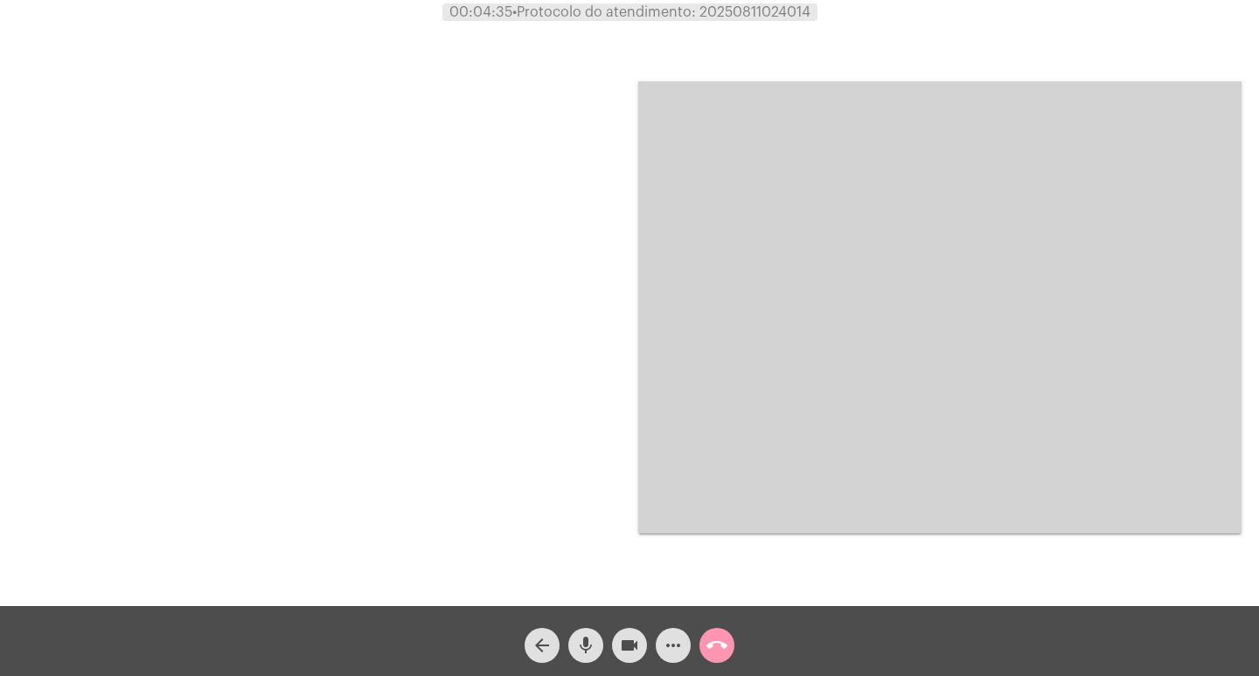
click at [546, 642] on mat-icon "arrow_back" at bounding box center [541, 645] width 21 height 21
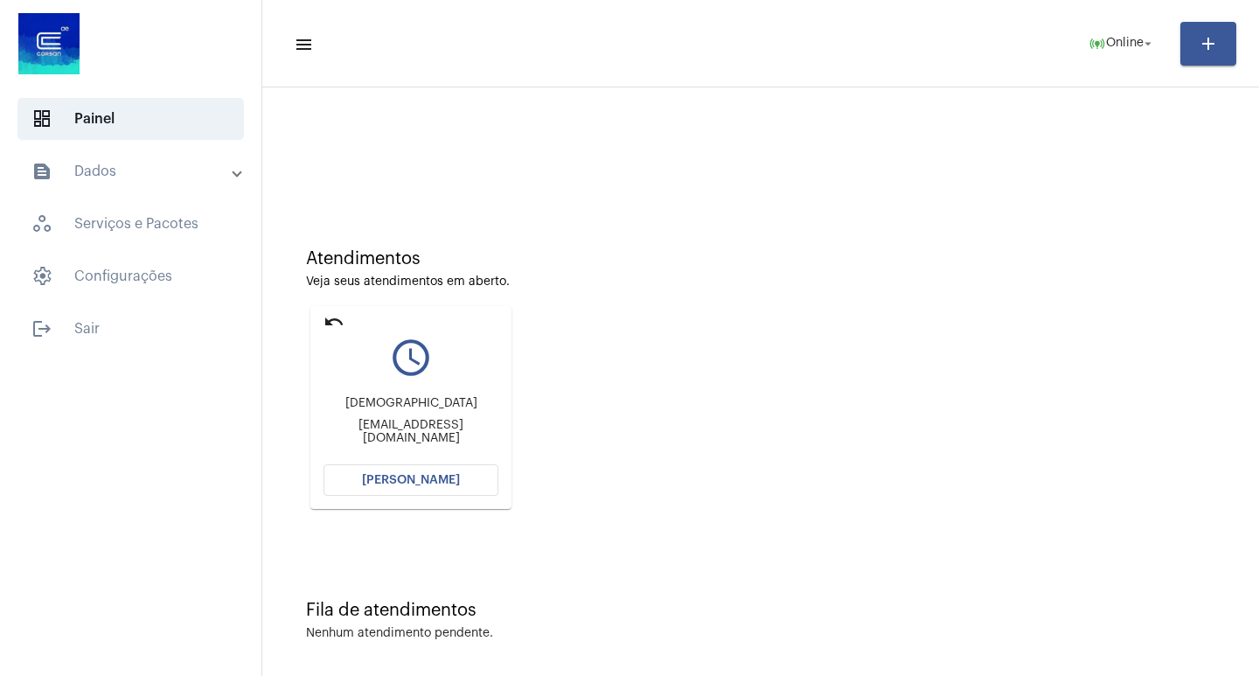
click at [390, 467] on button "[PERSON_NAME]" at bounding box center [410, 479] width 175 height 31
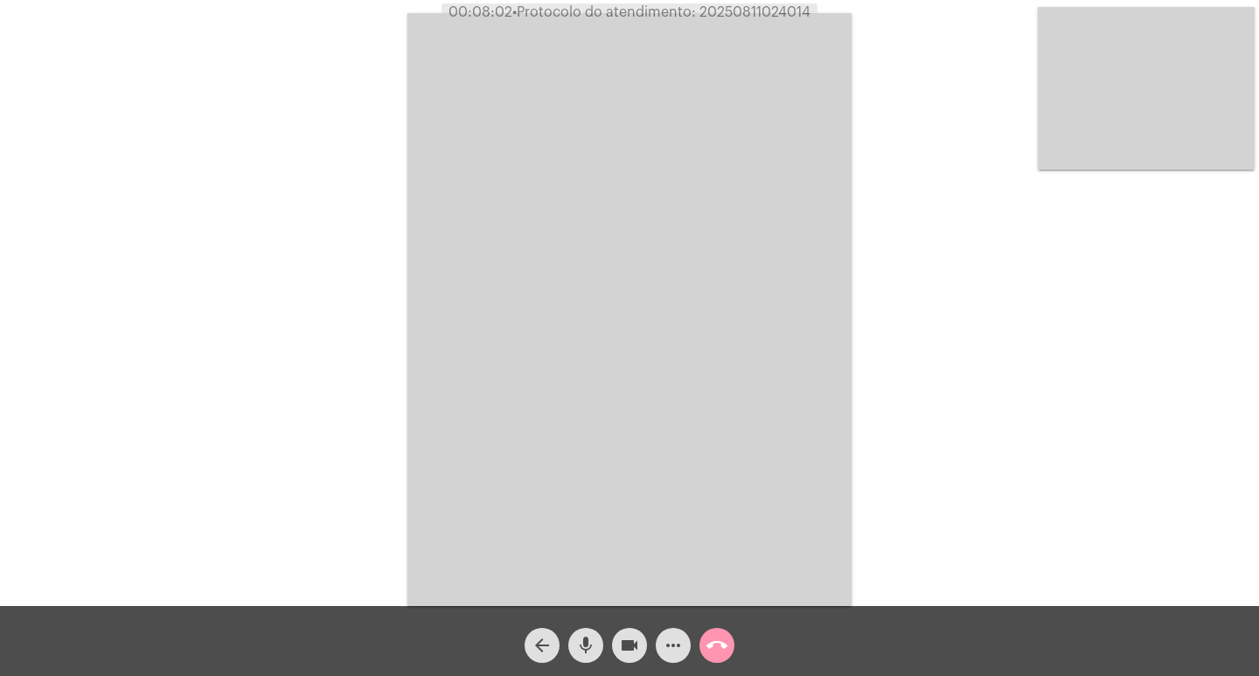
click at [670, 645] on mat-icon "more_horiz" at bounding box center [673, 645] width 21 height 21
click at [670, 645] on body "00:08:02 • Protocolo do atendimento: 20250811024014 Acessando Câmera e Microfon…" at bounding box center [629, 338] width 1259 height 676
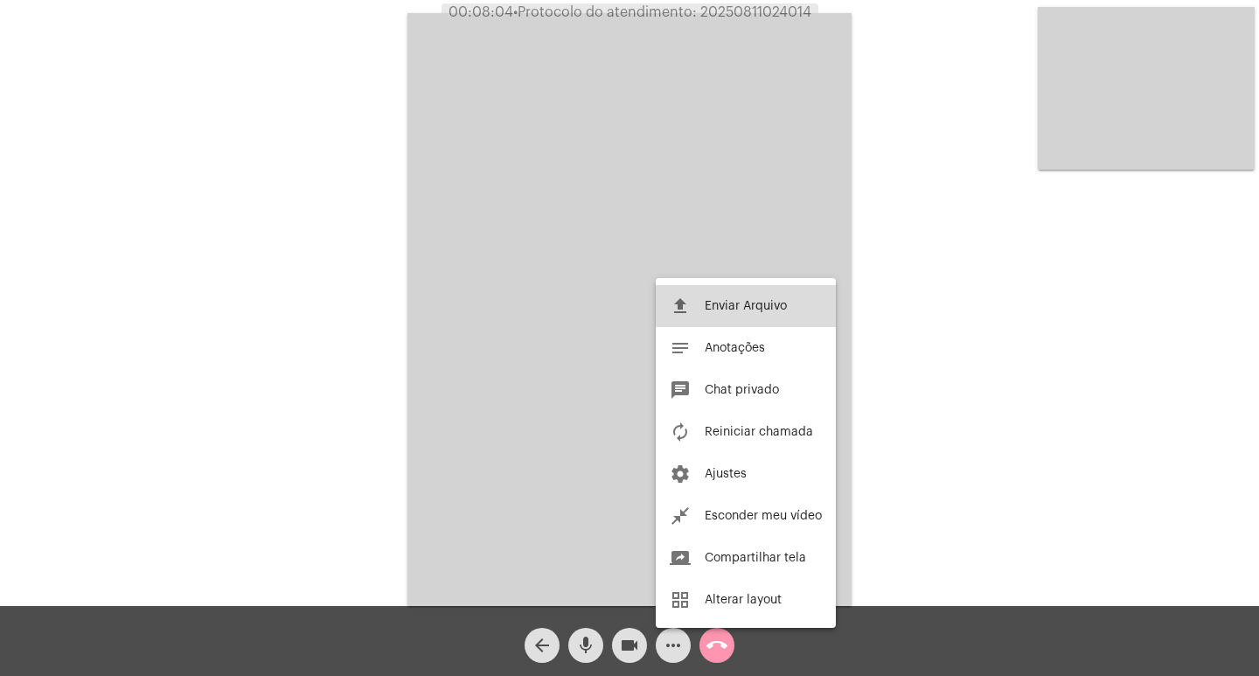
click at [775, 301] on span "Enviar Arquivo" at bounding box center [746, 306] width 82 height 12
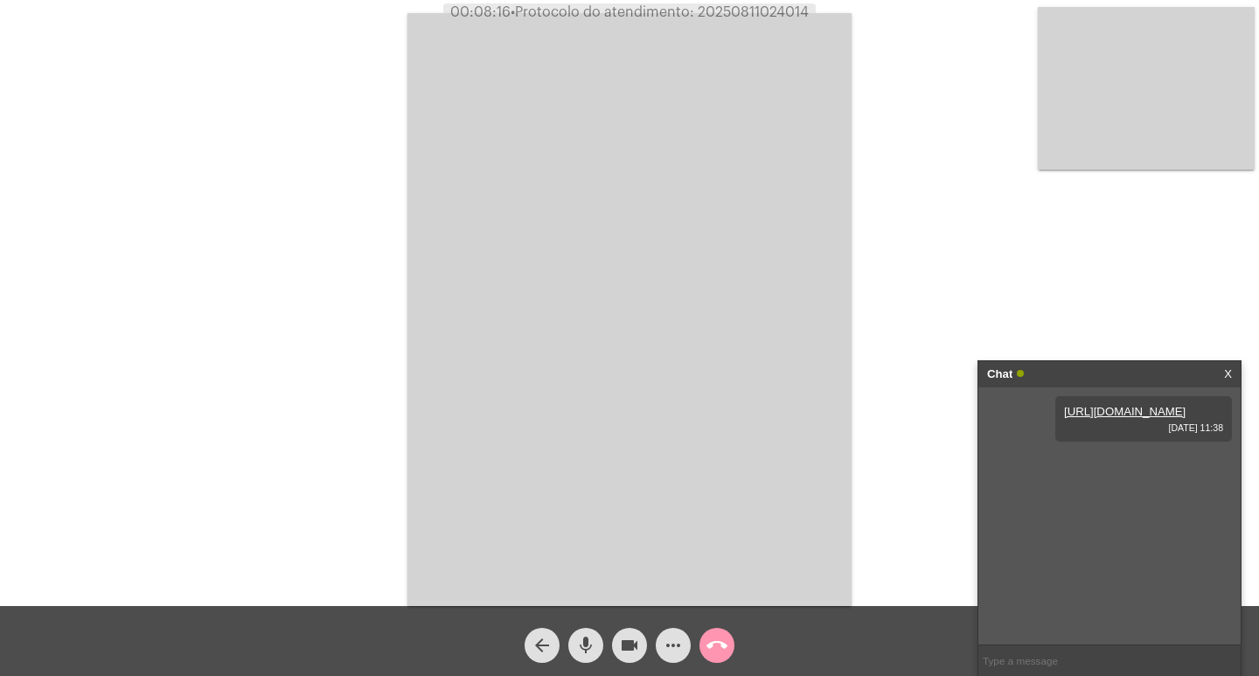
click at [361, 224] on div "Acessando Câmera e Microfone..." at bounding box center [629, 307] width 1255 height 606
click at [731, 640] on button "call_end" at bounding box center [716, 645] width 35 height 35
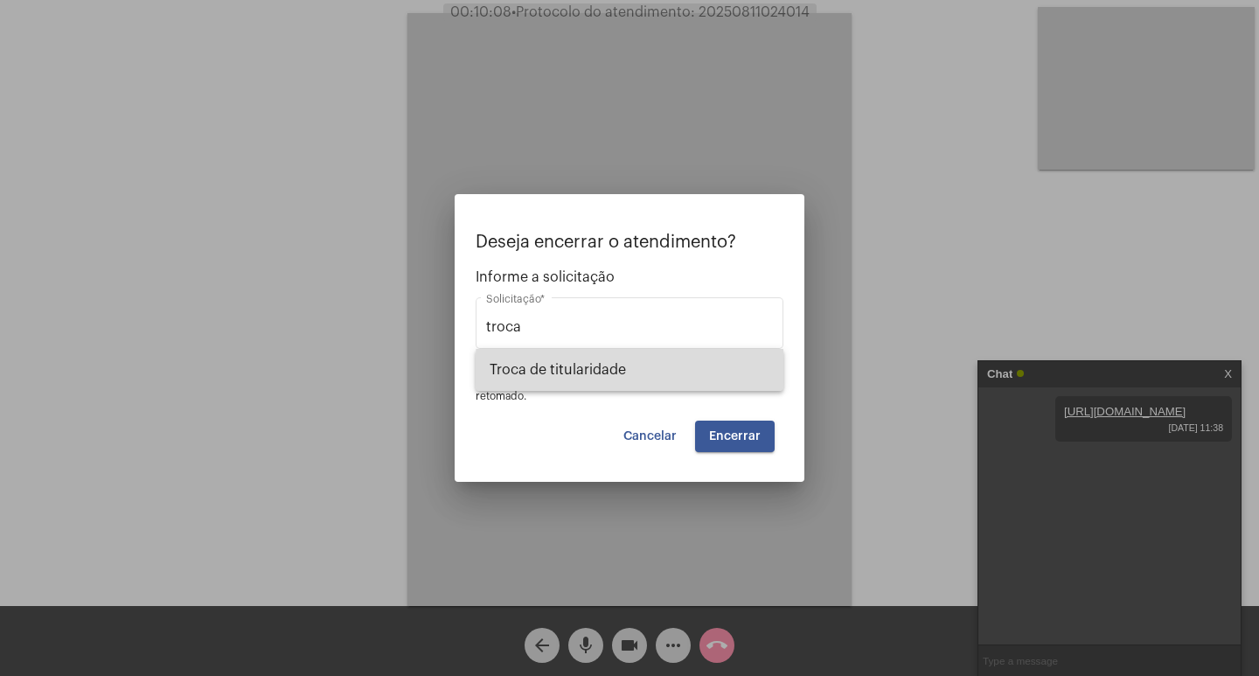
click at [699, 373] on span "Troca de titularidade" at bounding box center [630, 370] width 280 height 42
type input "Troca de titularidade"
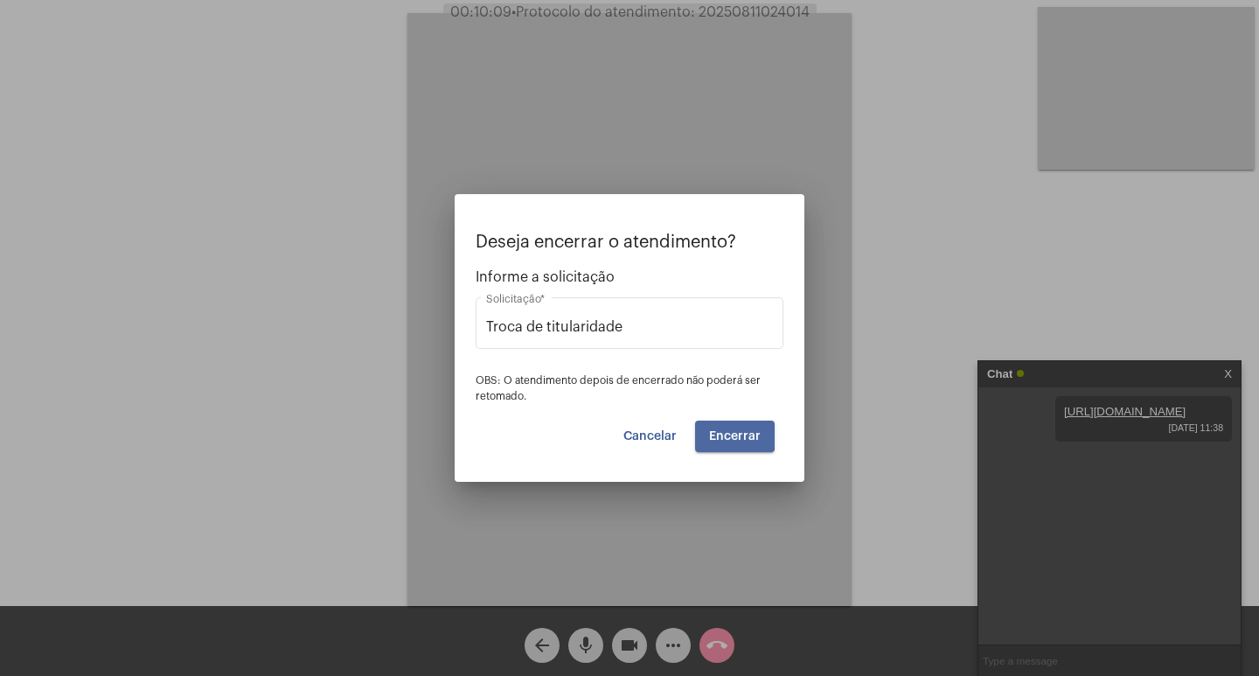
click at [731, 427] on button "Encerrar" at bounding box center [735, 435] width 80 height 31
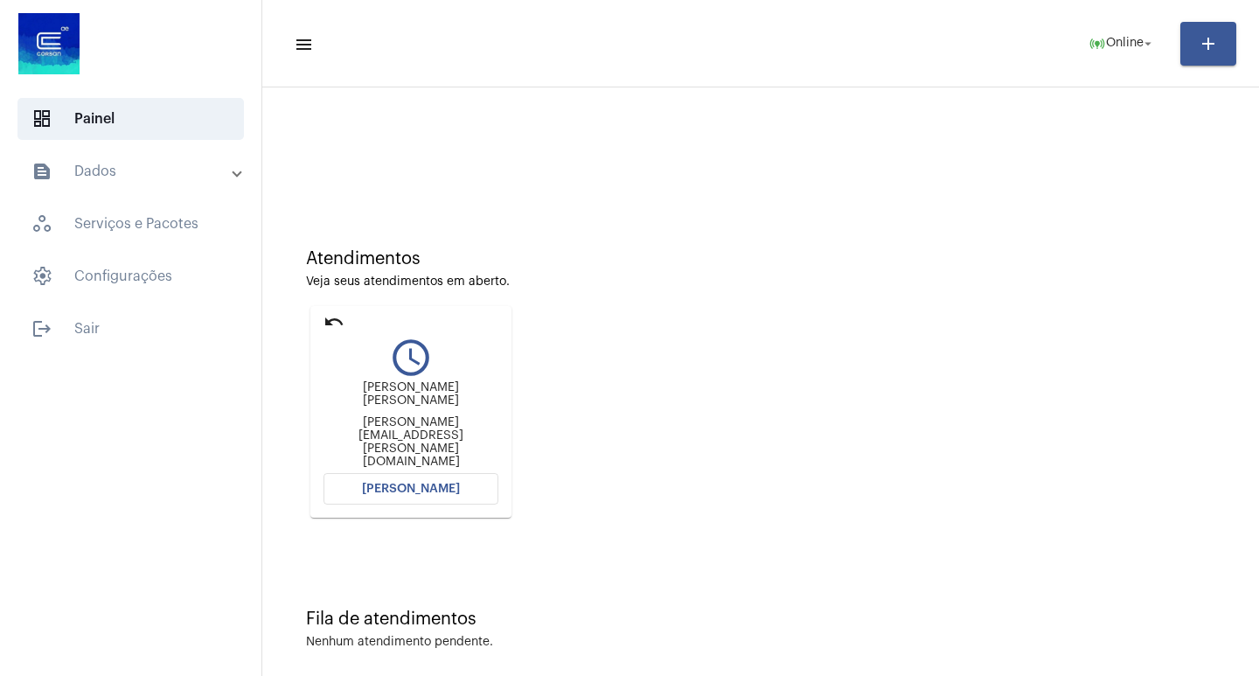
click at [481, 478] on button "[PERSON_NAME]" at bounding box center [410, 488] width 175 height 31
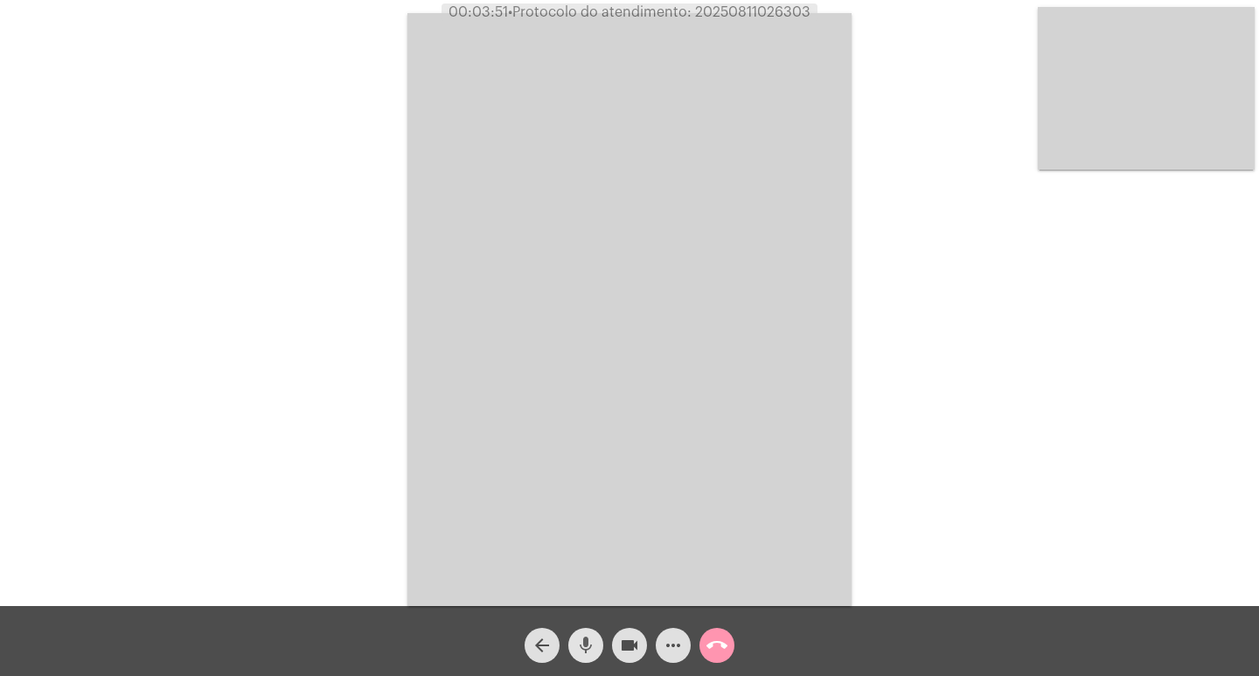
click at [574, 650] on button "mic" at bounding box center [585, 645] width 35 height 35
click at [624, 646] on mat-icon "videocam" at bounding box center [629, 645] width 21 height 21
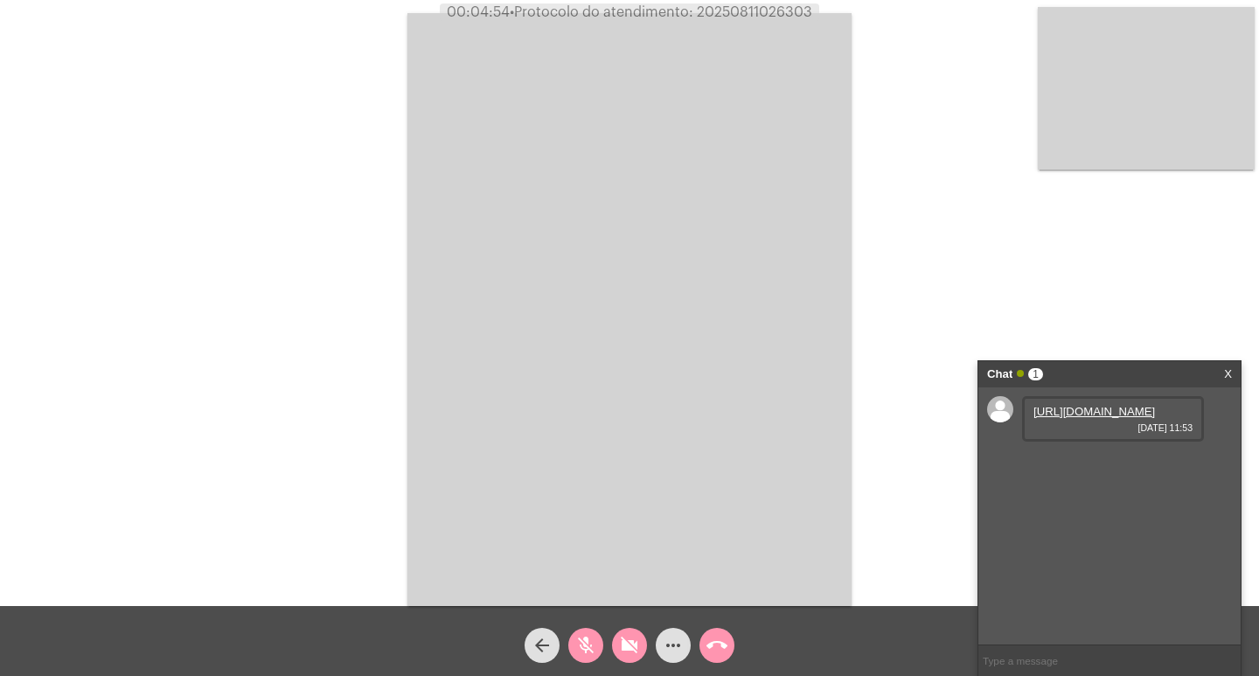
click at [1089, 418] on link "[URL][DOMAIN_NAME]" at bounding box center [1094, 411] width 122 height 13
click at [581, 637] on mat-icon "mic_off" at bounding box center [585, 645] width 21 height 21
click at [581, 637] on mat-icon "mic" at bounding box center [585, 645] width 21 height 21
click at [1091, 468] on link "[URL][DOMAIN_NAME]" at bounding box center [1094, 461] width 122 height 13
click at [572, 643] on button "mic_off" at bounding box center [585, 645] width 35 height 35
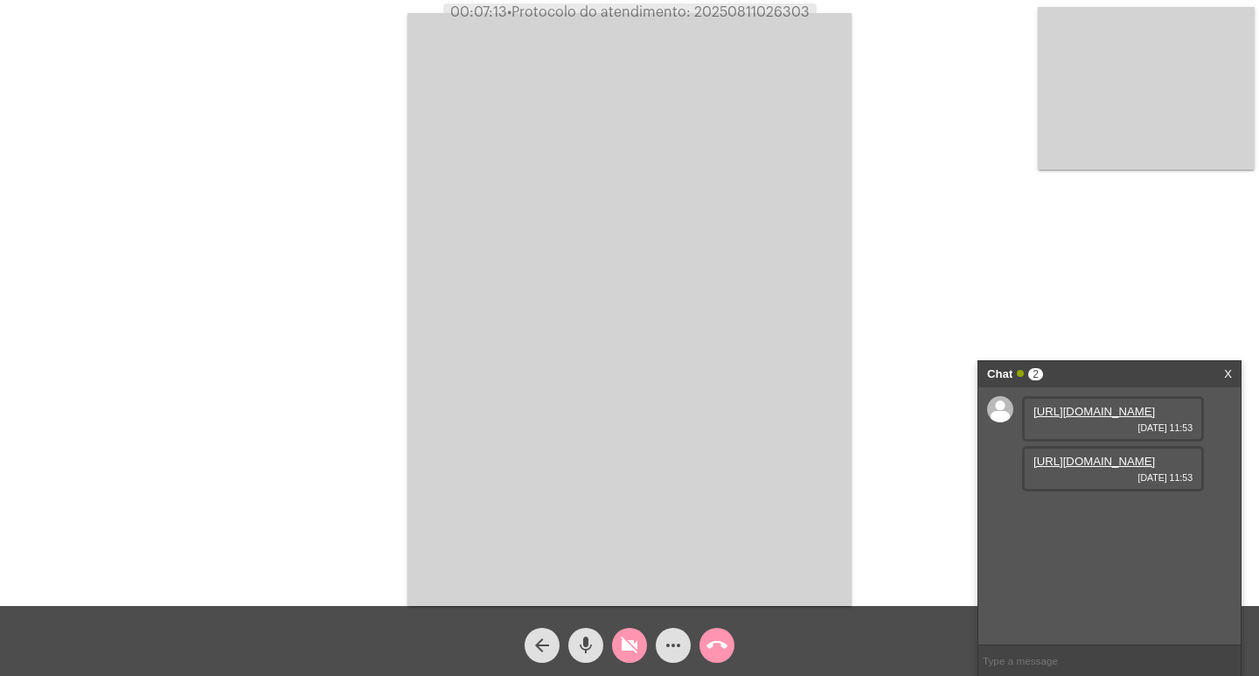
click at [612, 646] on button "videocam_off" at bounding box center [629, 645] width 35 height 35
click at [1239, 374] on div "Chat 2 X" at bounding box center [1109, 374] width 262 height 26
click at [1233, 373] on div "Chat 2 X" at bounding box center [1109, 374] width 262 height 26
click at [1229, 373] on link "X" at bounding box center [1228, 374] width 8 height 26
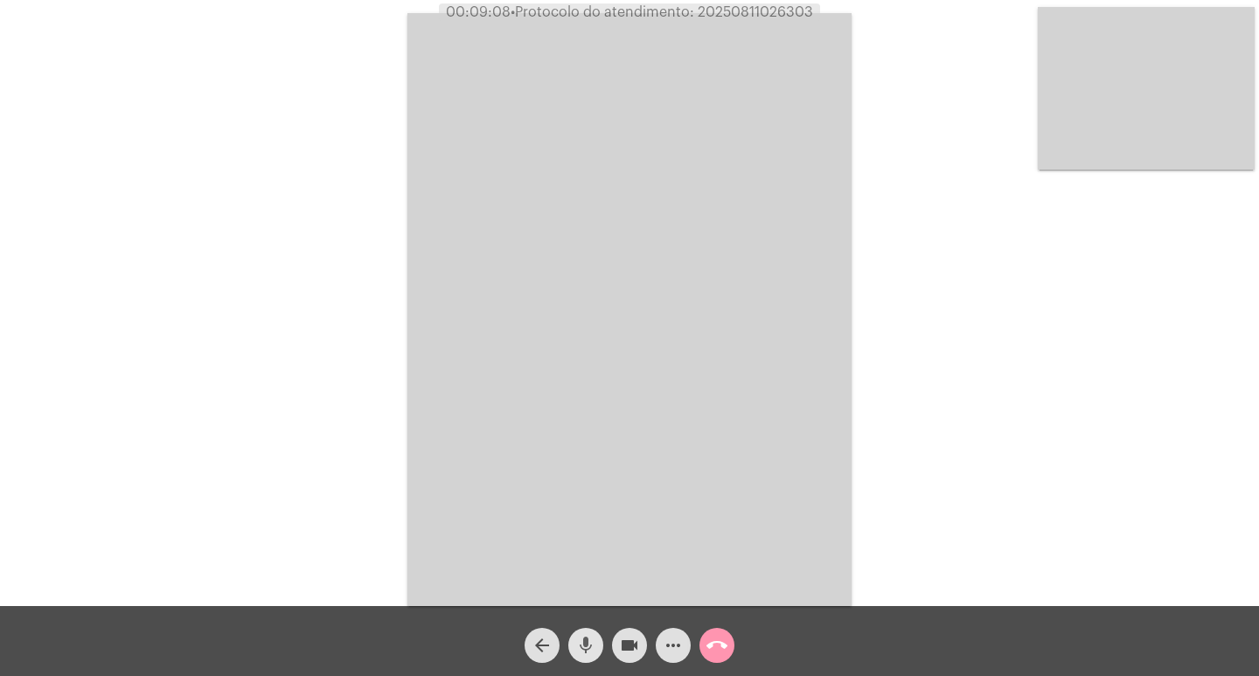
click at [585, 647] on mat-icon "mic" at bounding box center [585, 645] width 21 height 21
click at [613, 643] on button "videocam" at bounding box center [629, 645] width 35 height 35
click at [615, 643] on button "videocam_off" at bounding box center [629, 645] width 35 height 35
click at [594, 643] on mat-icon "mic_off" at bounding box center [585, 645] width 21 height 21
click at [587, 656] on mat-icon "mic" at bounding box center [585, 645] width 21 height 21
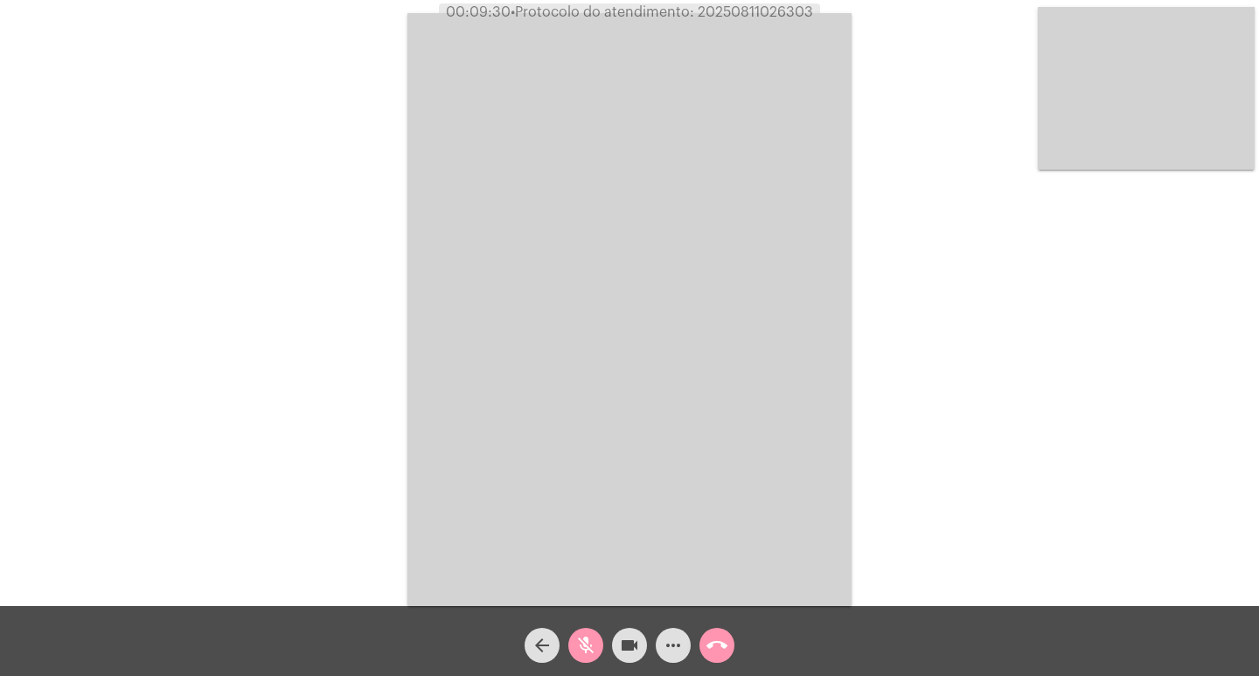
click at [607, 647] on div "mic_off" at bounding box center [586, 641] width 44 height 44
click at [607, 647] on div "mic" at bounding box center [586, 641] width 44 height 44
click at [620, 645] on mat-icon "videocam" at bounding box center [629, 645] width 21 height 21
click at [620, 645] on mat-icon "videocam_off" at bounding box center [629, 645] width 21 height 21
click at [585, 646] on mat-icon "mic_off" at bounding box center [585, 645] width 21 height 21
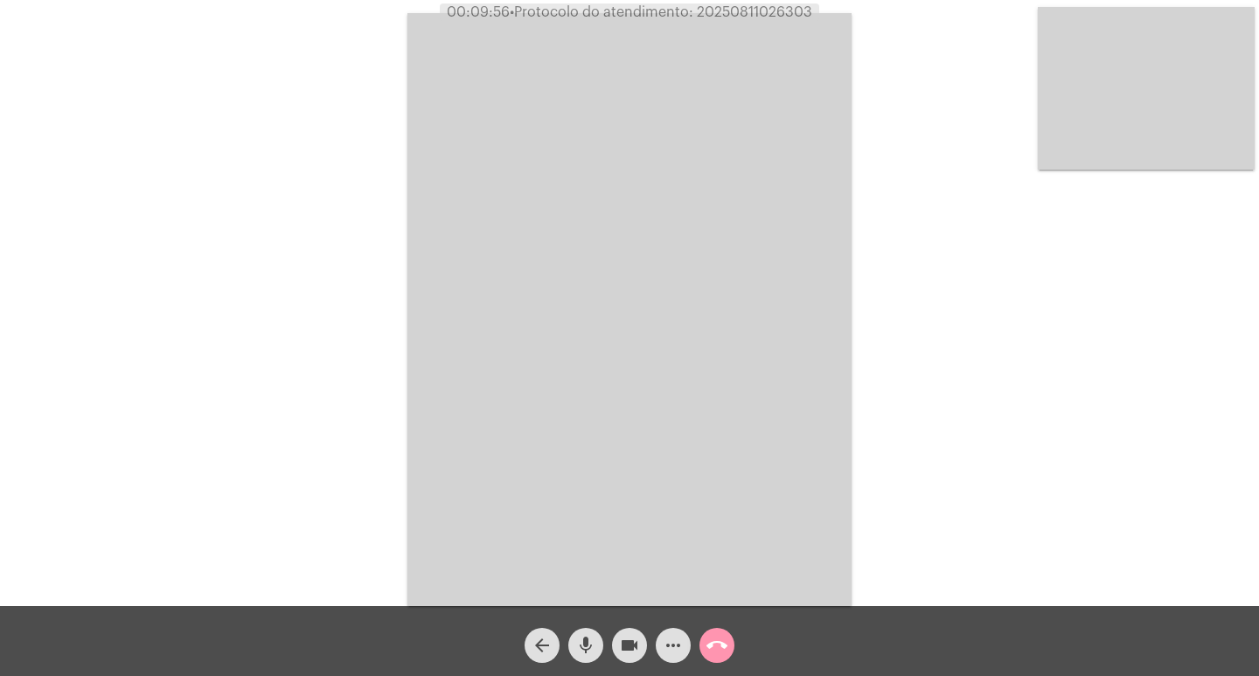
click at [261, 375] on div "Acessando Câmera e Microfone..." at bounding box center [629, 307] width 1255 height 606
click at [725, 383] on video at bounding box center [629, 309] width 444 height 593
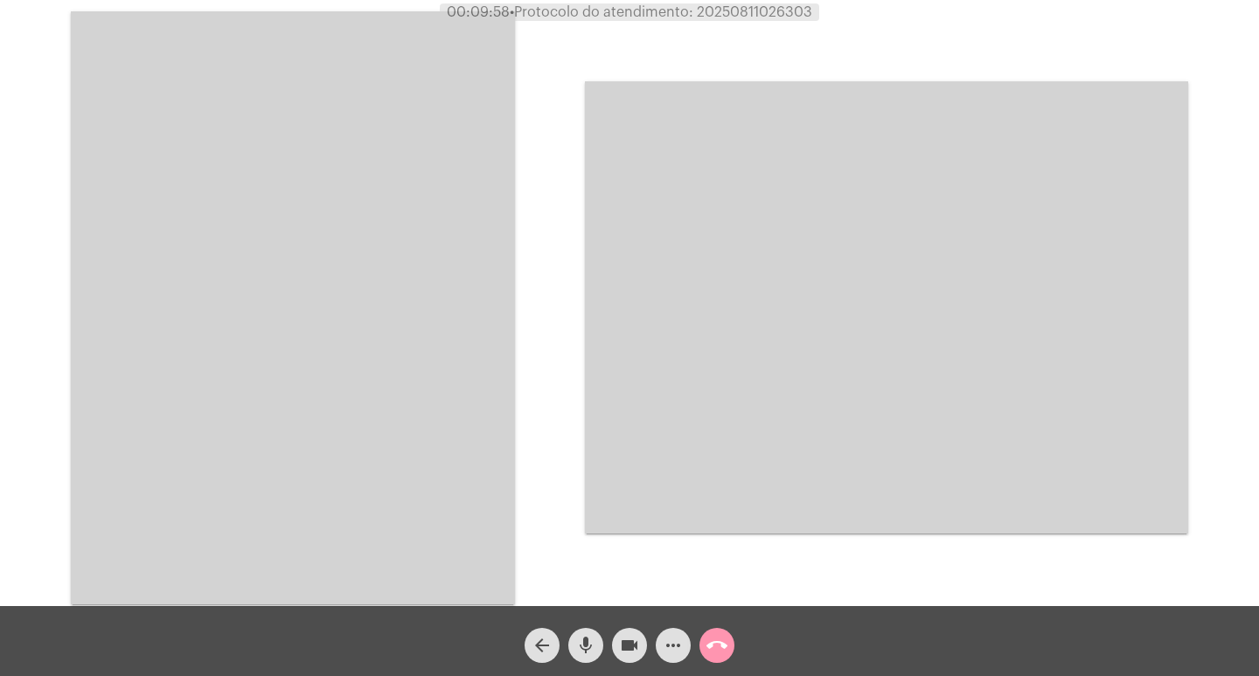
click at [406, 393] on video at bounding box center [293, 307] width 444 height 593
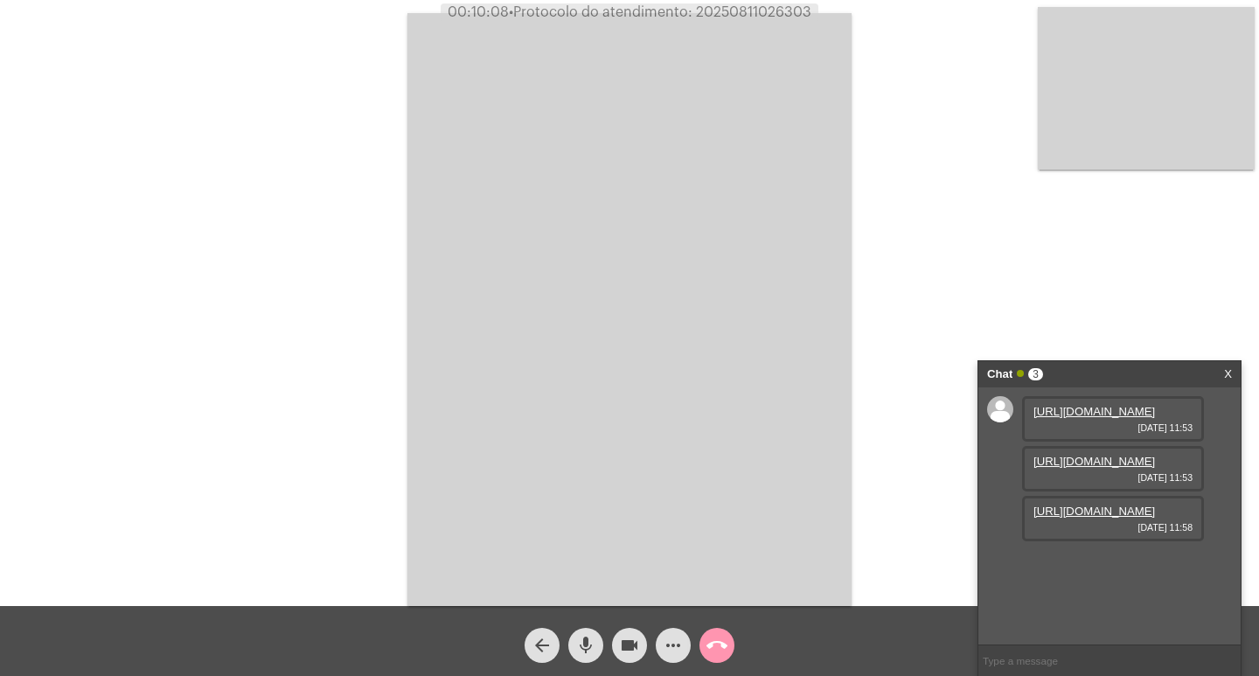
scroll to position [15, 0]
click at [1038, 518] on link "[URL][DOMAIN_NAME]" at bounding box center [1094, 510] width 122 height 13
click at [597, 640] on button "mic" at bounding box center [585, 645] width 35 height 35
click at [621, 643] on mat-icon "videocam" at bounding box center [629, 645] width 21 height 21
click at [577, 652] on mat-icon "mic_off" at bounding box center [585, 645] width 21 height 21
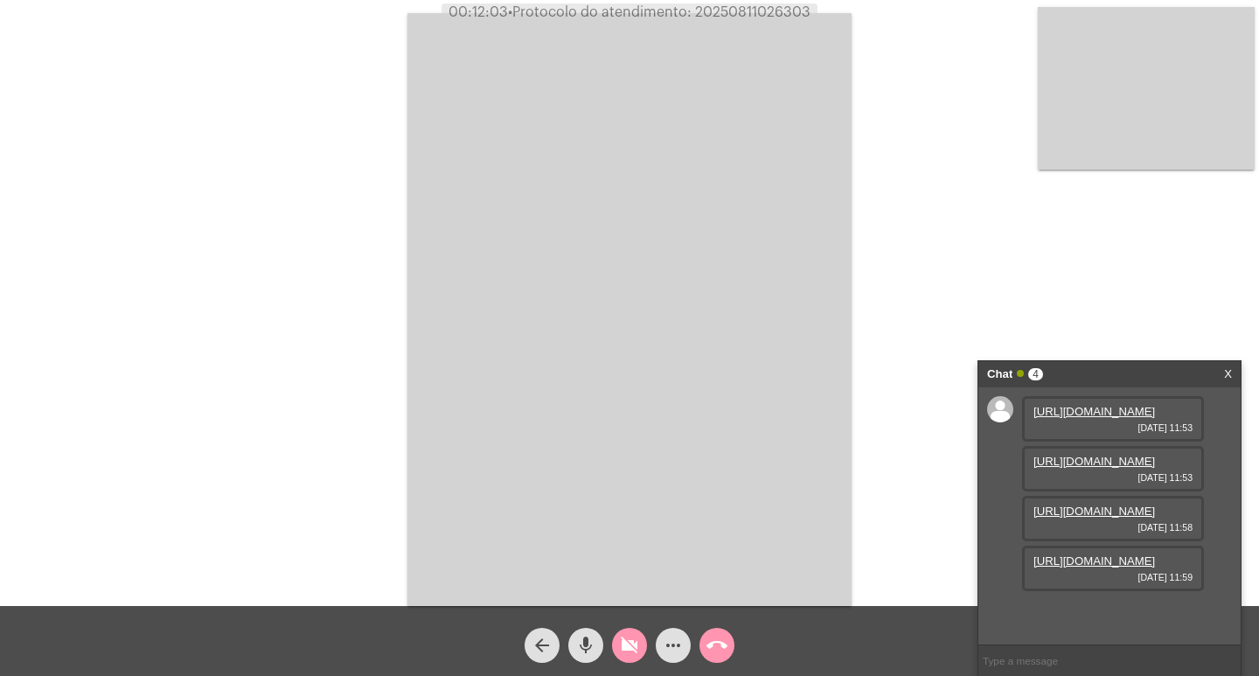
click at [610, 651] on div "videocam_off" at bounding box center [630, 641] width 44 height 44
click at [595, 638] on mat-icon "mic" at bounding box center [585, 645] width 21 height 21
click at [658, 646] on button "more_horiz" at bounding box center [673, 645] width 35 height 35
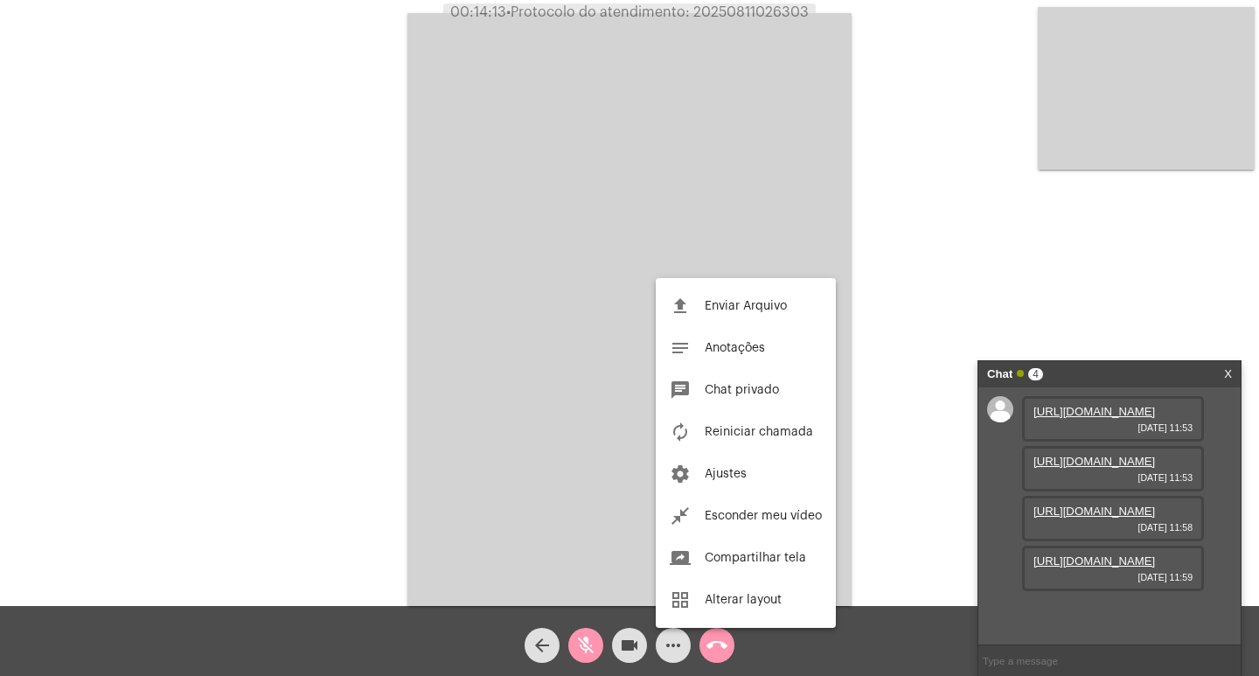
click at [637, 645] on div at bounding box center [629, 338] width 1259 height 676
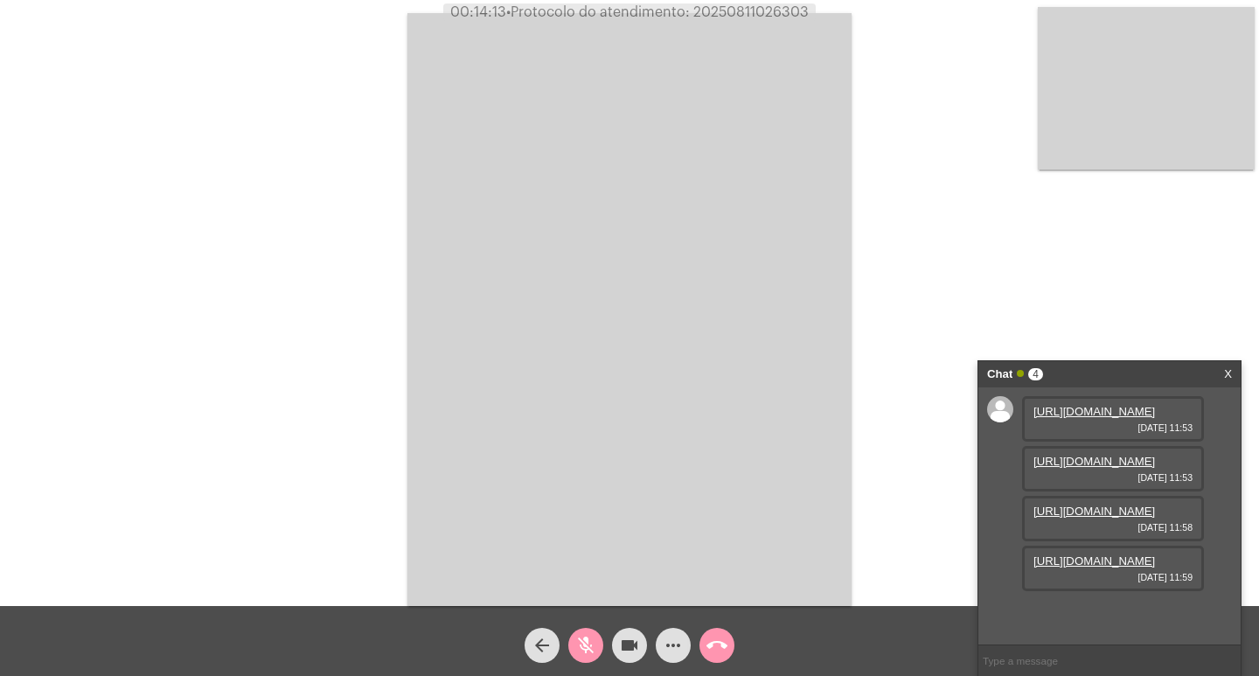
click at [637, 645] on mat-icon "videocam" at bounding box center [629, 645] width 21 height 21
click at [598, 636] on button "mic_off" at bounding box center [585, 645] width 35 height 35
click at [613, 641] on button "videocam_off" at bounding box center [629, 645] width 35 height 35
click at [718, 658] on span "call_end" at bounding box center [716, 645] width 21 height 35
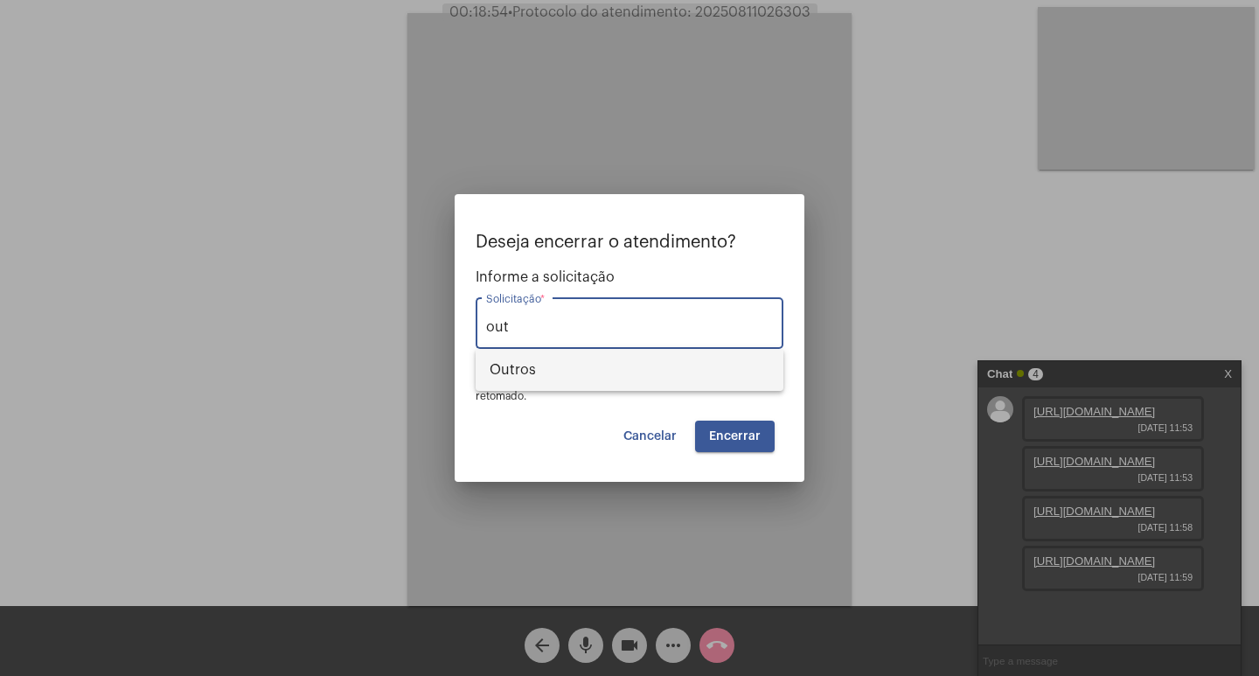
click at [636, 384] on span "Outros" at bounding box center [630, 370] width 280 height 42
type input "Outros"
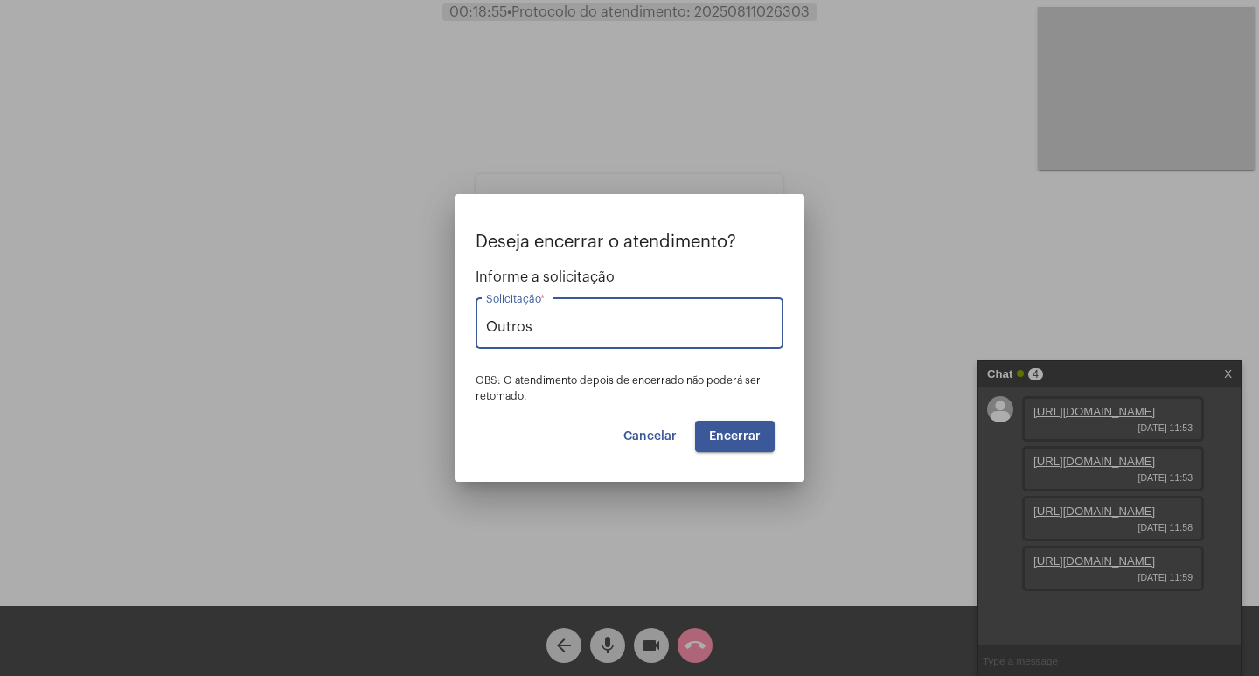
click at [751, 441] on span "Encerrar" at bounding box center [735, 436] width 52 height 12
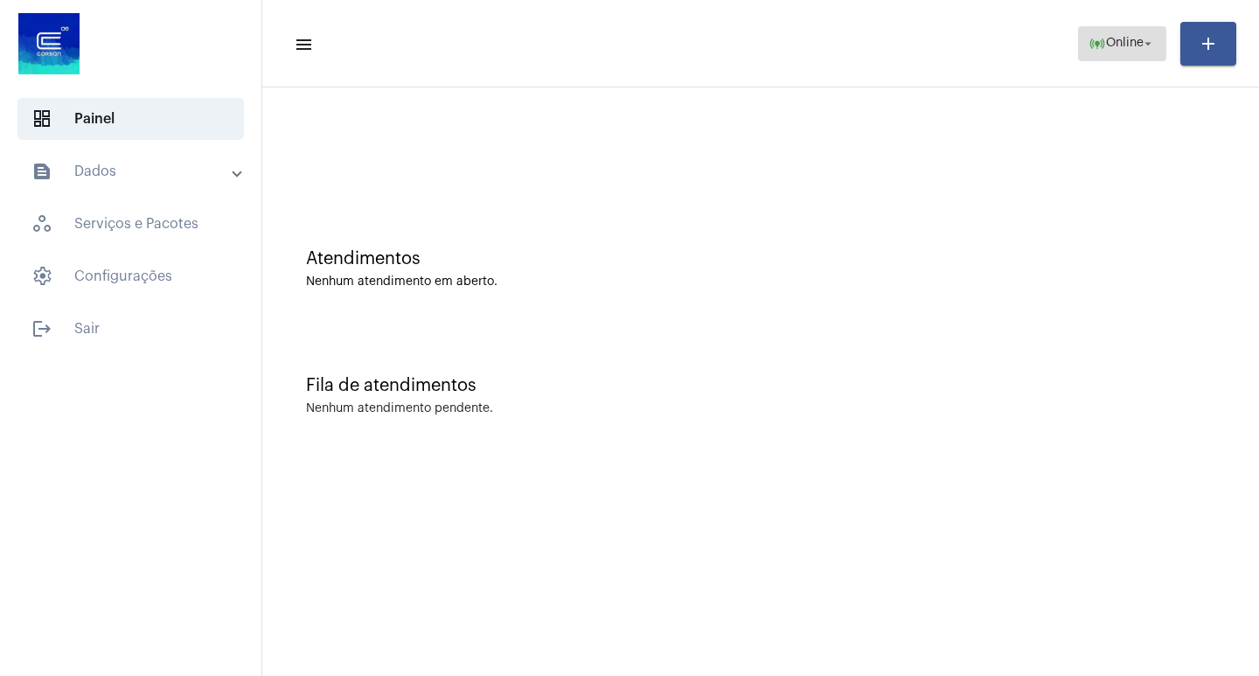
click at [1113, 53] on span "online_prediction Online arrow_drop_down" at bounding box center [1121, 42] width 67 height 31
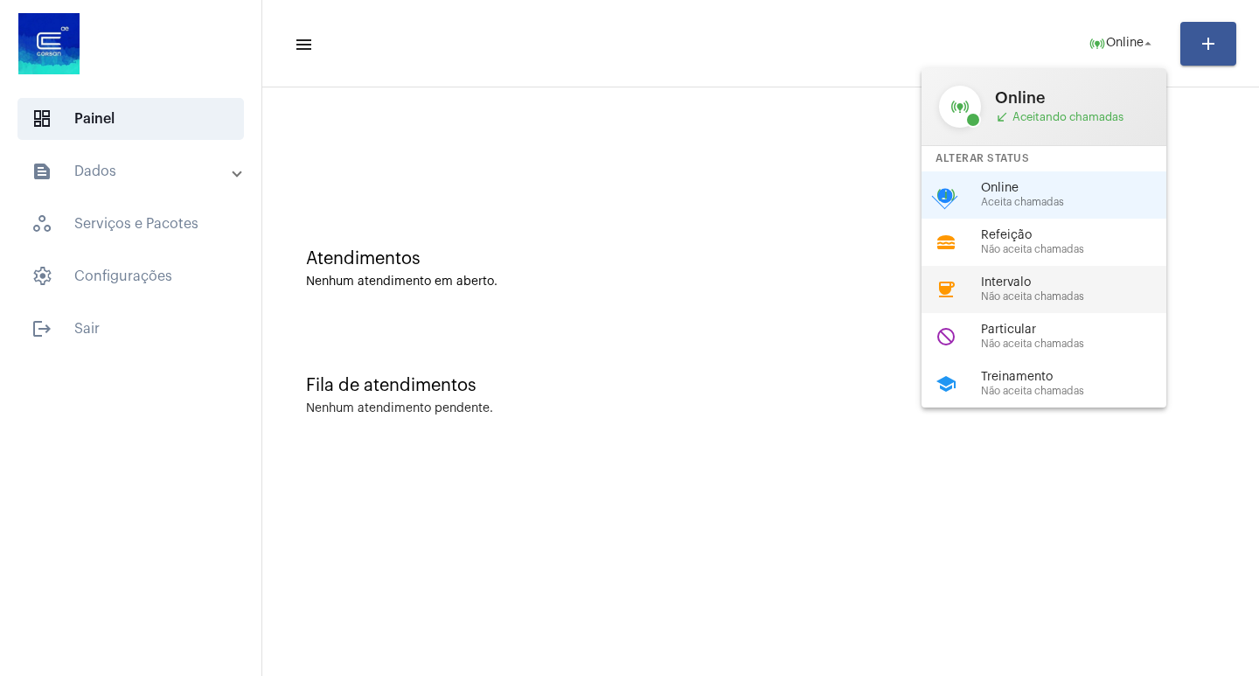
click at [1060, 295] on span "Não aceita chamadas" at bounding box center [1080, 296] width 199 height 11
